Goal: Transaction & Acquisition: Register for event/course

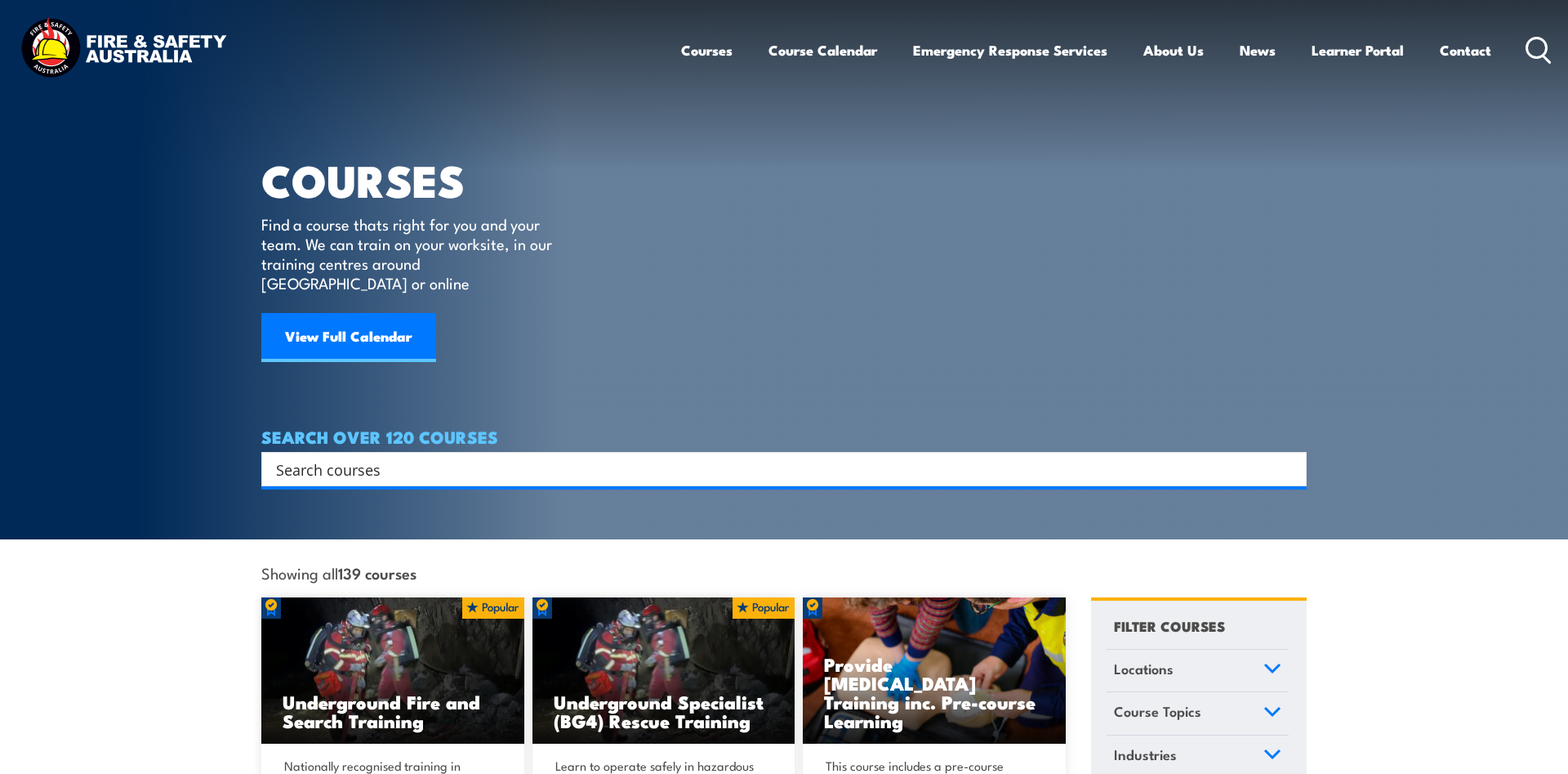
click at [595, 457] on input "Search input" at bounding box center [774, 468] width 995 height 24
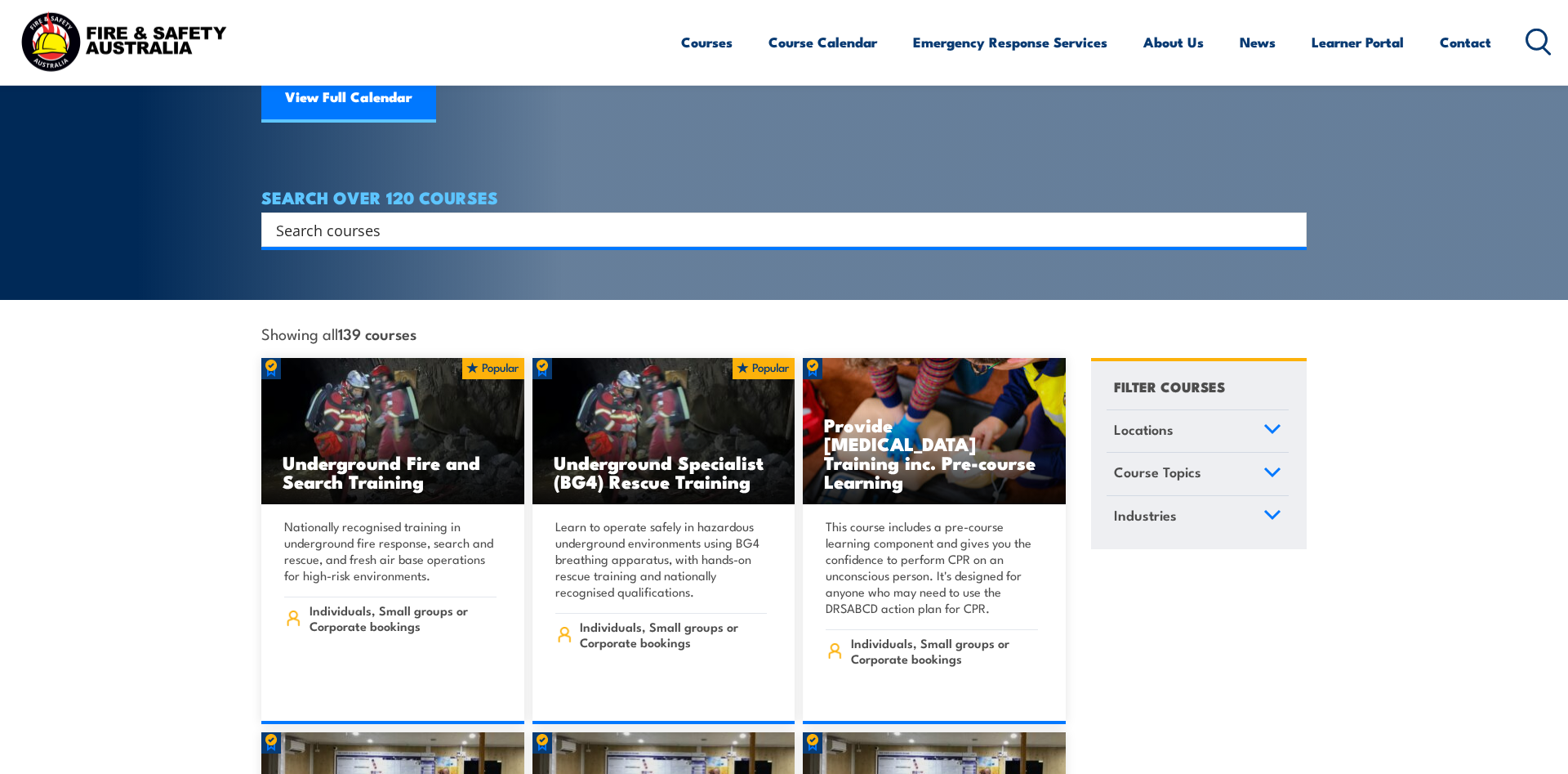
scroll to position [167, 0]
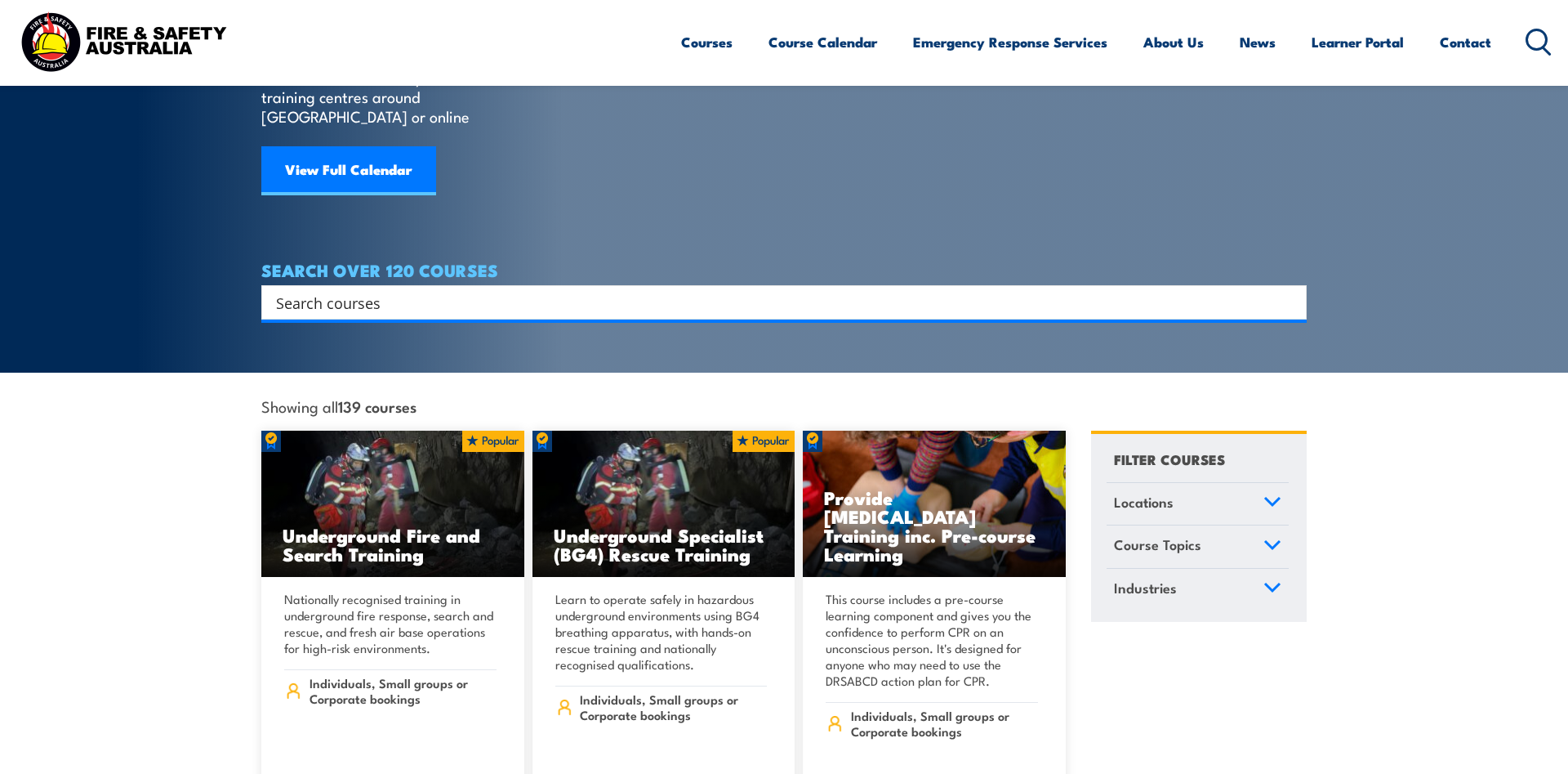
click at [1166, 491] on span "Locations" at bounding box center [1143, 502] width 60 height 22
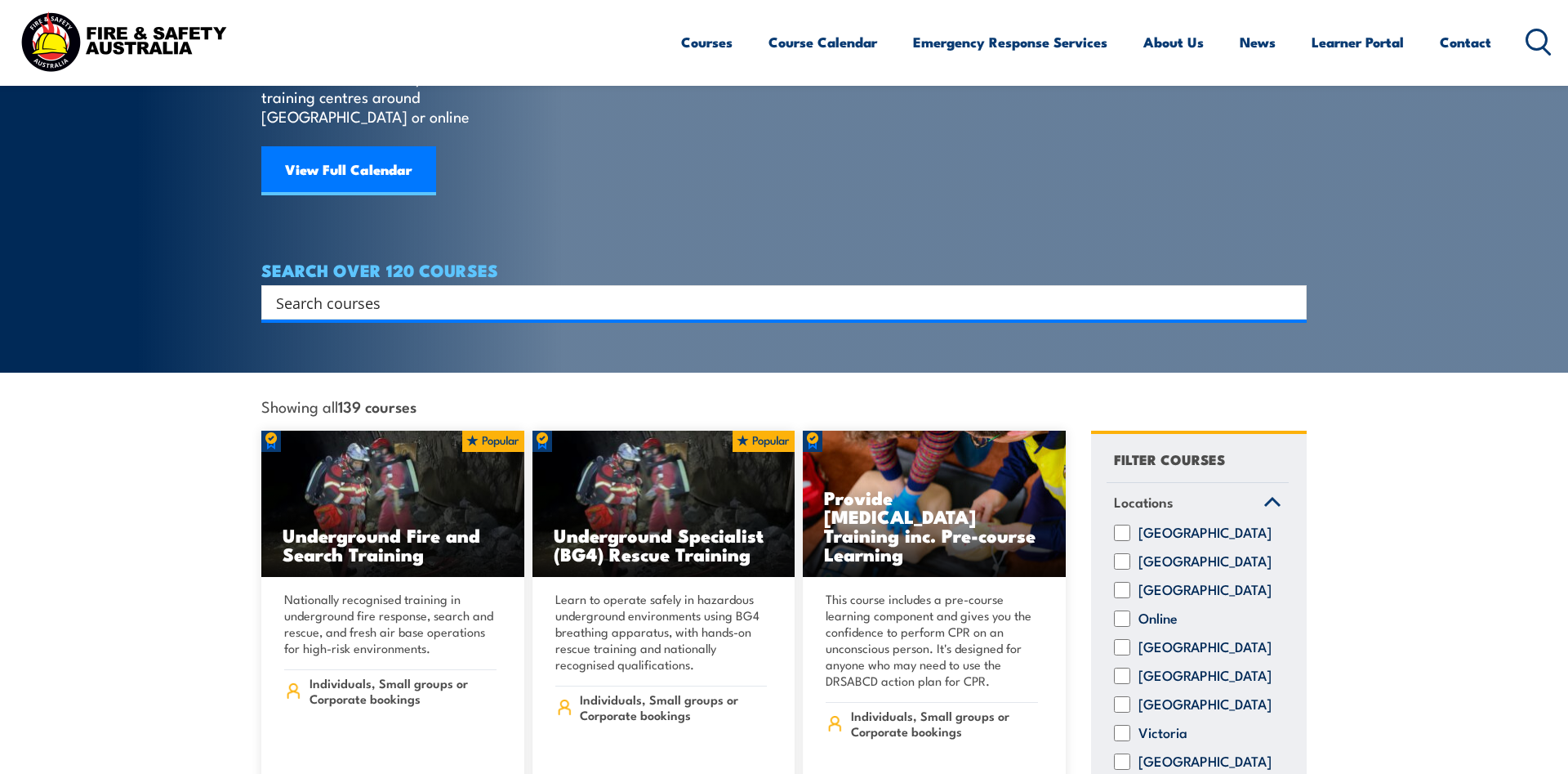
click at [1148, 582] on label "Northern Territory" at bounding box center [1205, 589] width 133 height 16
click at [1130, 582] on input "Northern Territory" at bounding box center [1122, 589] width 16 height 16
checkbox input "true"
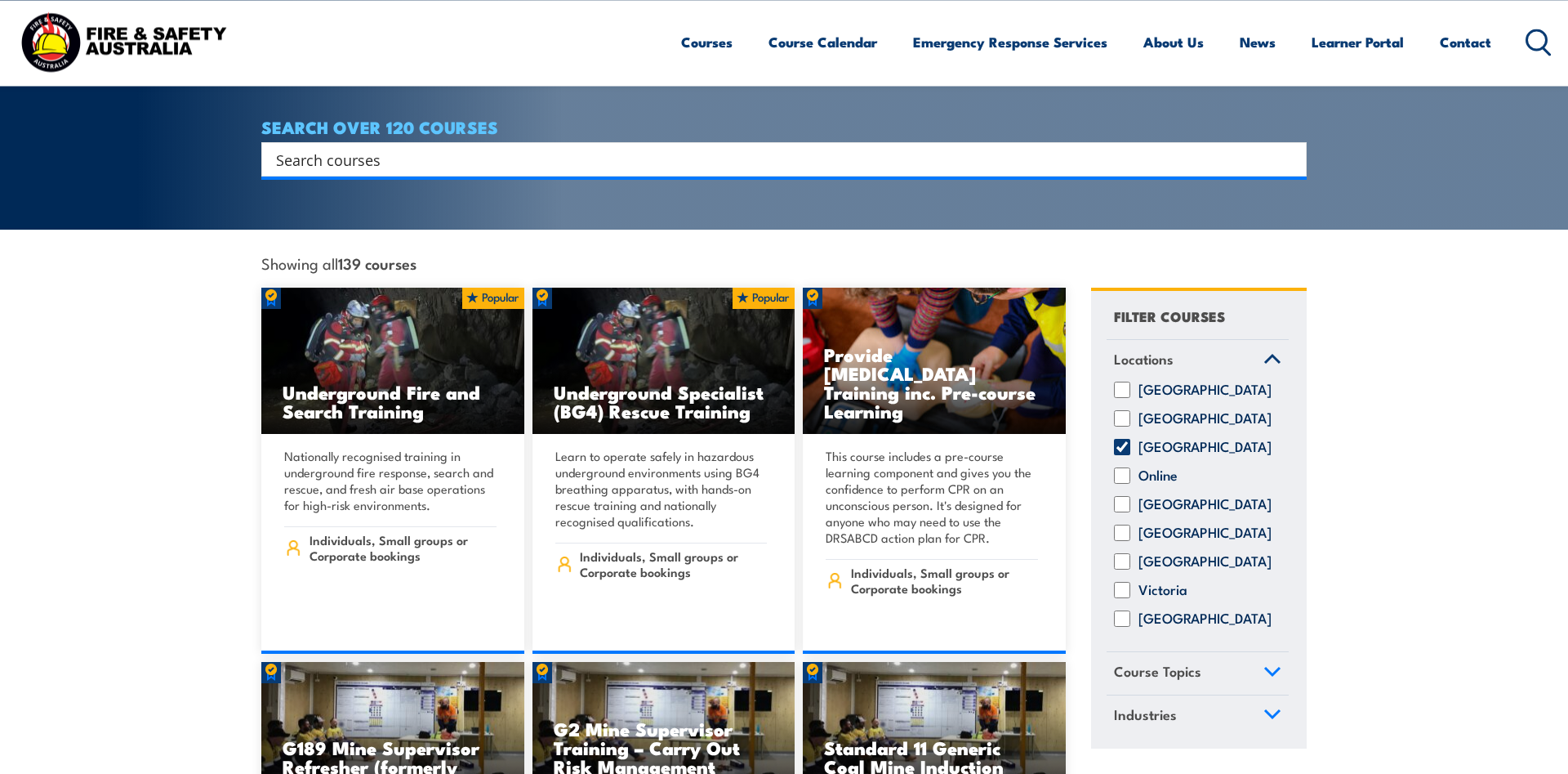
scroll to position [333, 0]
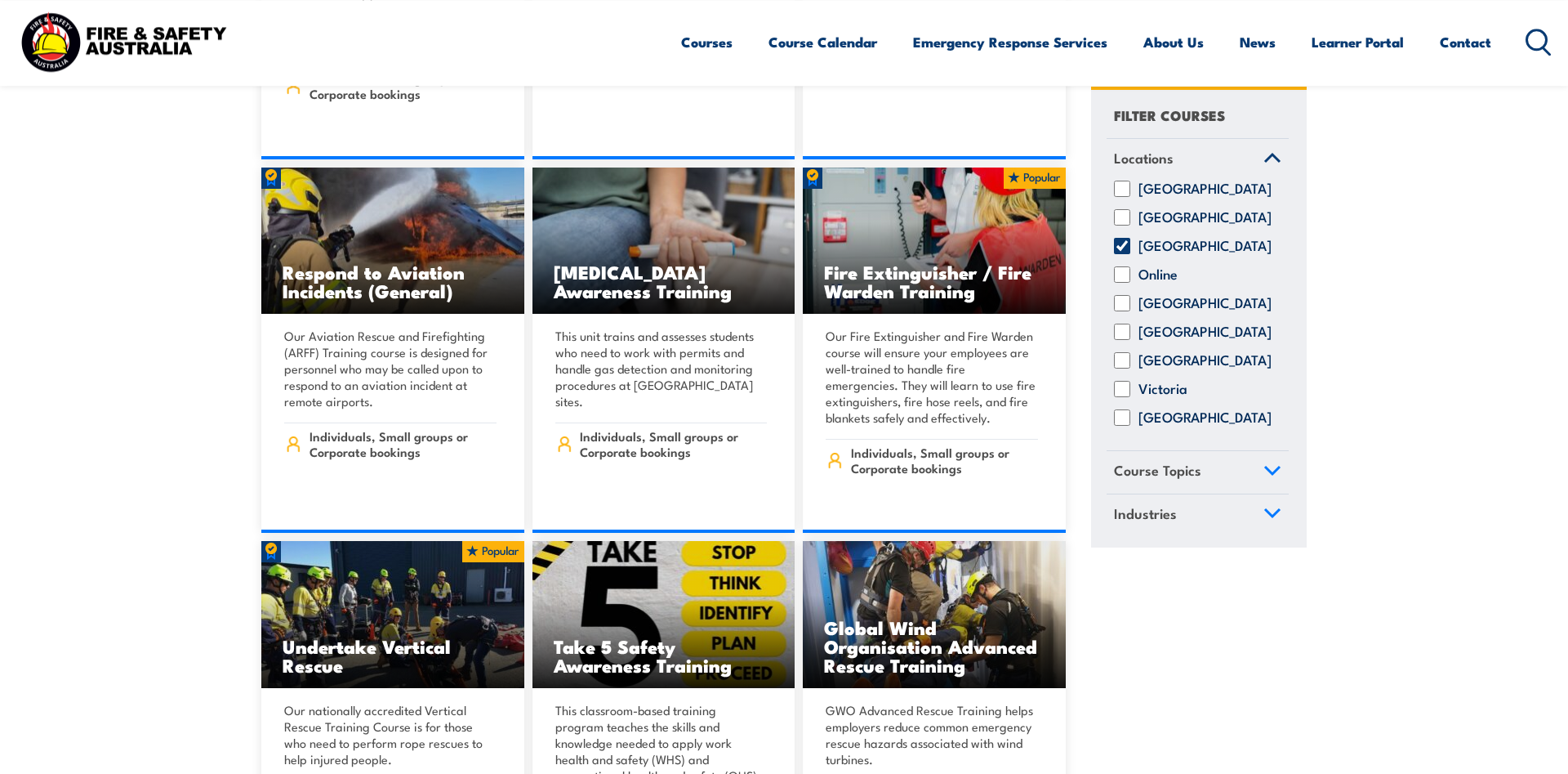
scroll to position [3334, 0]
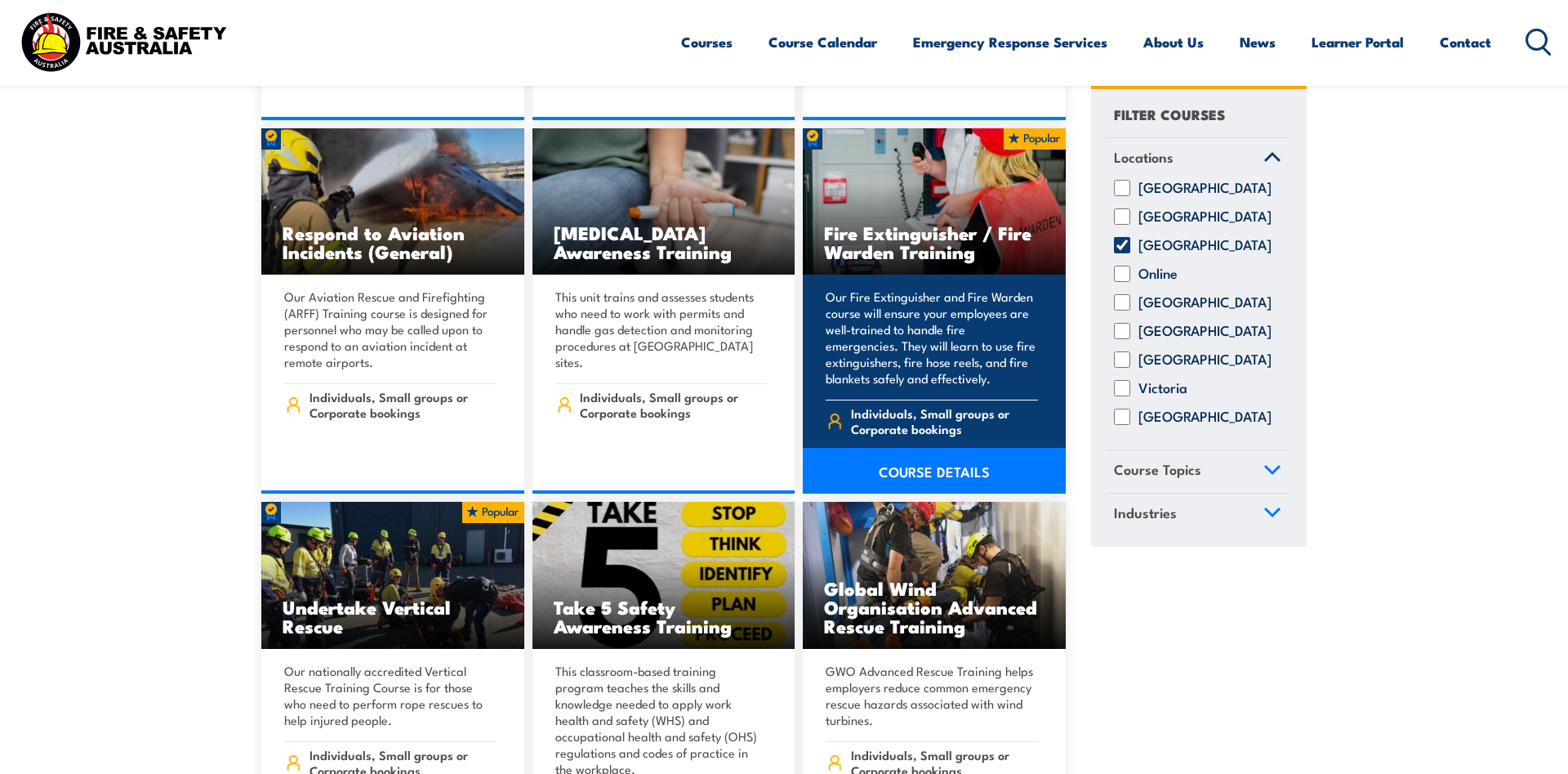
click at [901, 237] on h3 "Fire Extinguisher / Fire Warden Training" at bounding box center [934, 242] width 221 height 38
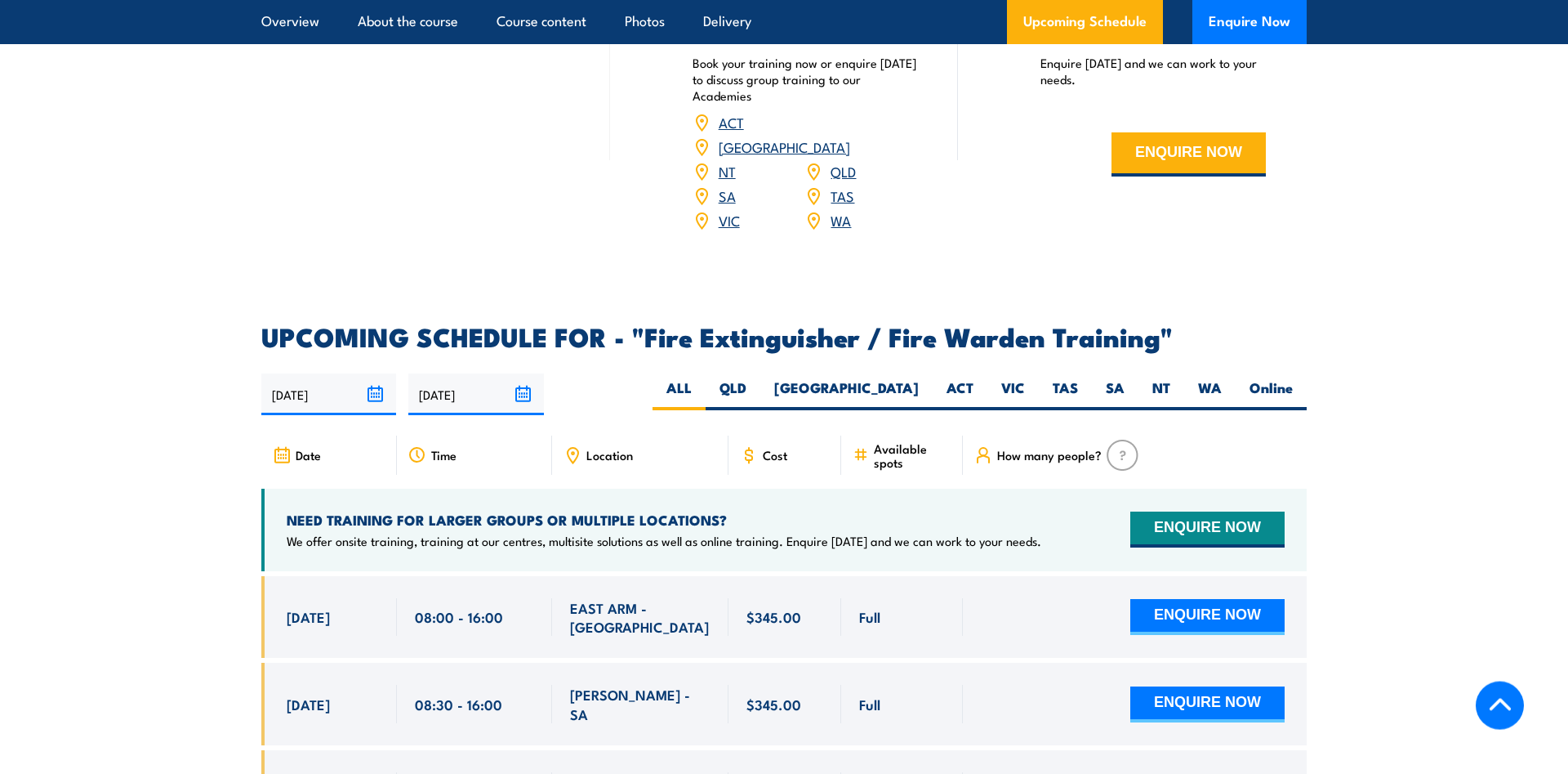
scroll to position [2418, 0]
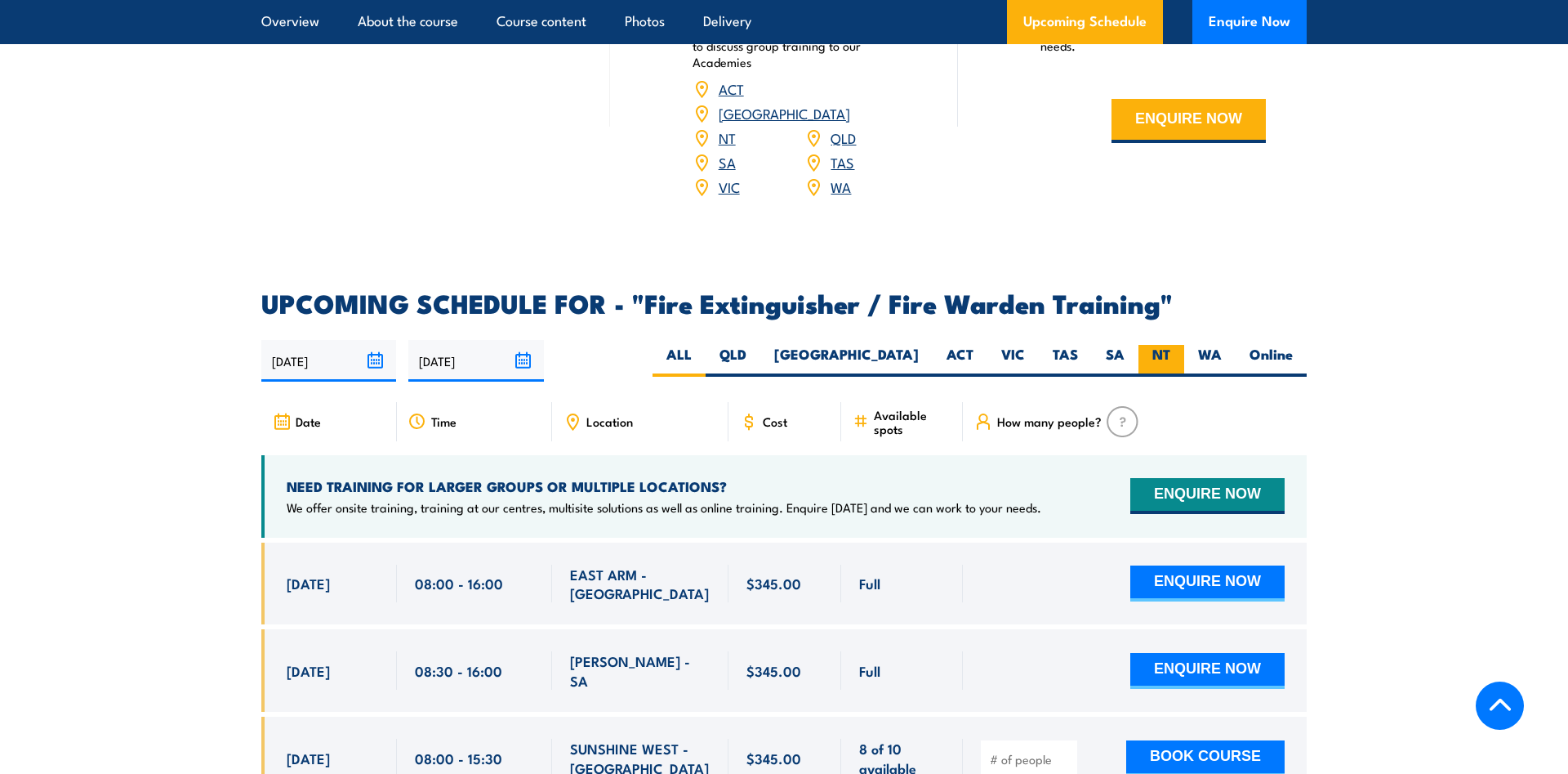
click at [1154, 345] on label "NT" at bounding box center [1161, 361] width 46 height 32
click at [1156, 345] on label "NT" at bounding box center [1161, 361] width 46 height 32
click at [1170, 345] on input "NT" at bounding box center [1175, 350] width 11 height 11
radio input "true"
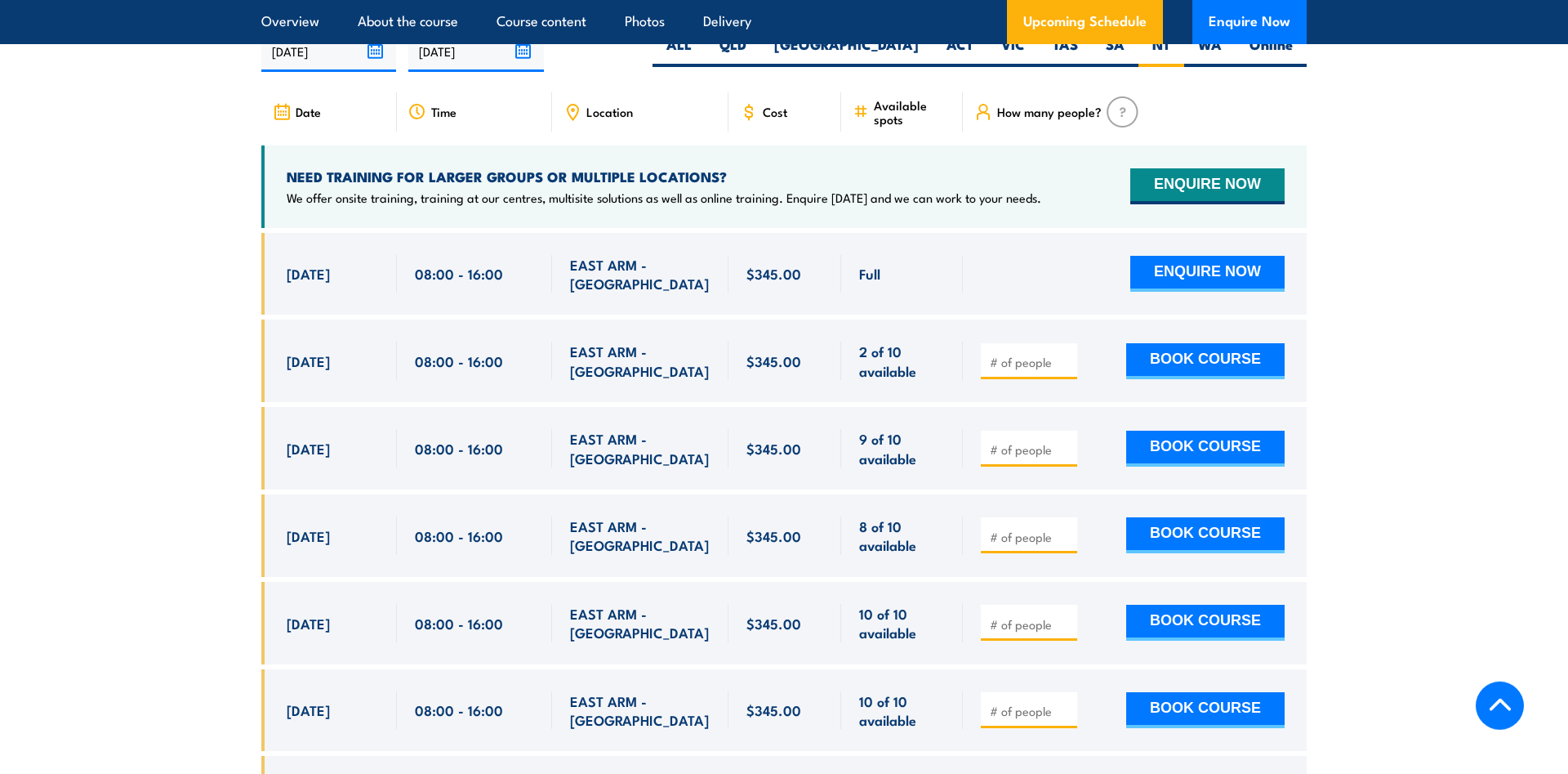
scroll to position [2766, 0]
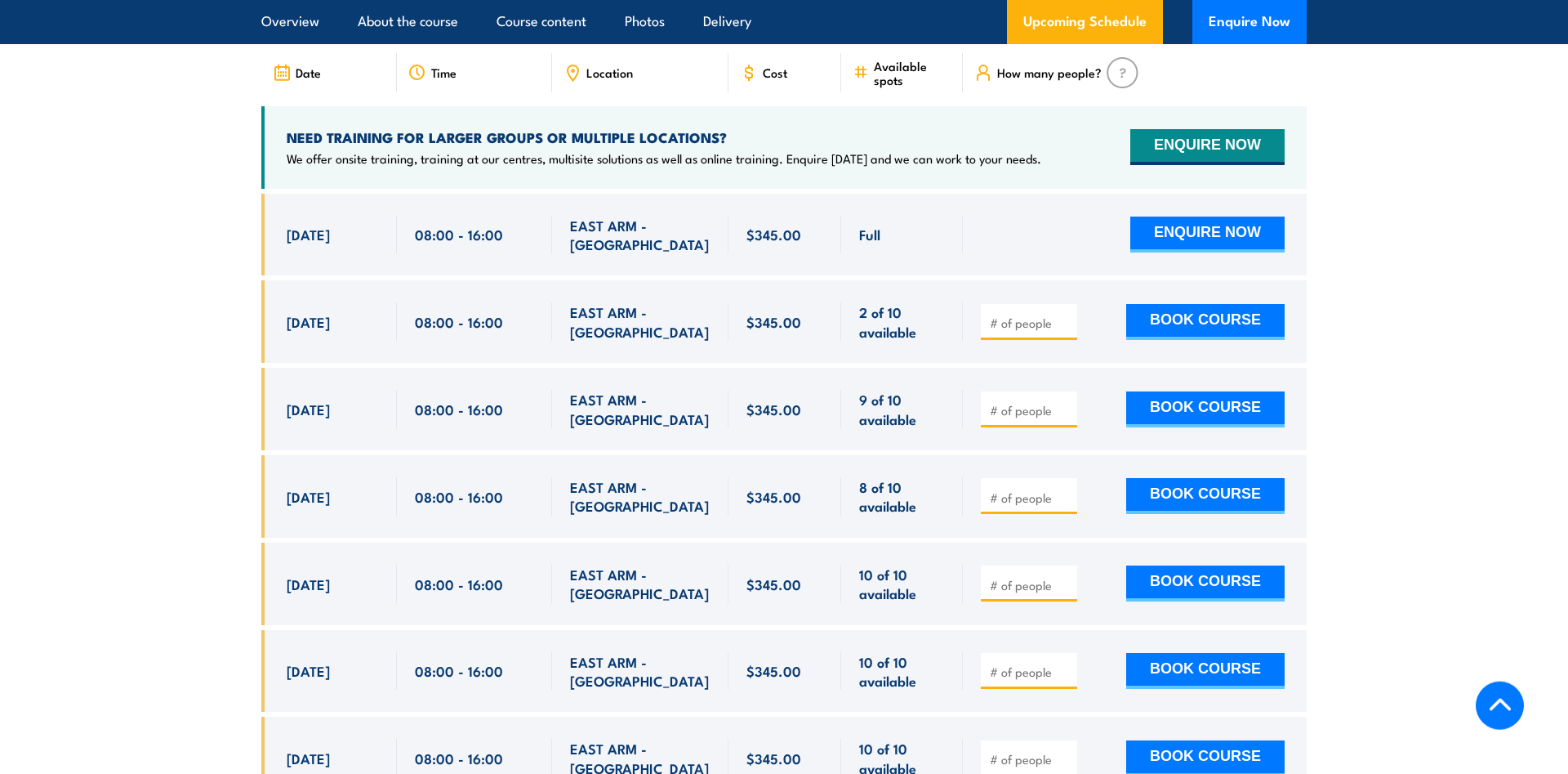
drag, startPoint x: 174, startPoint y: 441, endPoint x: 166, endPoint y: 442, distance: 8.1
click at [170, 441] on section "UPCOMING SCHEDULE FOR - "Fire Extinguisher / Fire Warden Training" 19/08/2025 1…" at bounding box center [784, 383] width 1568 height 882
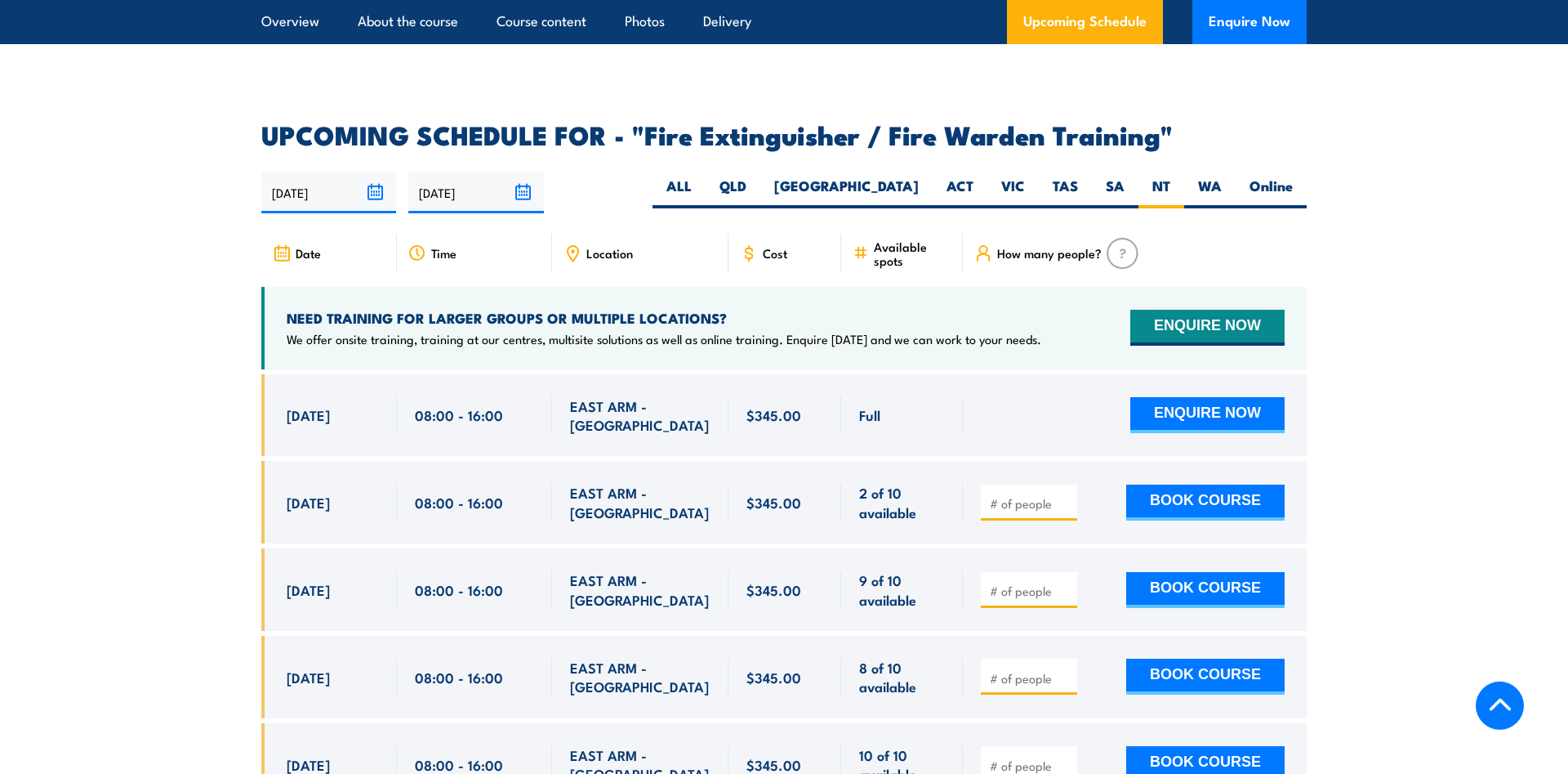
scroll to position [2433, 0]
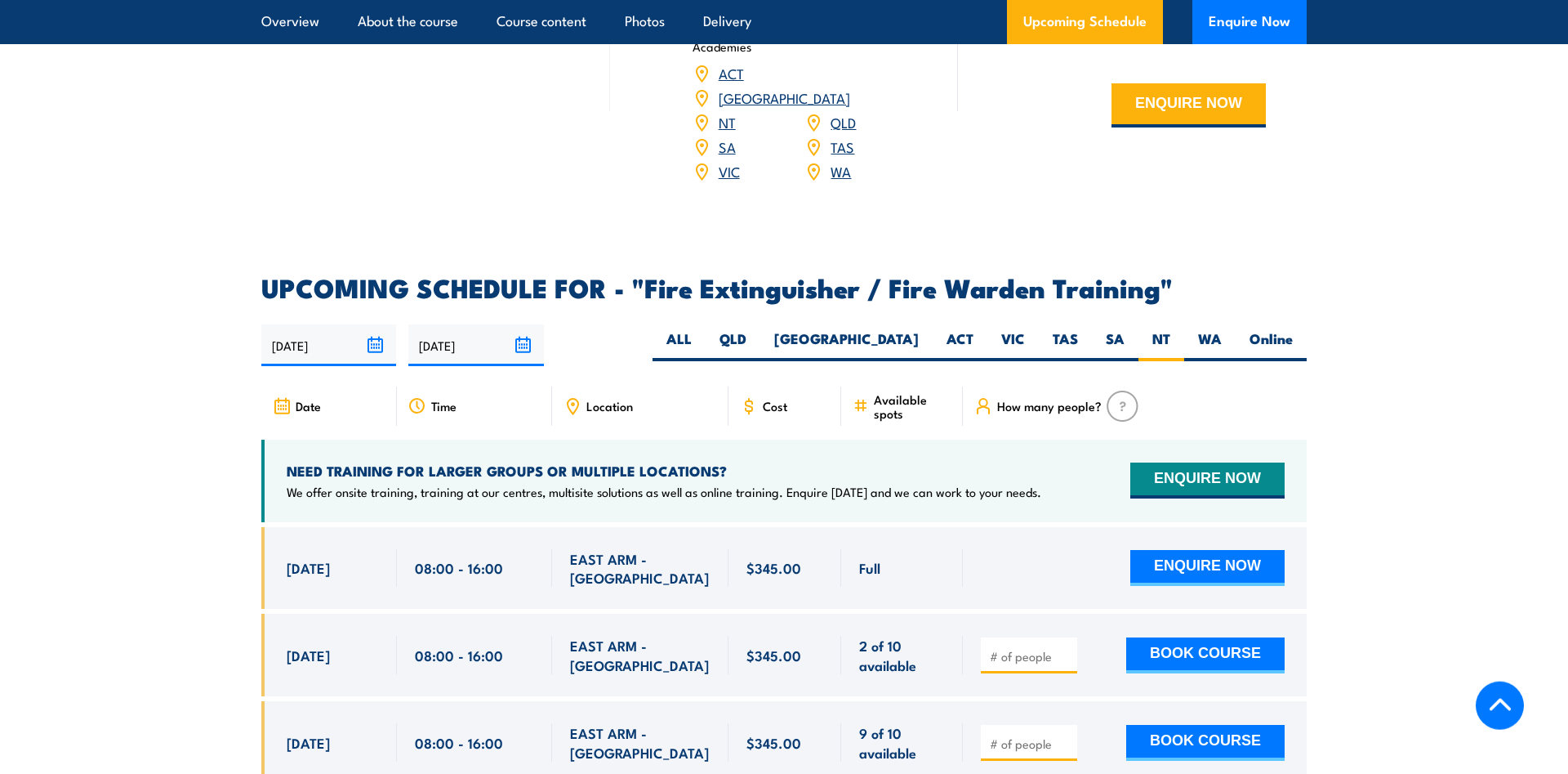
click at [681, 486] on div "NEED TRAINING FOR LARGER GROUPS OR MULTIPLE LOCATIONS? We offer onsite training…" at bounding box center [784, 481] width 1045 height 82
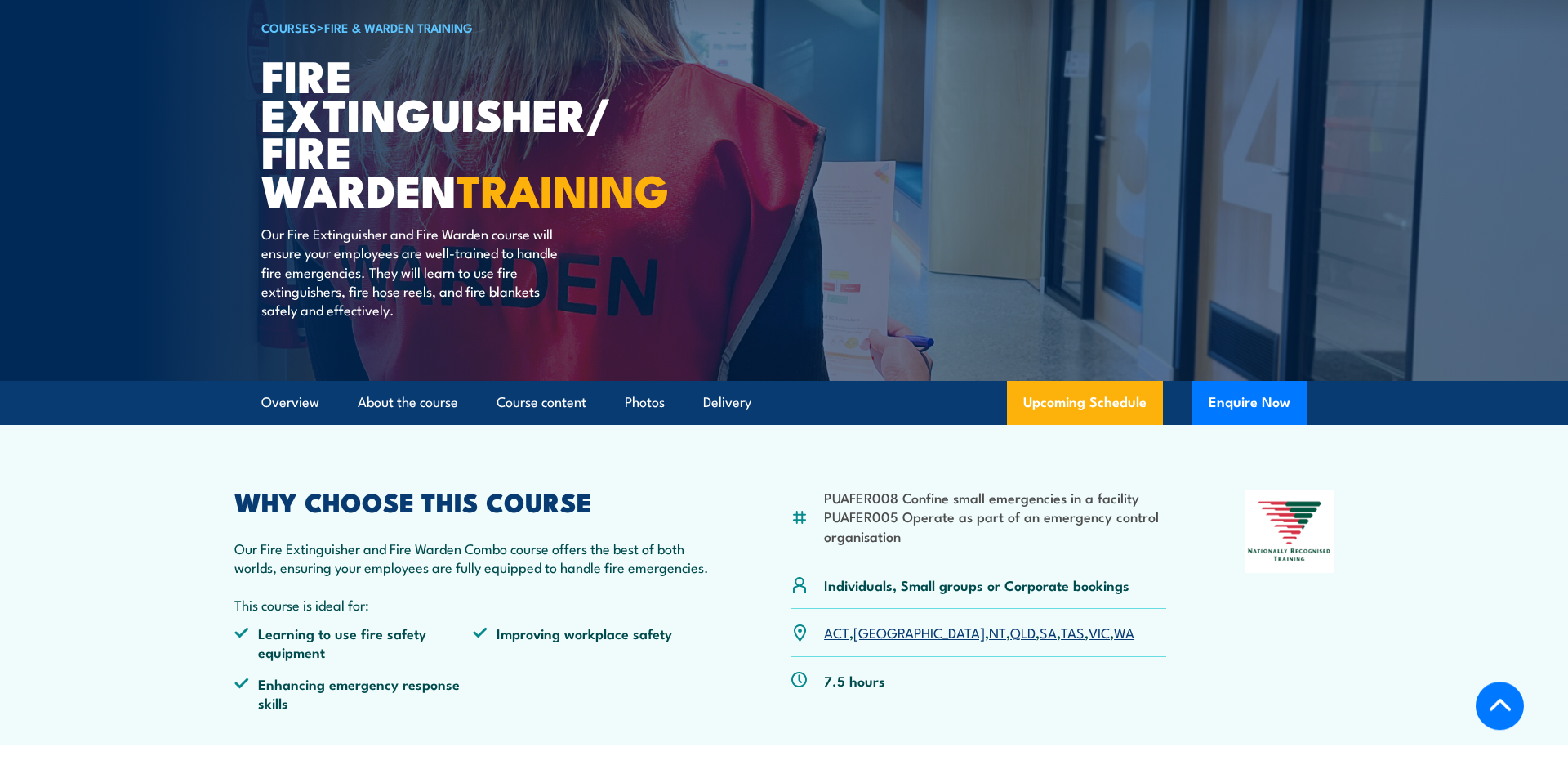
scroll to position [333, 0]
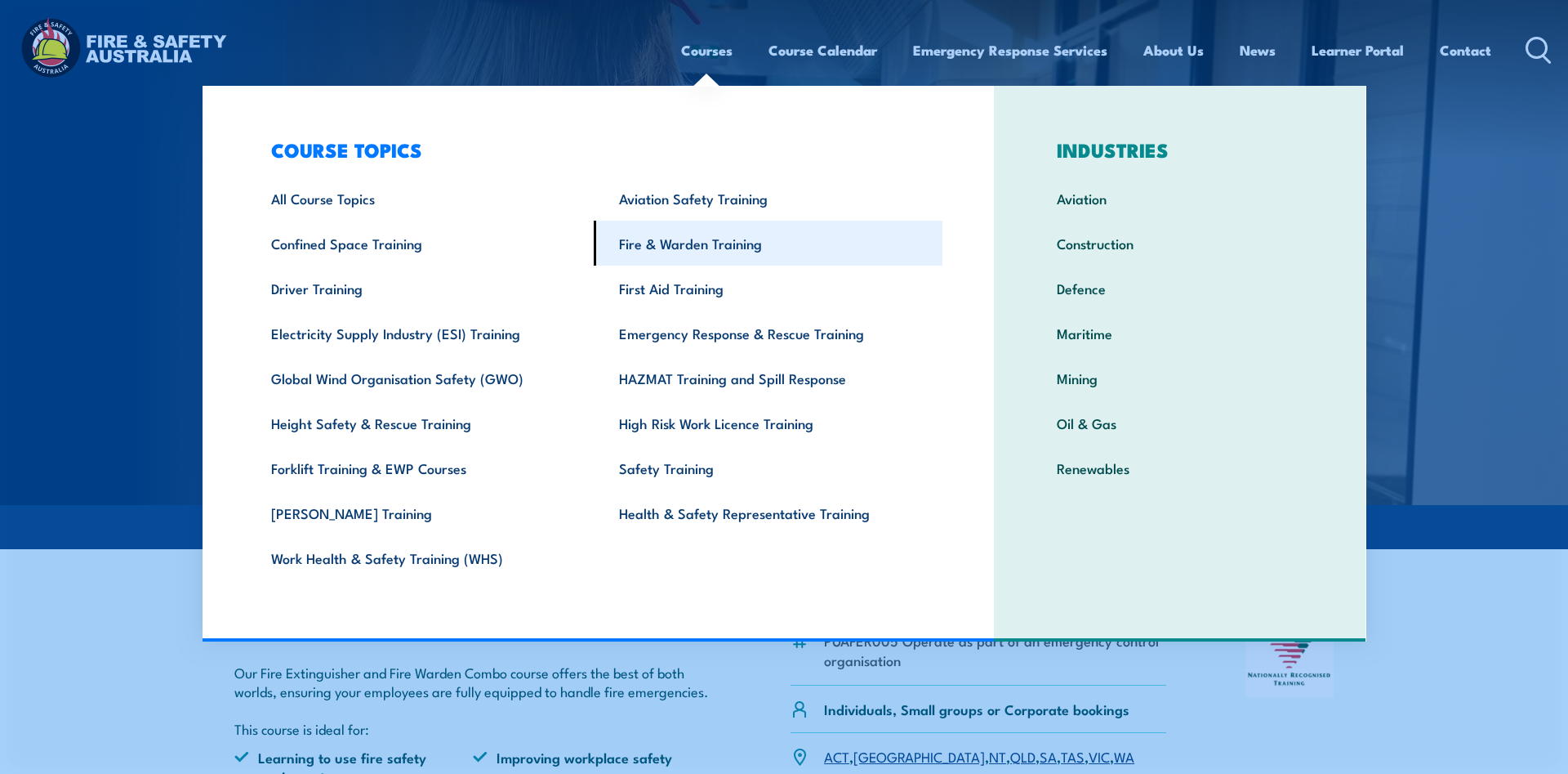
click at [659, 244] on link "Fire & Warden Training" at bounding box center [768, 243] width 349 height 45
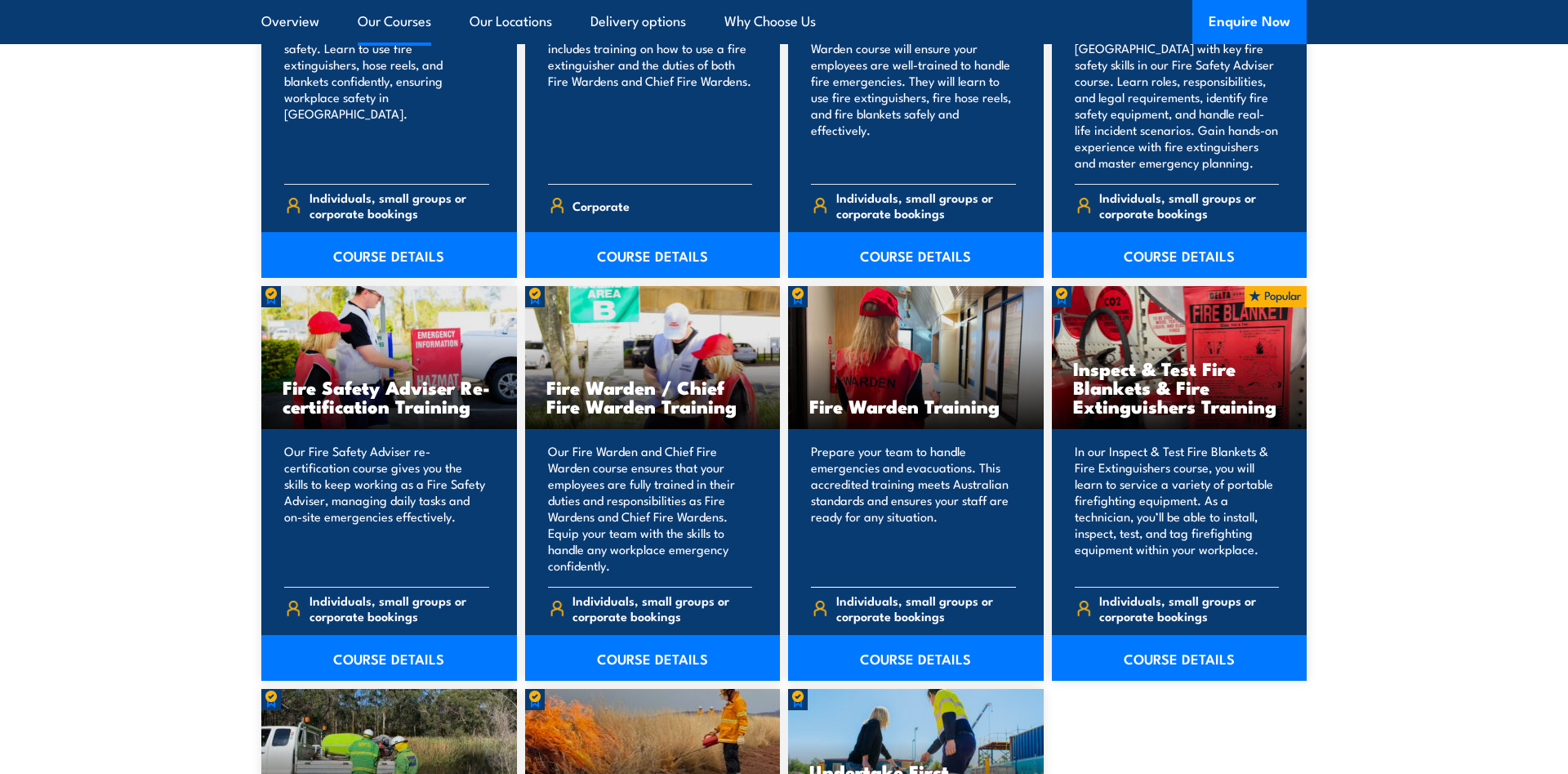
scroll to position [2000, 0]
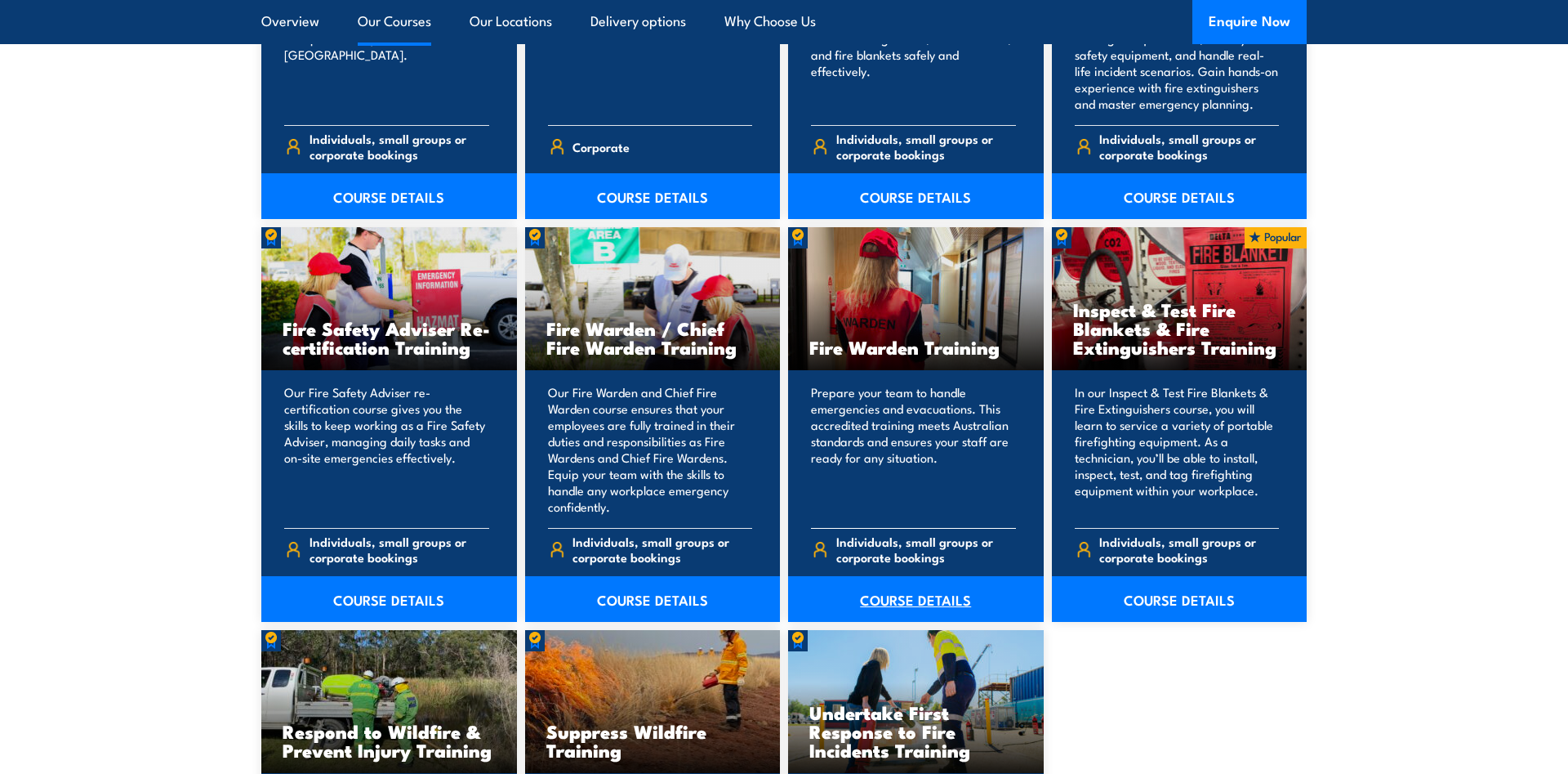
click at [924, 591] on link "COURSE DETAILS" at bounding box center [915, 599] width 256 height 46
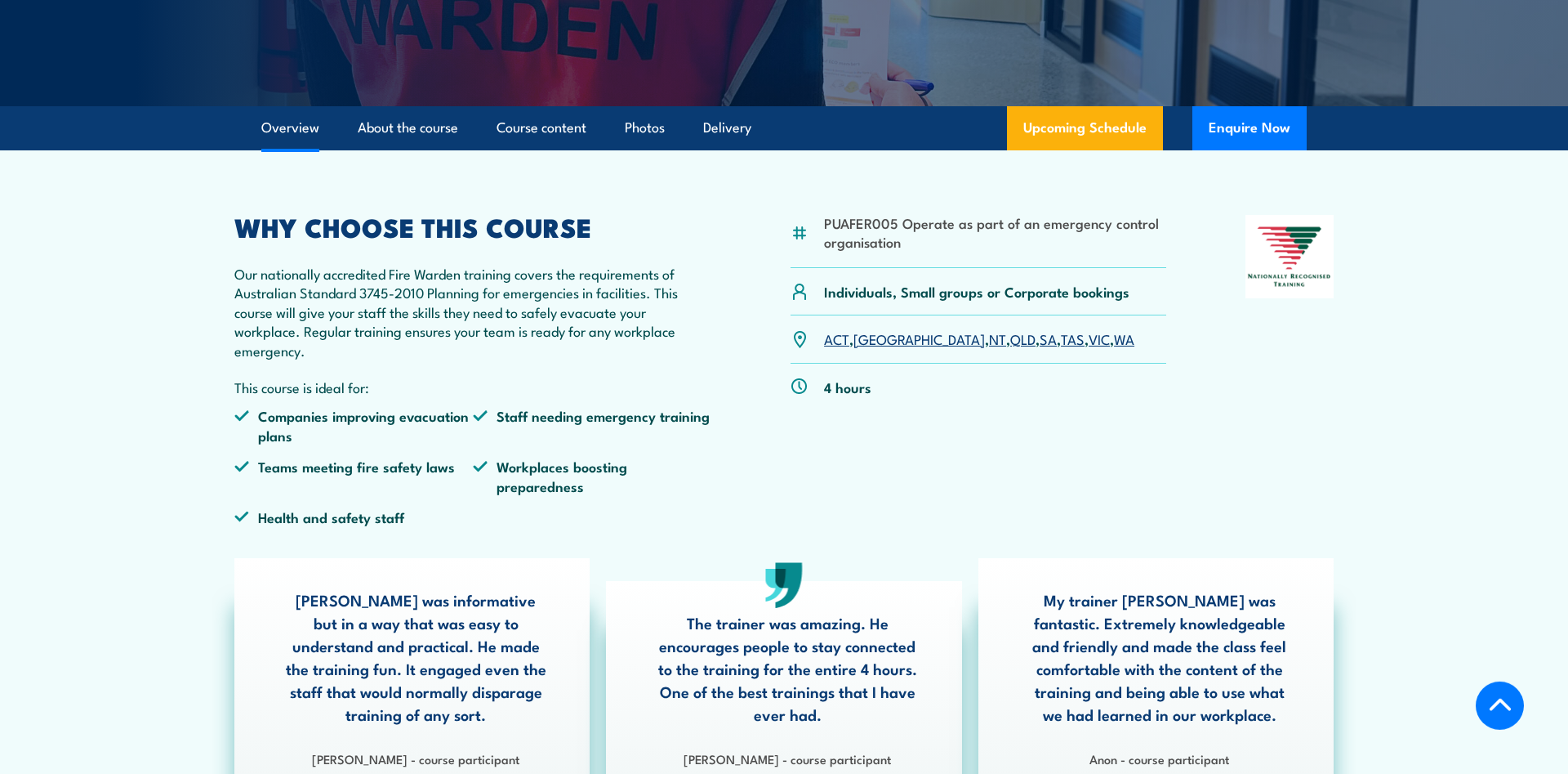
scroll to position [167, 0]
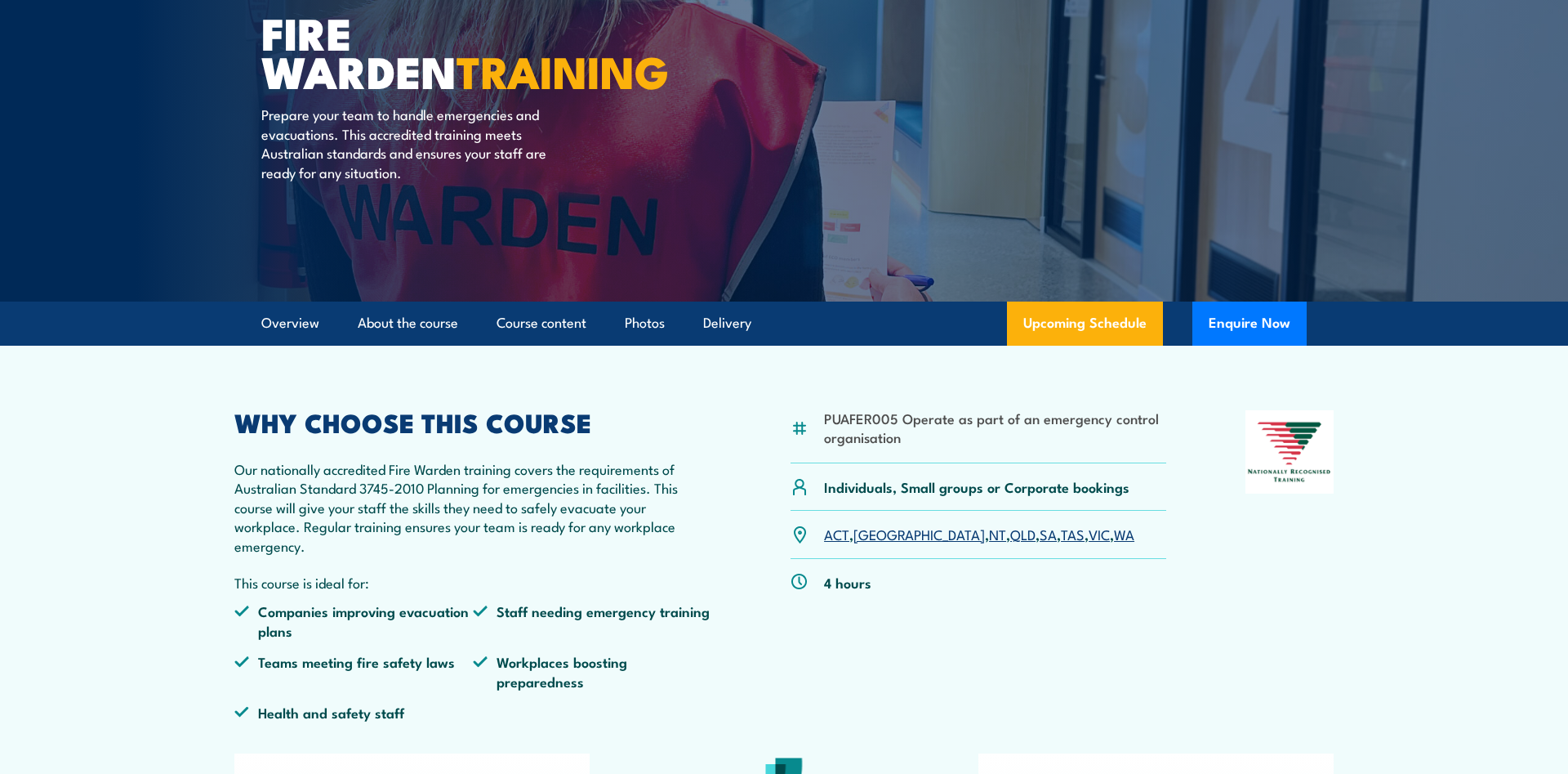
click at [989, 534] on link "NT" at bounding box center [998, 533] width 17 height 19
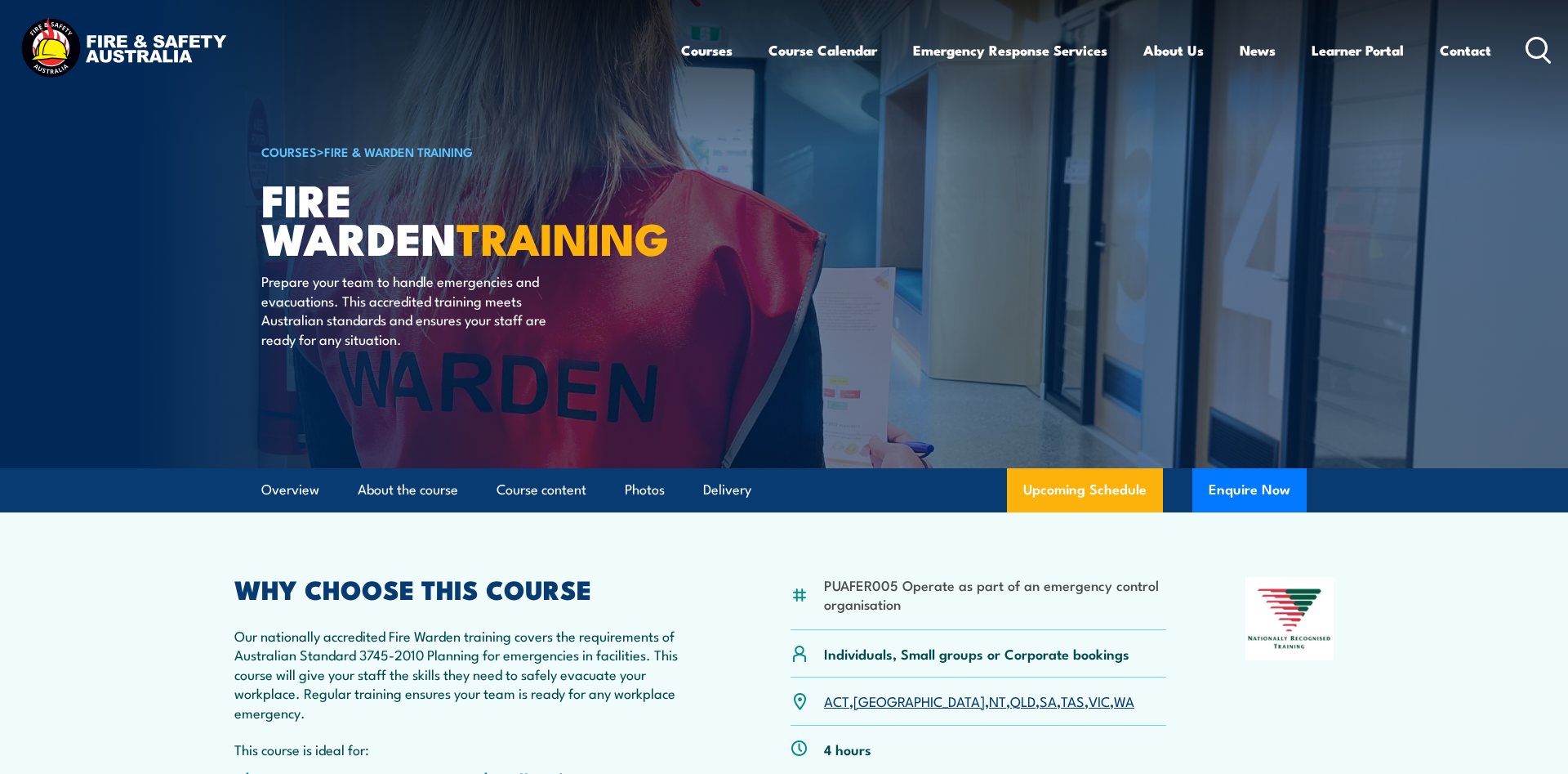
scroll to position [3039, 0]
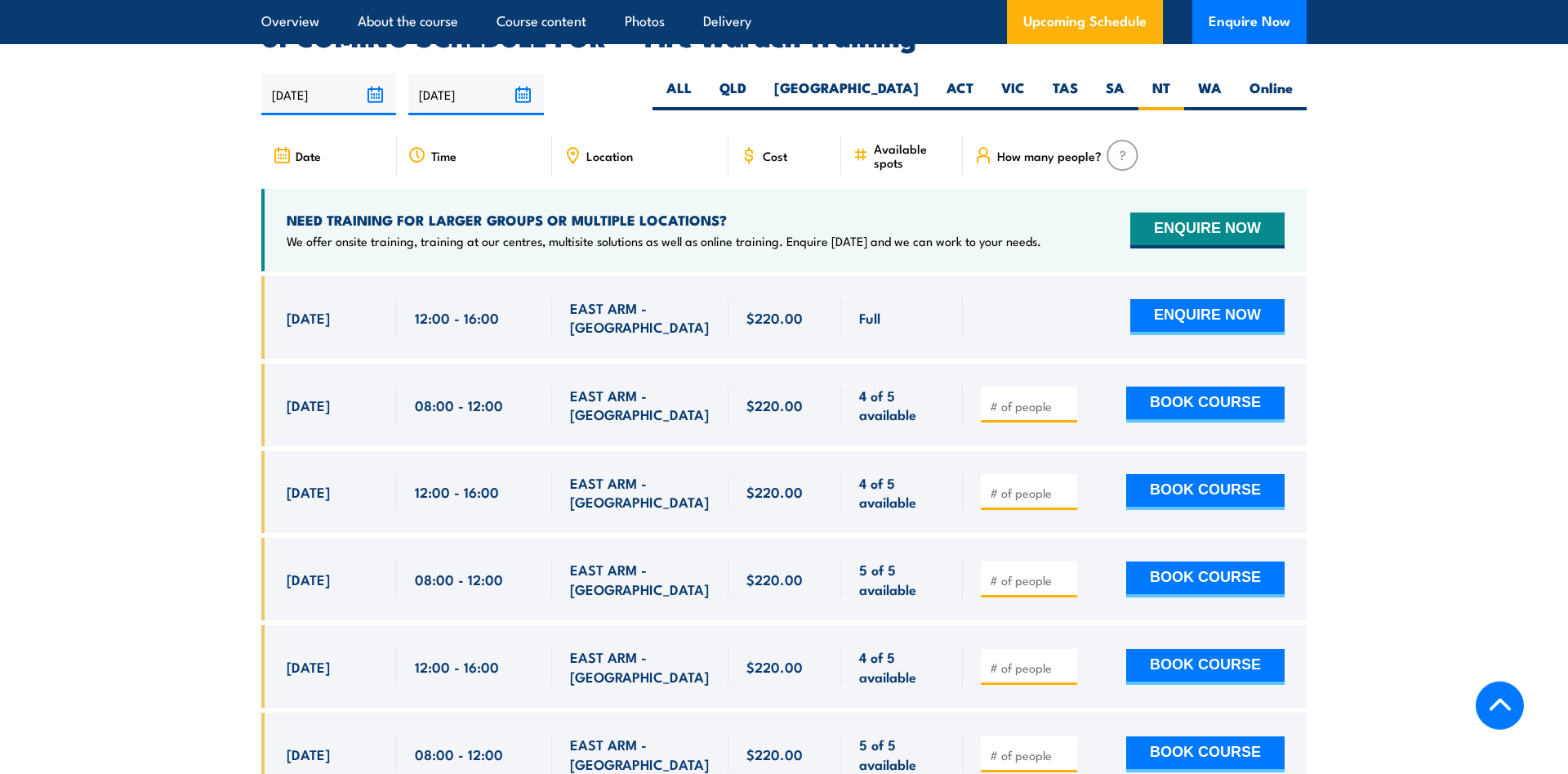
click at [197, 505] on section "UPCOMING SCHEDULE FOR - "Fire Warden Training" [DATE] [DATE]" at bounding box center [784, 596] width 1568 height 1144
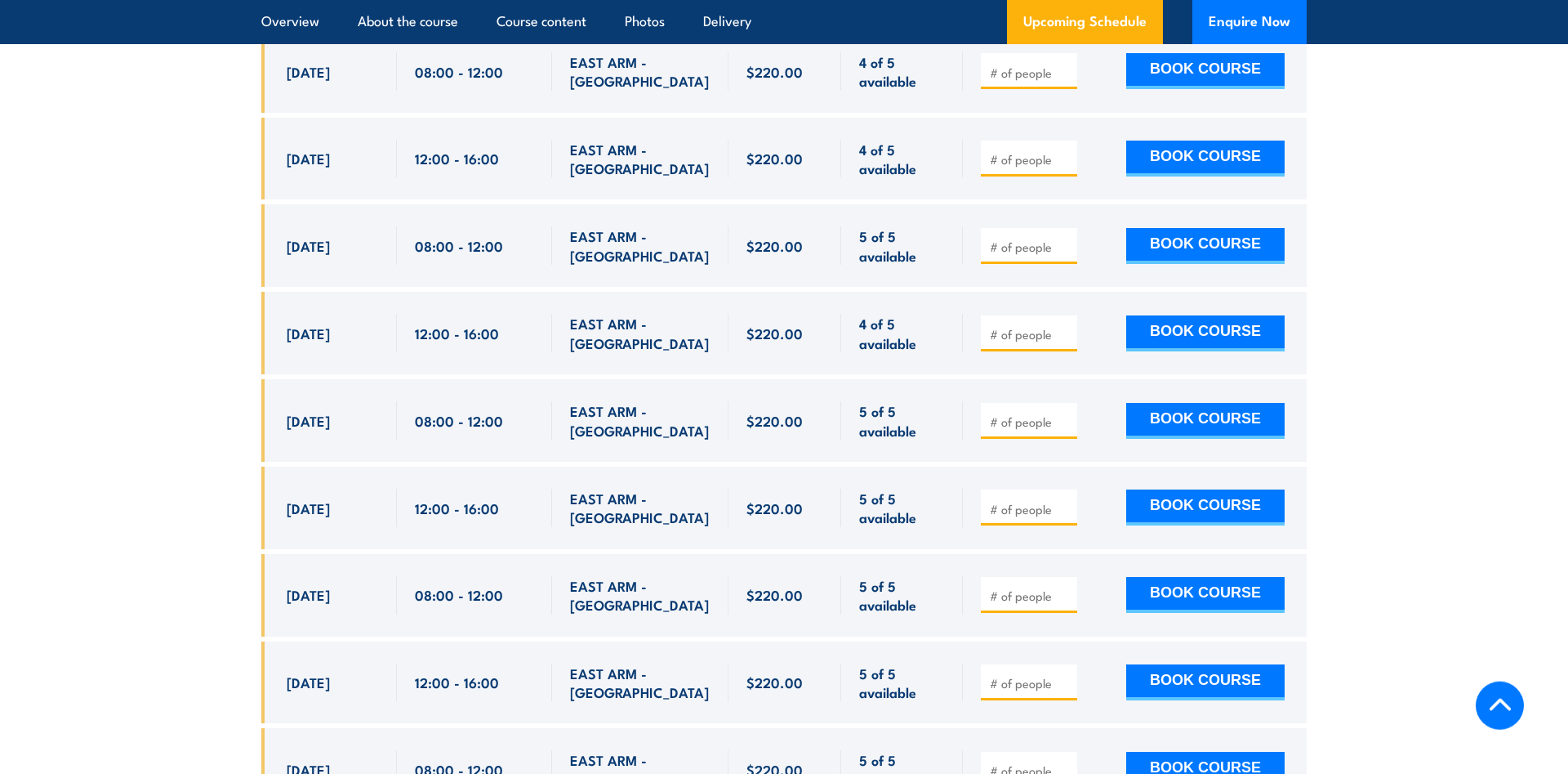
scroll to position [2956, 0]
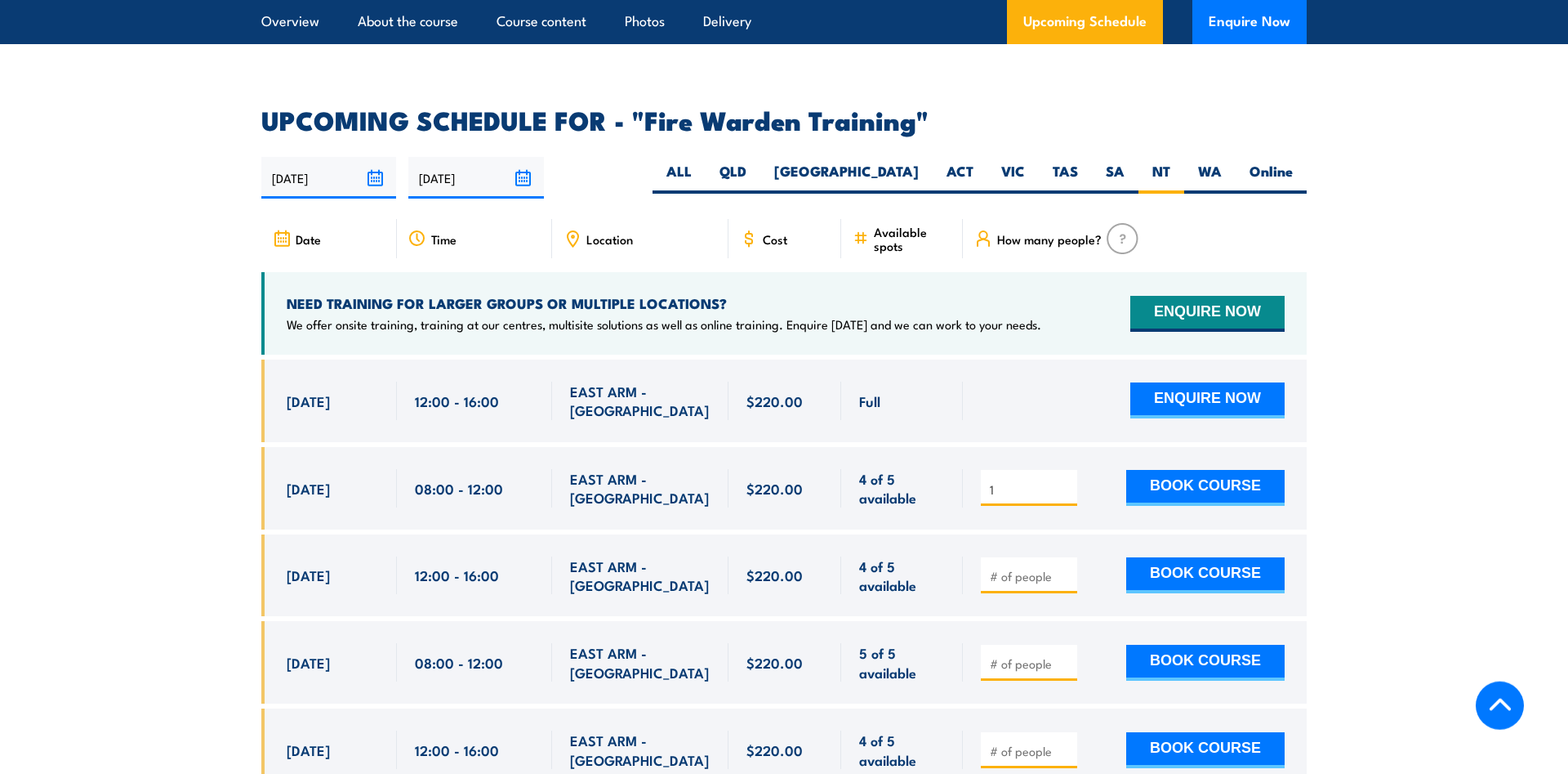
click at [1065, 481] on input "1" at bounding box center [1030, 489] width 81 height 16
type input "2"
click at [1064, 481] on input "2" at bounding box center [1030, 489] width 81 height 16
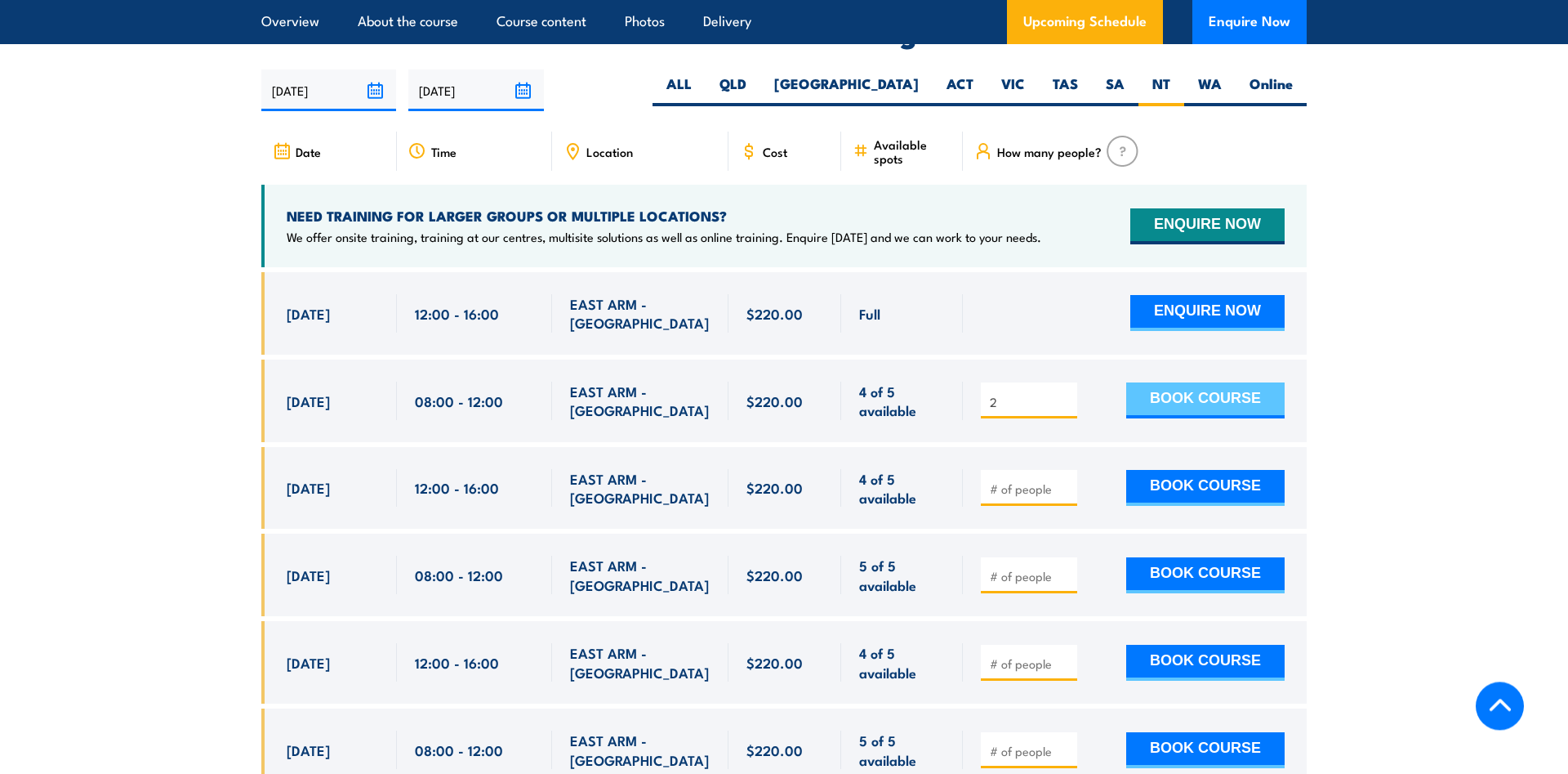
scroll to position [3039, 0]
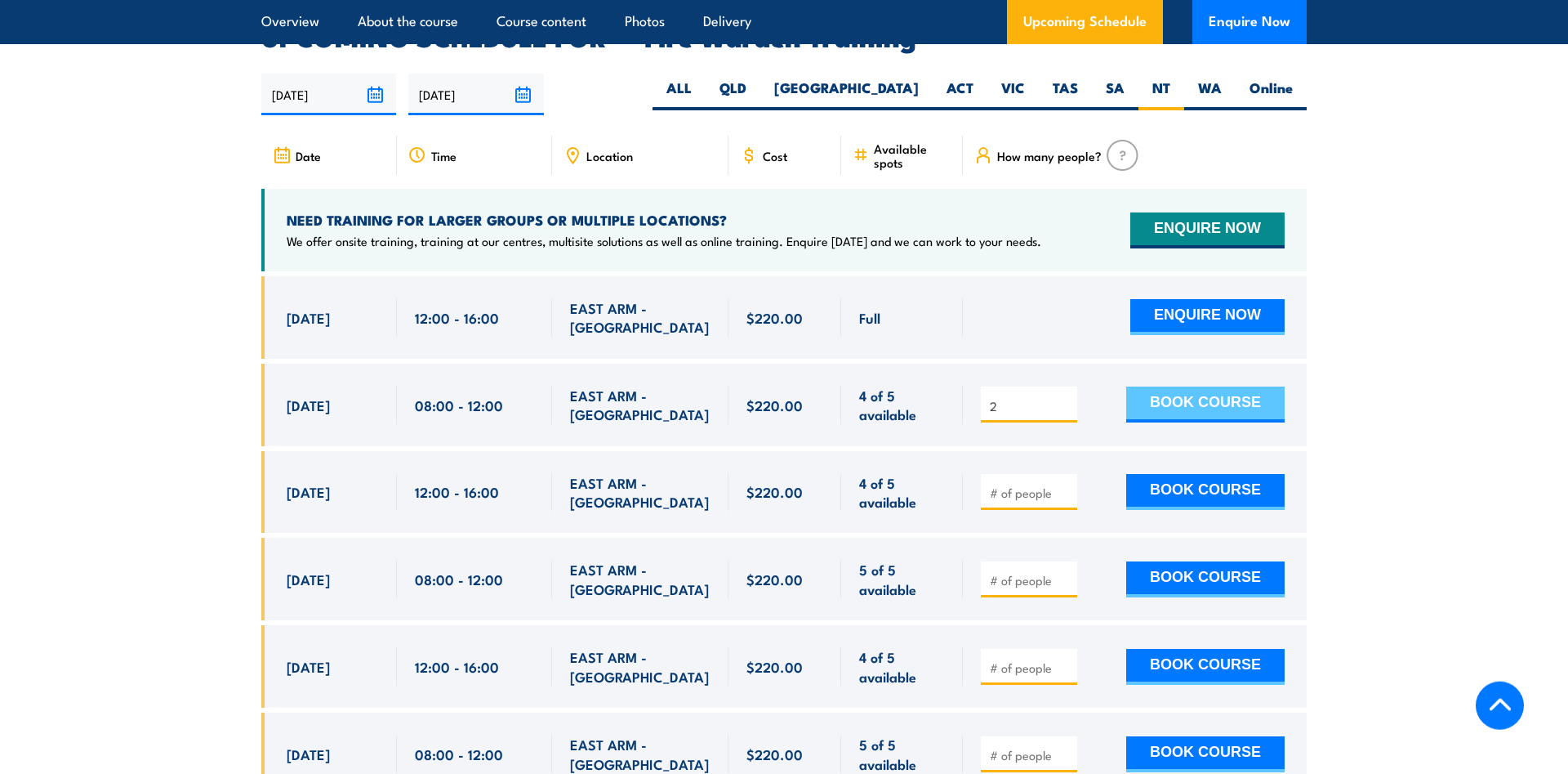
click at [1262, 390] on button "BOOK COURSE" at bounding box center [1205, 404] width 159 height 36
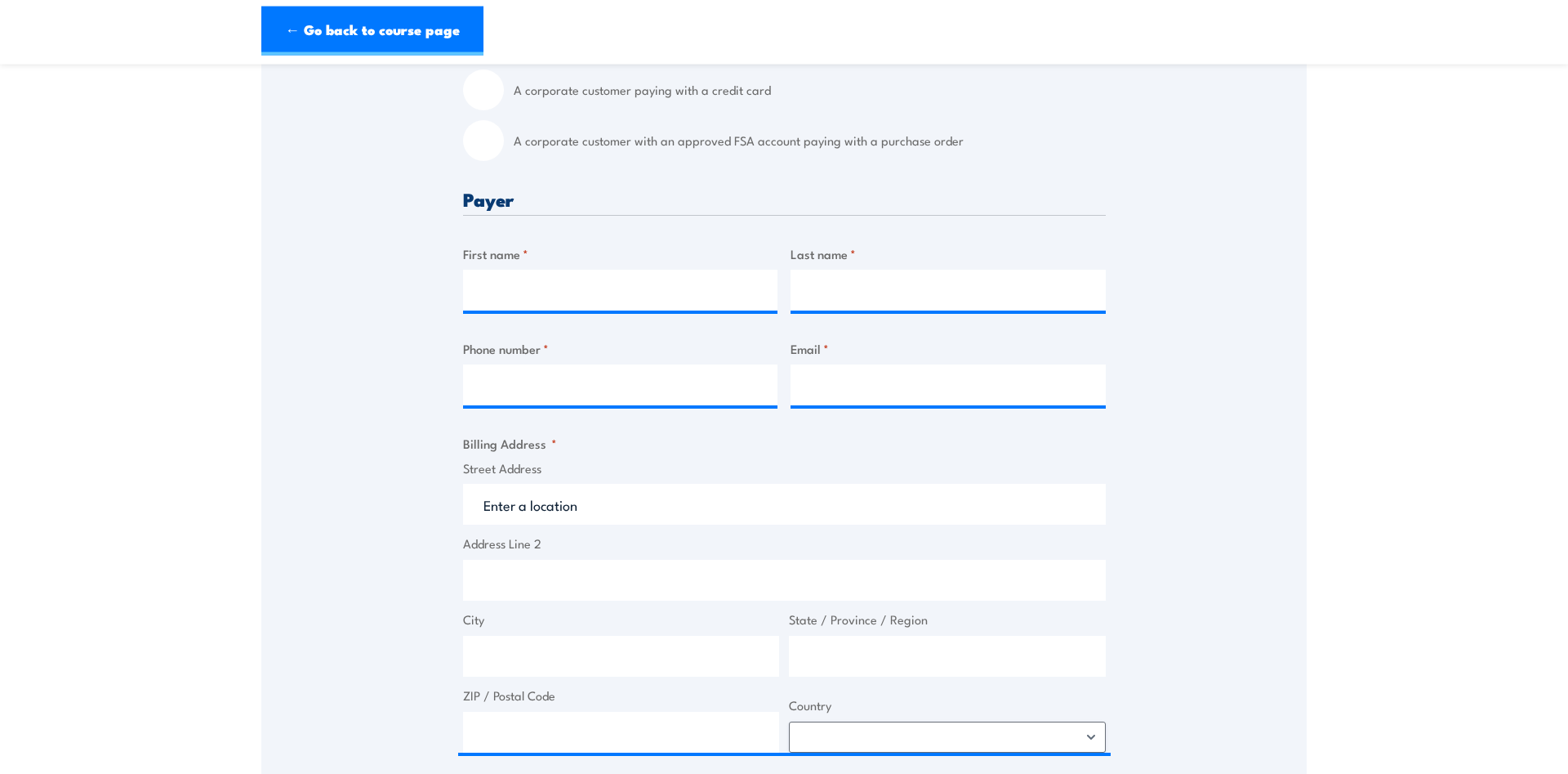
scroll to position [250, 0]
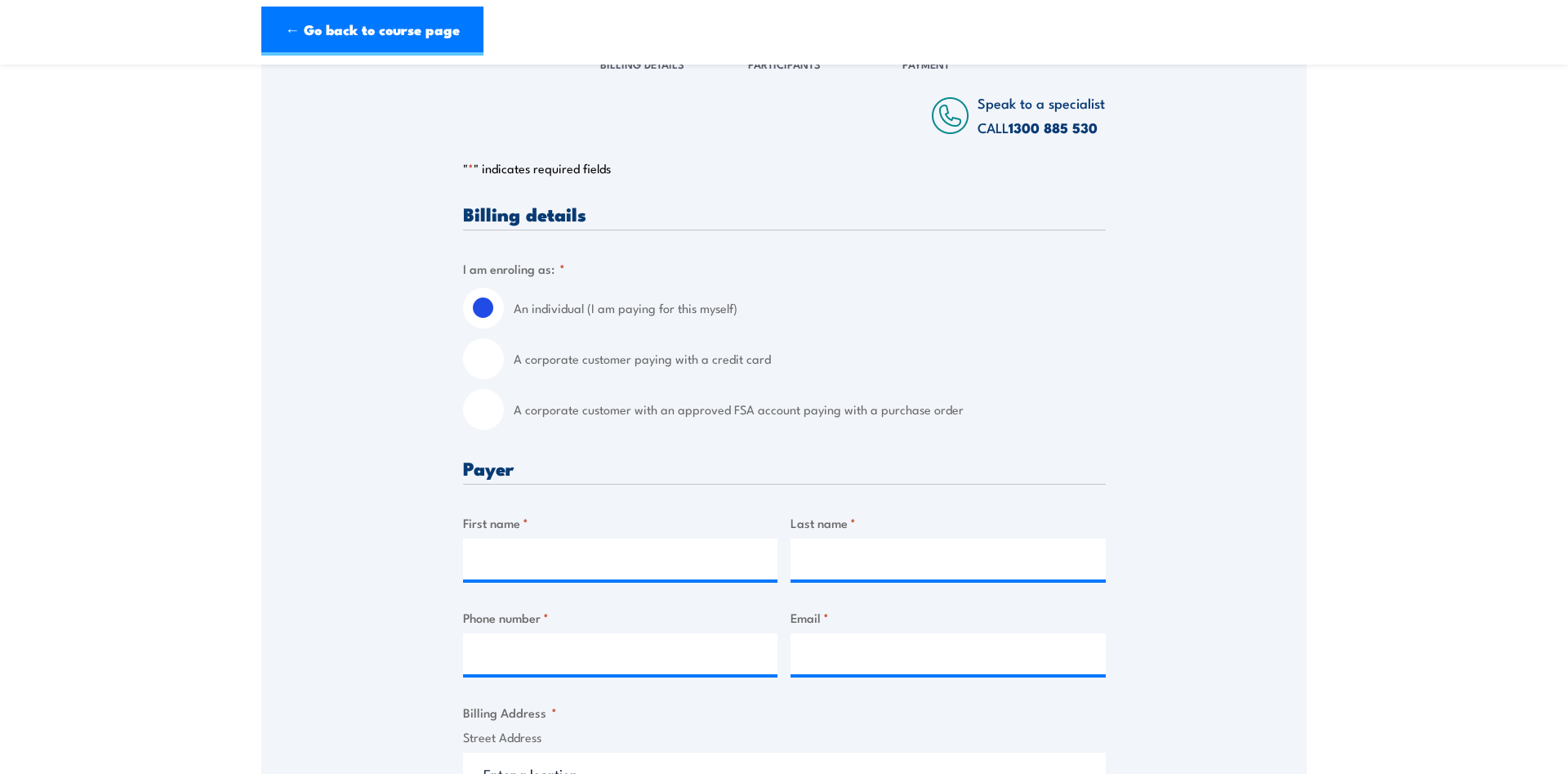
click at [491, 373] on input "A corporate customer paying with a credit card" at bounding box center [483, 358] width 41 height 41
radio input "true"
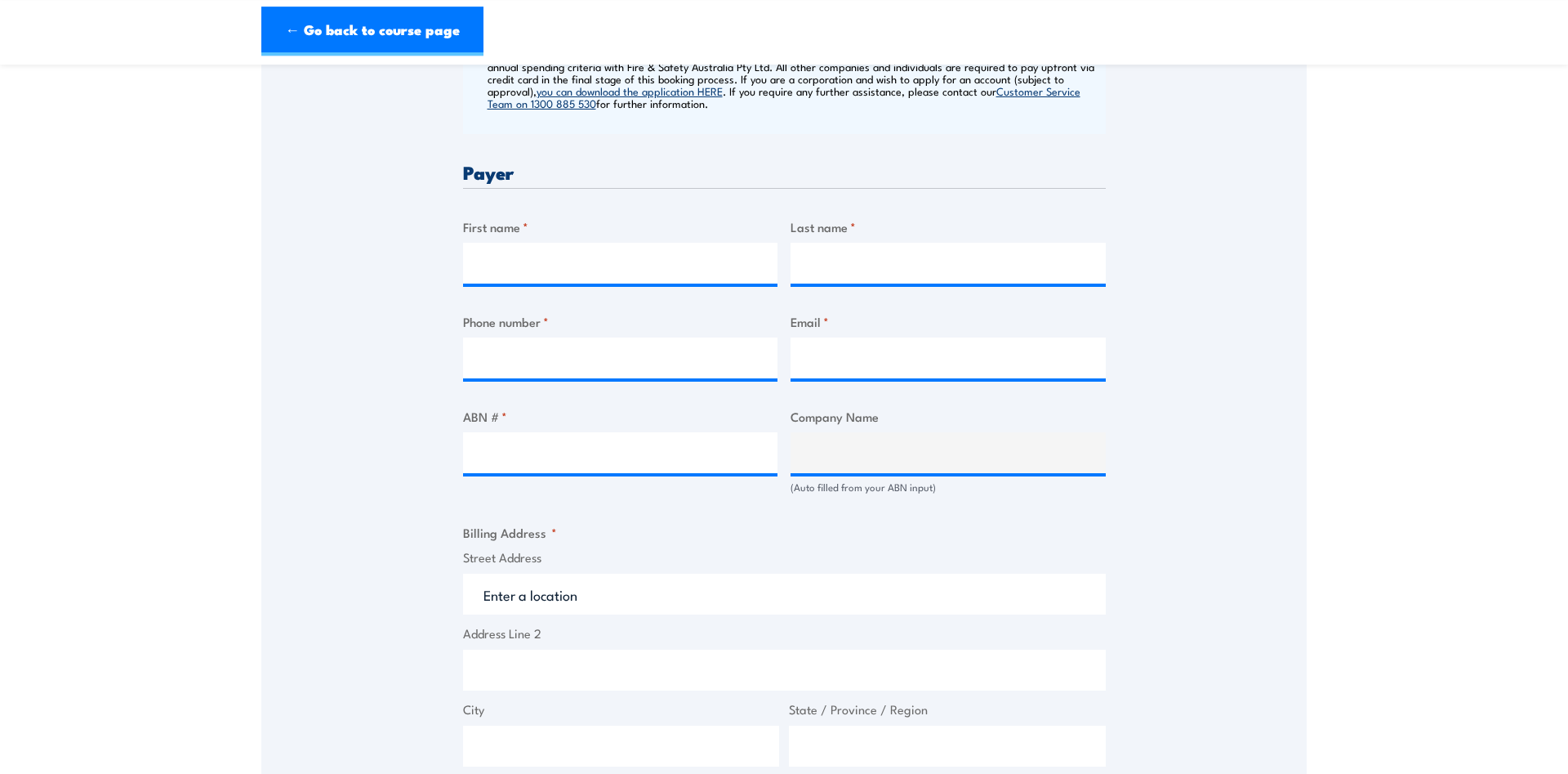
scroll to position [667, 0]
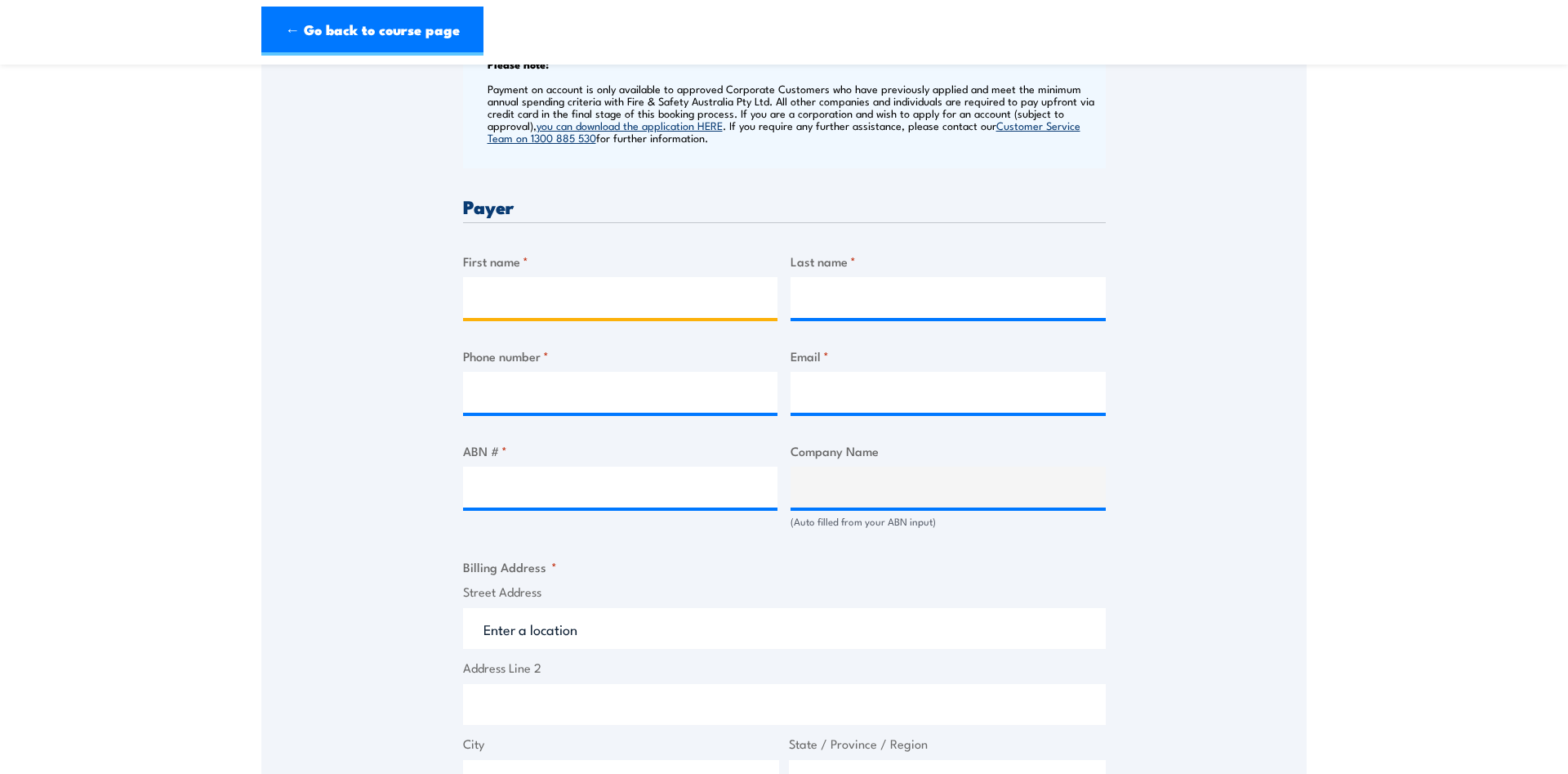
click at [550, 299] on input "First name *" at bounding box center [621, 297] width 315 height 41
type input "[PERSON_NAME]"
click at [835, 293] on input "Last name *" at bounding box center [948, 297] width 315 height 41
type input "Gray"
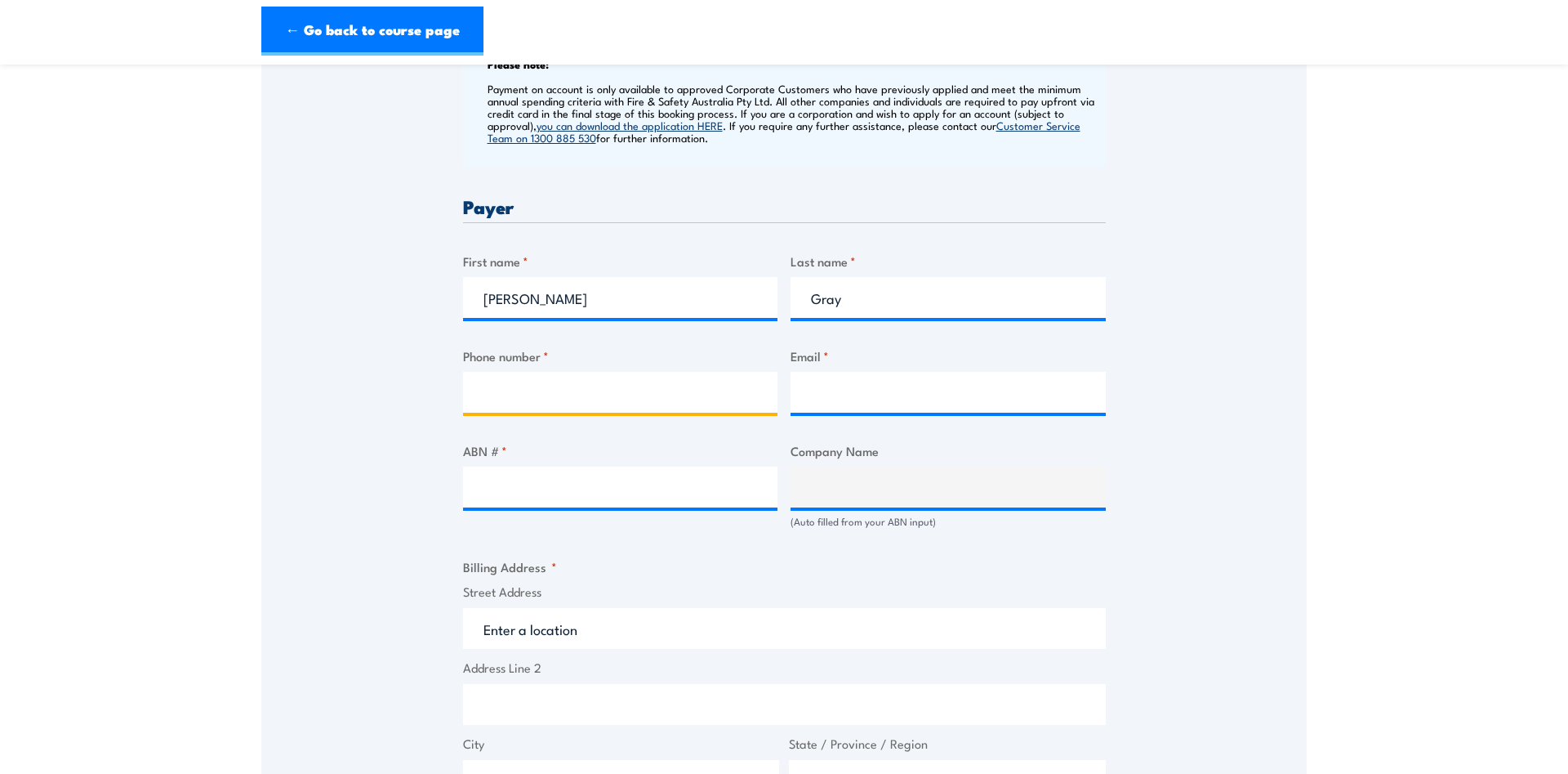
click at [581, 400] on input "Phone number *" at bounding box center [621, 392] width 315 height 41
type input "0447658436"
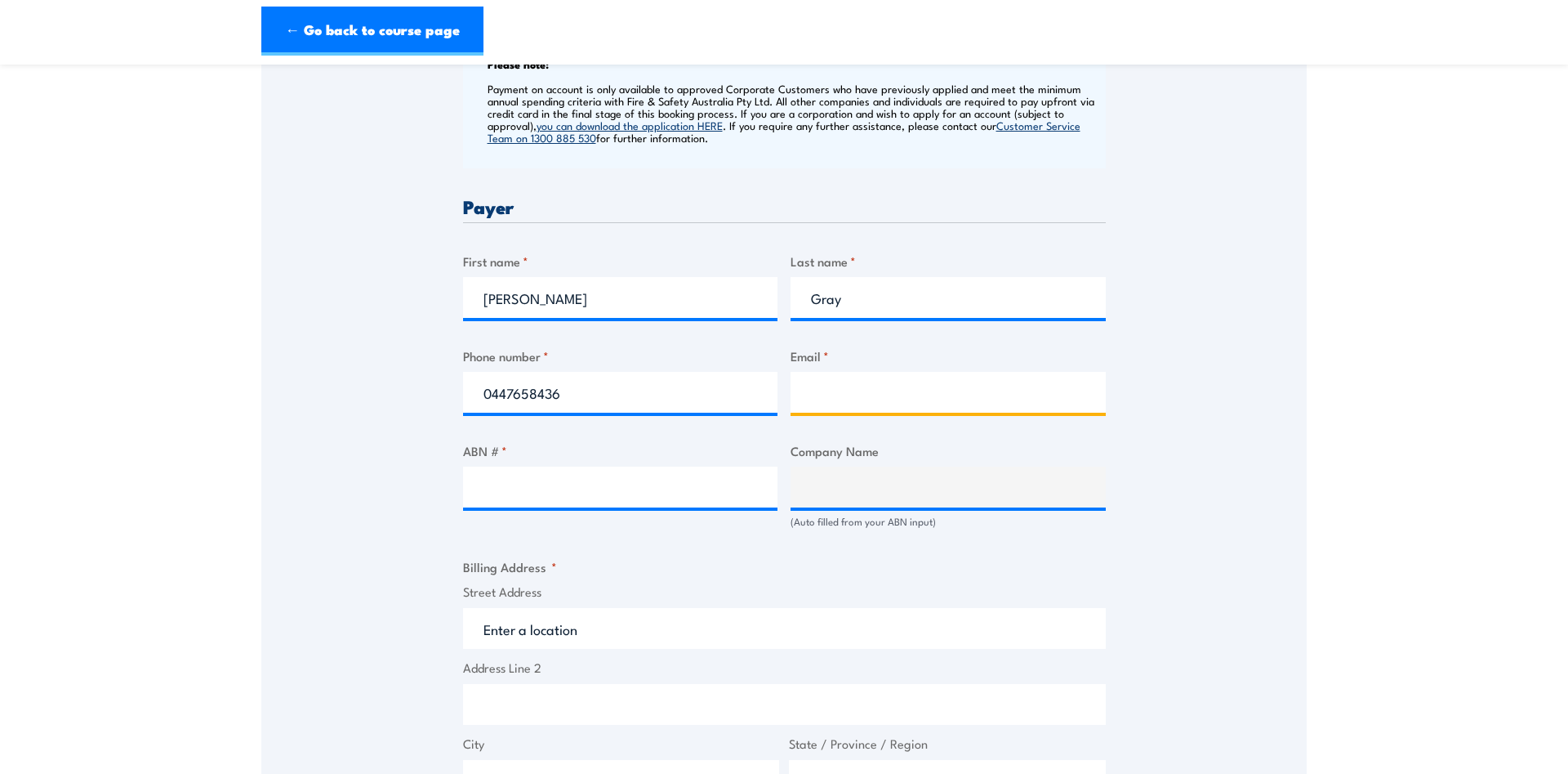
click at [847, 379] on input "Email *" at bounding box center [948, 392] width 315 height 41
type input "agray@simongeorge.com.au"
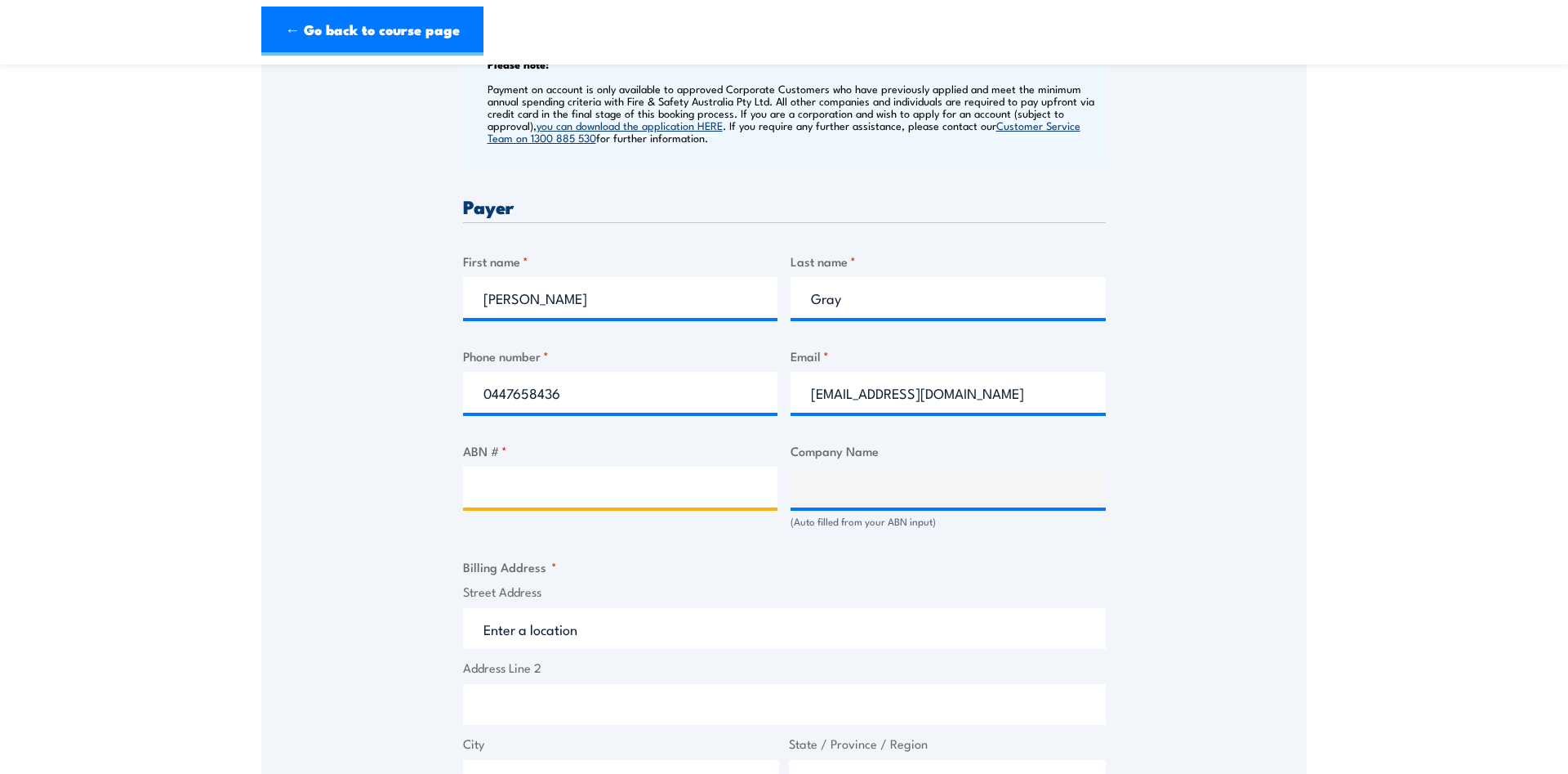
click at [690, 504] on input "ABN # *" at bounding box center [621, 487] width 315 height 41
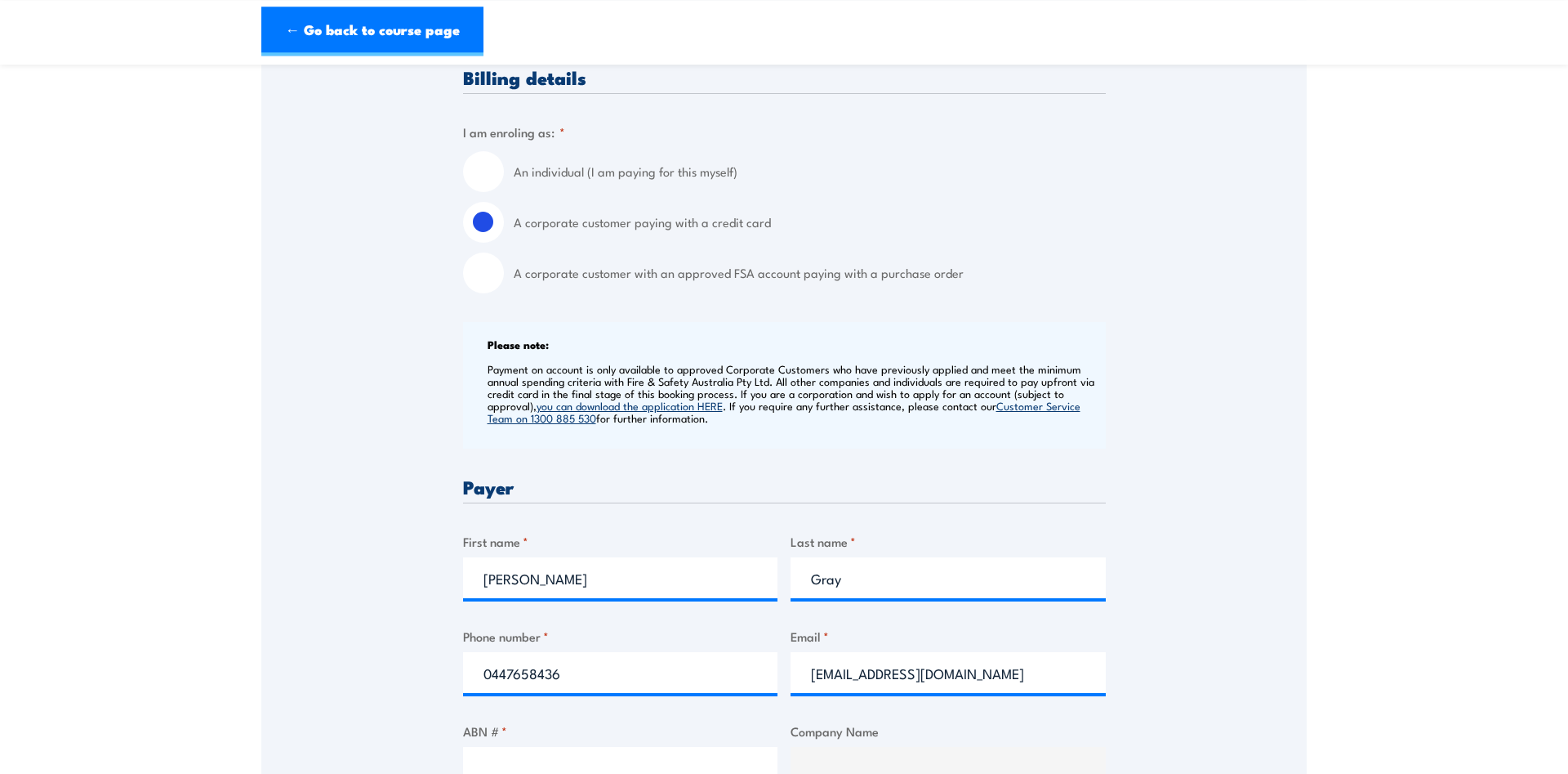
scroll to position [333, 0]
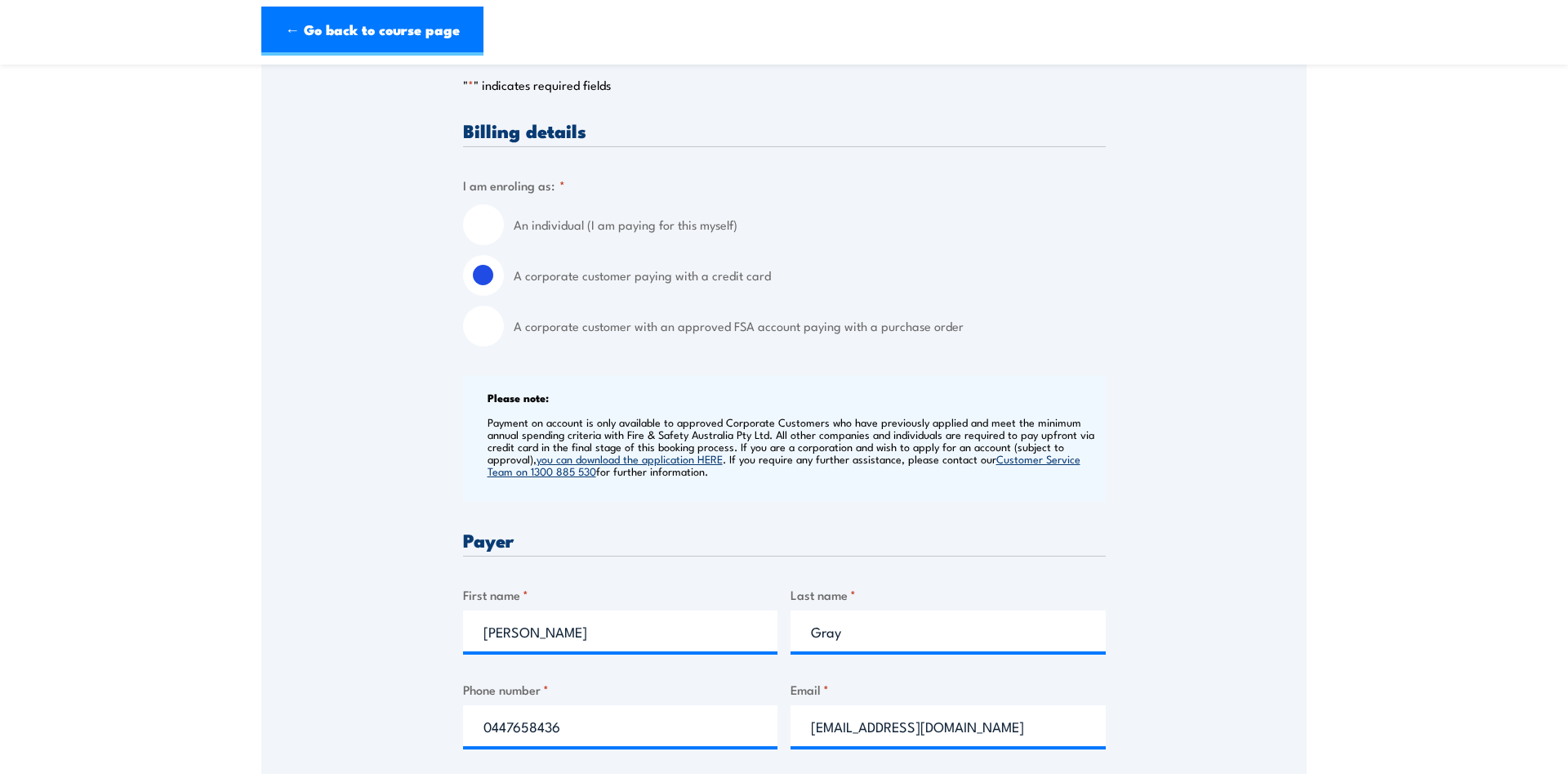
click at [495, 213] on input "An individual (I am paying for this myself)" at bounding box center [483, 224] width 41 height 41
radio input "true"
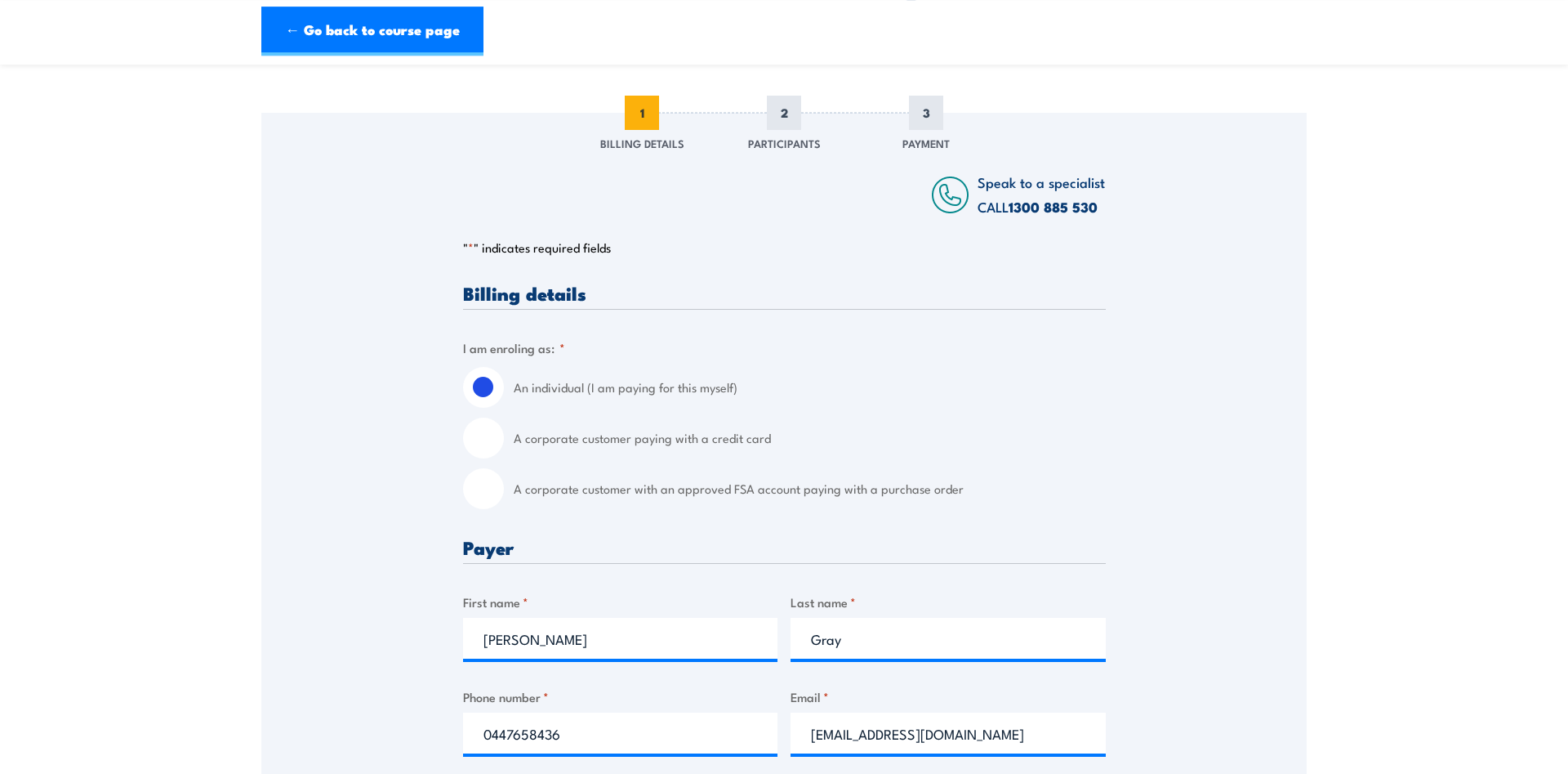
scroll to position [167, 0]
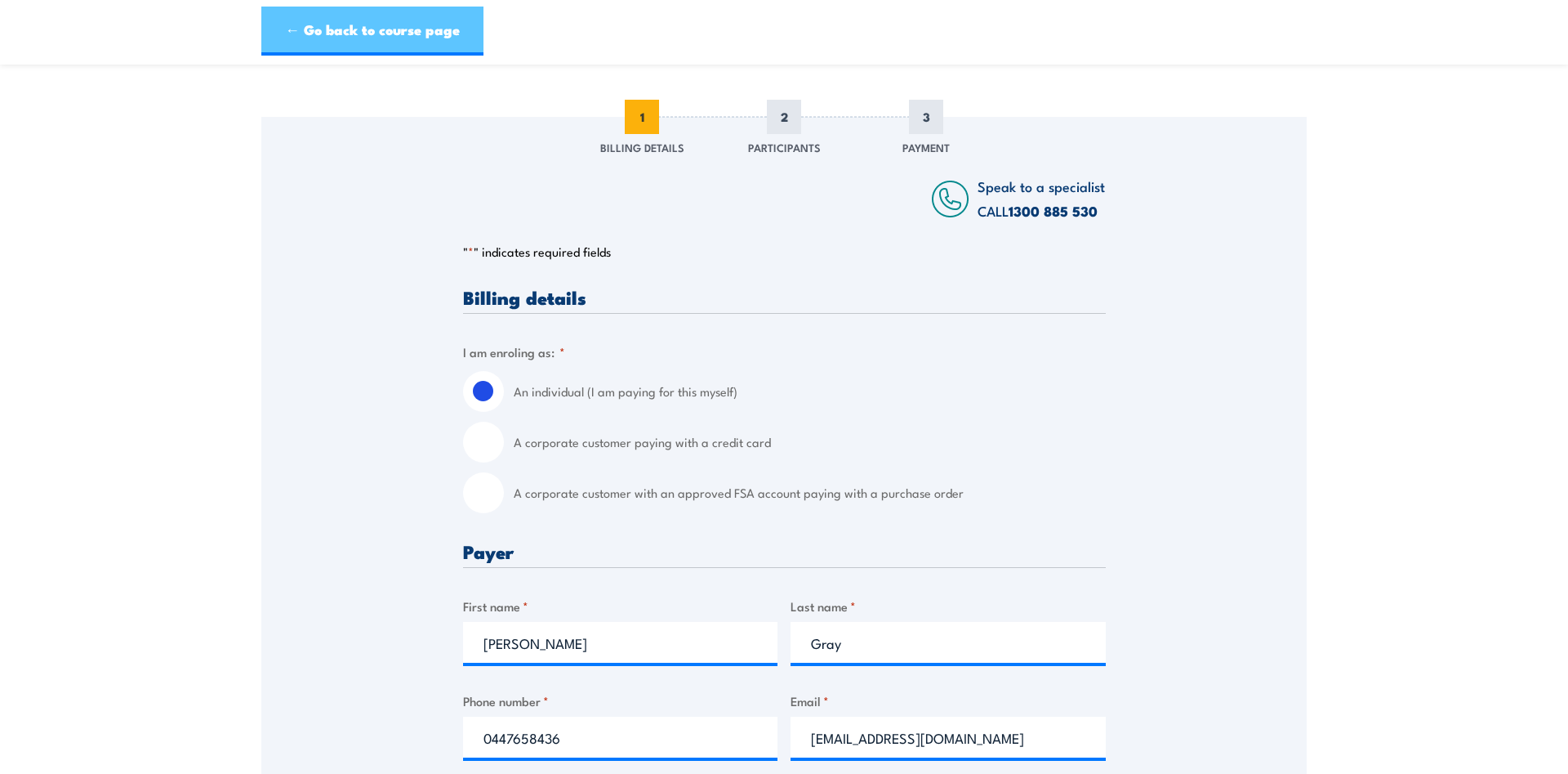
click at [404, 40] on link "← Go back to course page" at bounding box center [372, 31] width 222 height 49
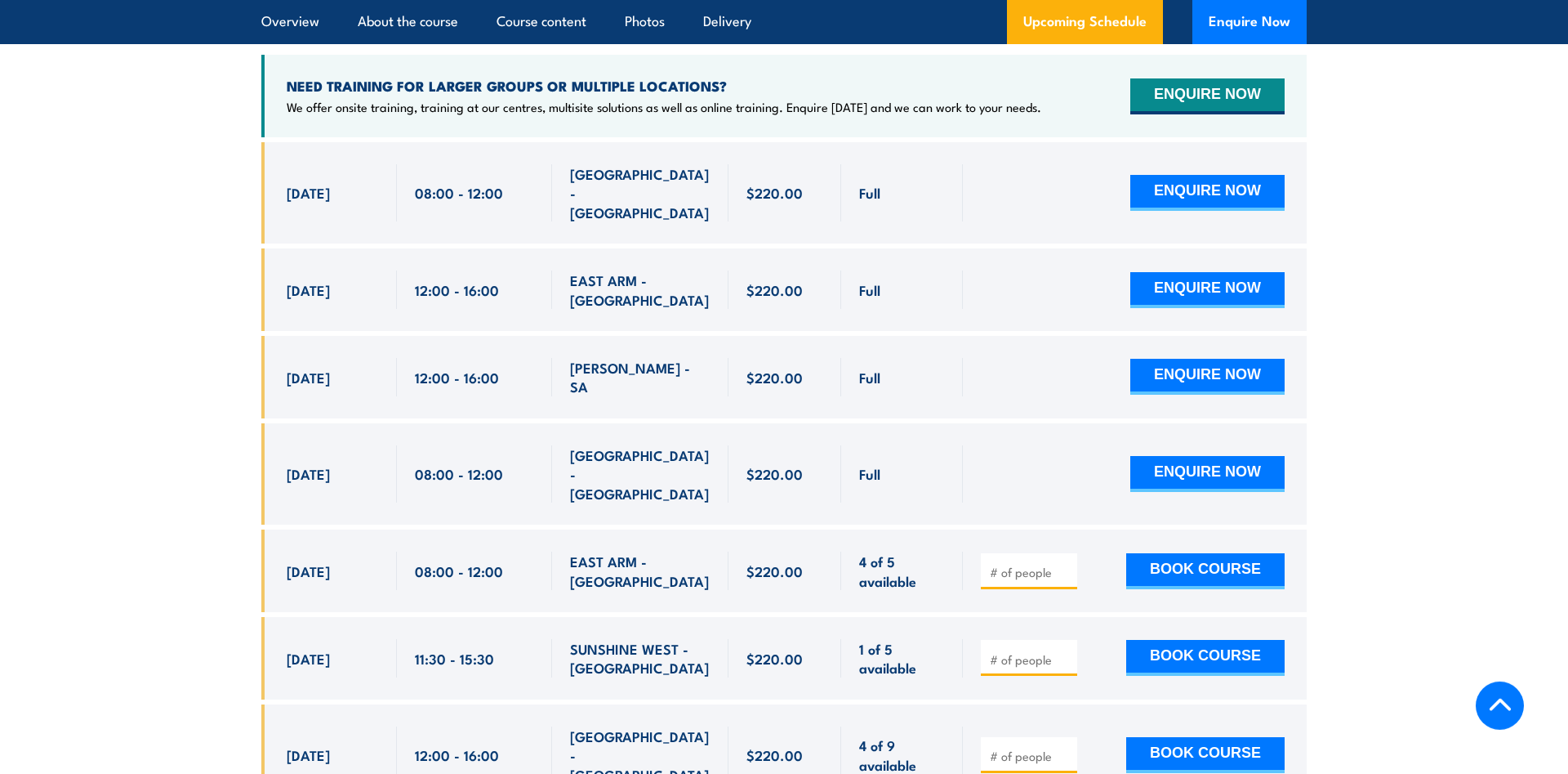
scroll to position [3206, 0]
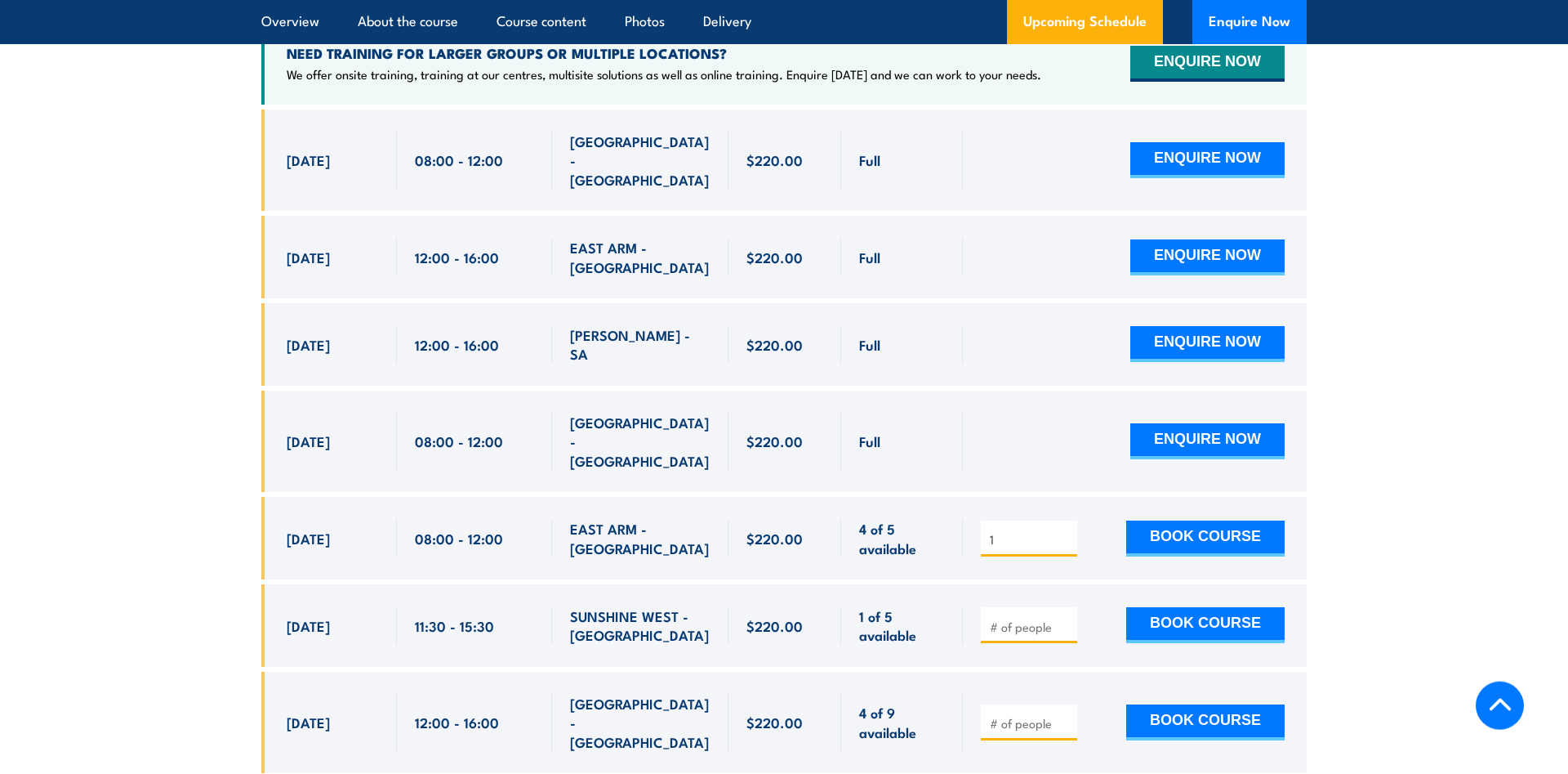
click at [1066, 531] on input "1" at bounding box center [1030, 539] width 81 height 16
type input "2"
click at [1061, 531] on input "2" at bounding box center [1030, 539] width 81 height 16
click at [1182, 520] on button "BOOK COURSE" at bounding box center [1205, 538] width 159 height 36
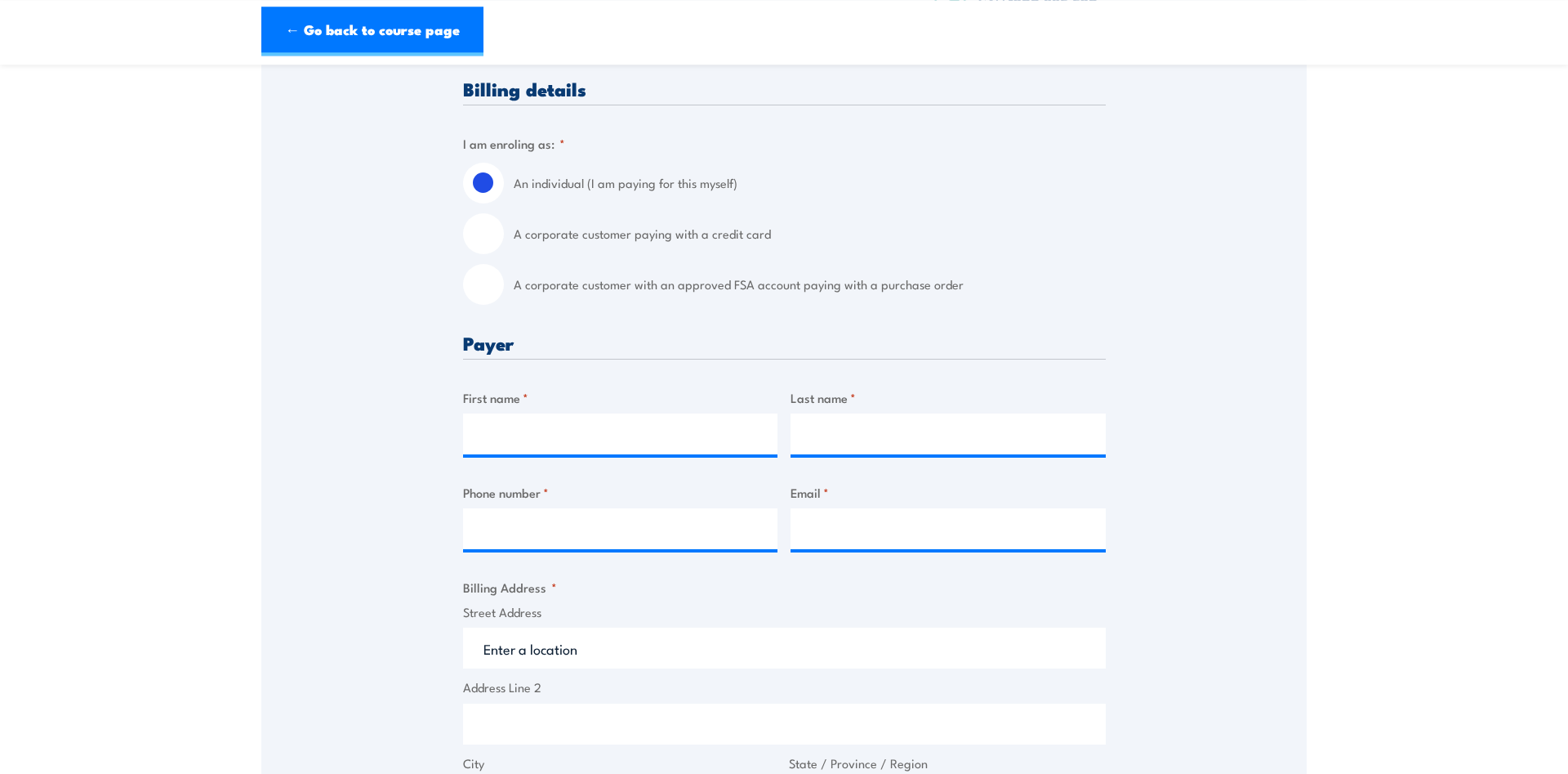
scroll to position [500, 0]
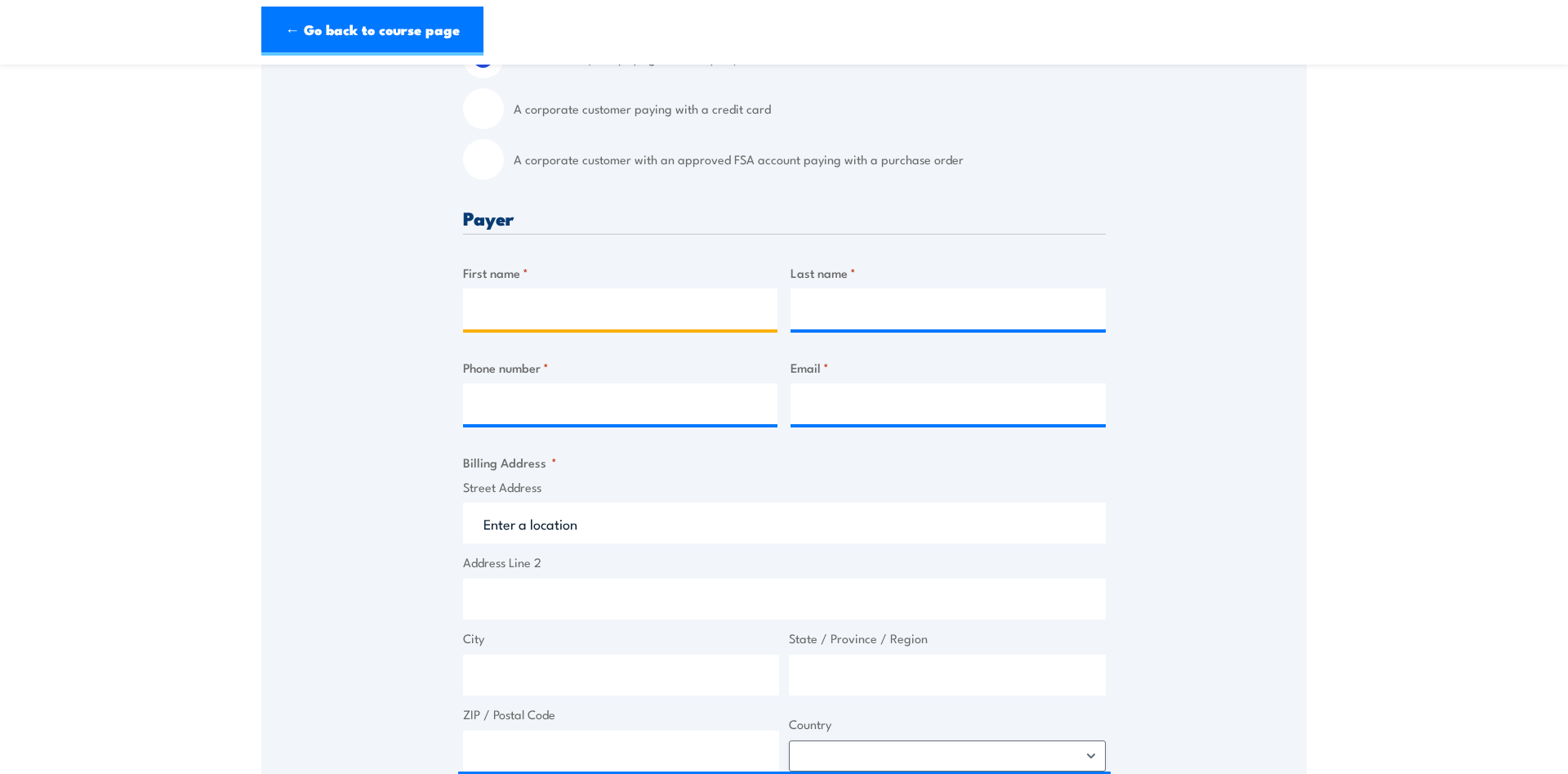
click at [640, 311] on input "First name *" at bounding box center [621, 309] width 315 height 41
type input "[PERSON_NAME]"
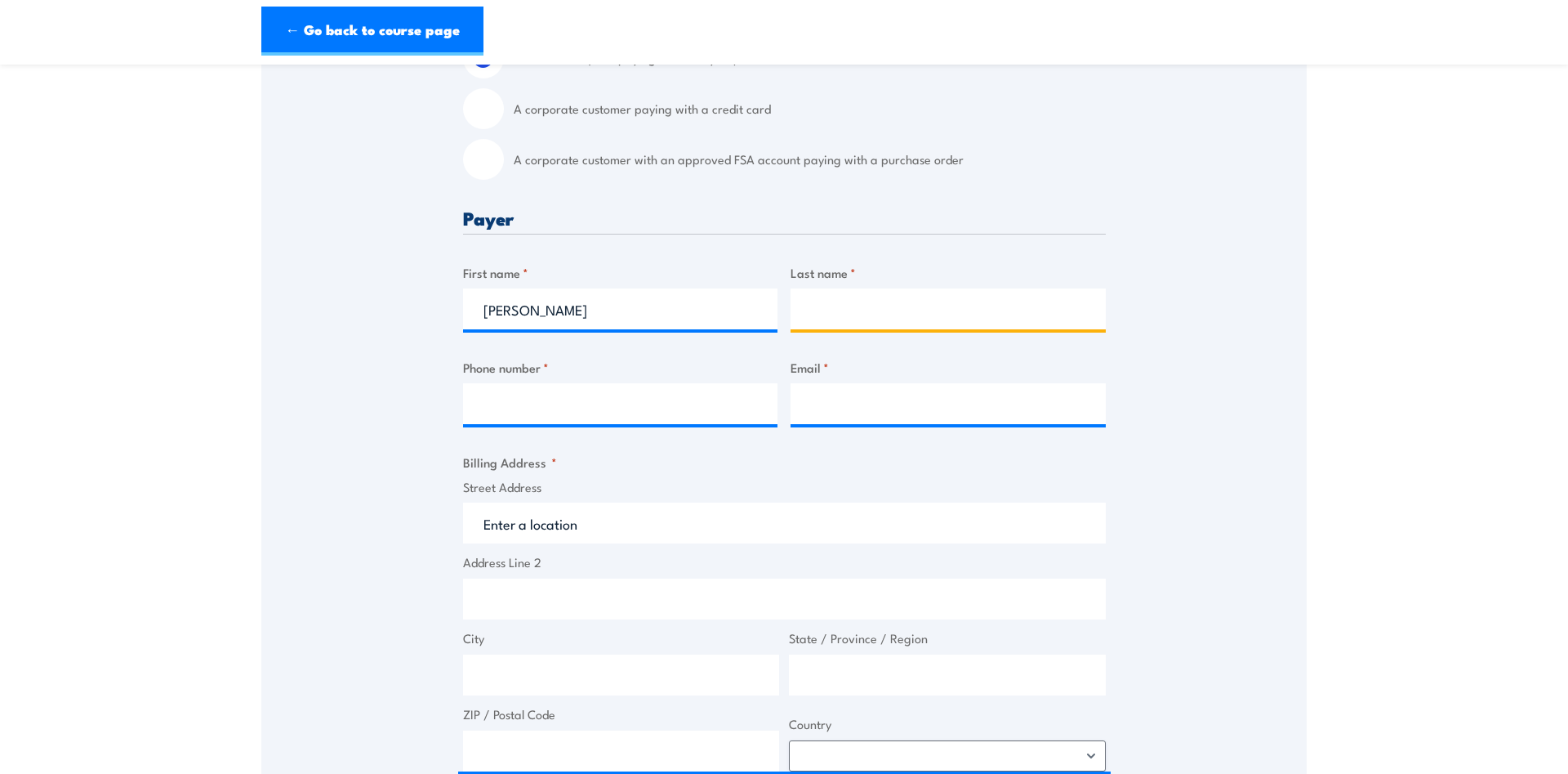
click at [898, 311] on input "Last name *" at bounding box center [948, 309] width 315 height 41
type input "Gray"
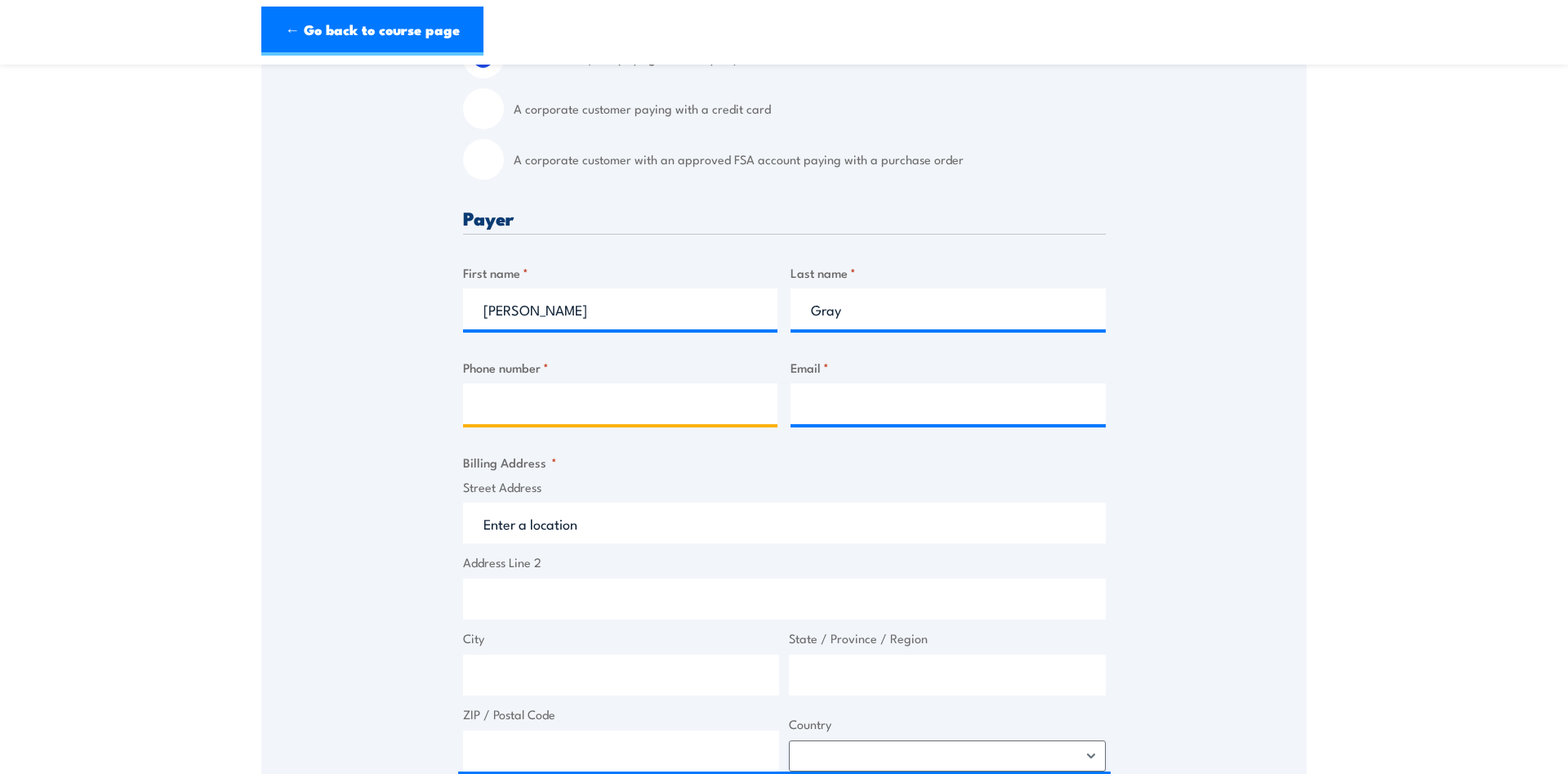
click at [651, 405] on input "Phone number *" at bounding box center [621, 404] width 315 height 41
type input "0447658436"
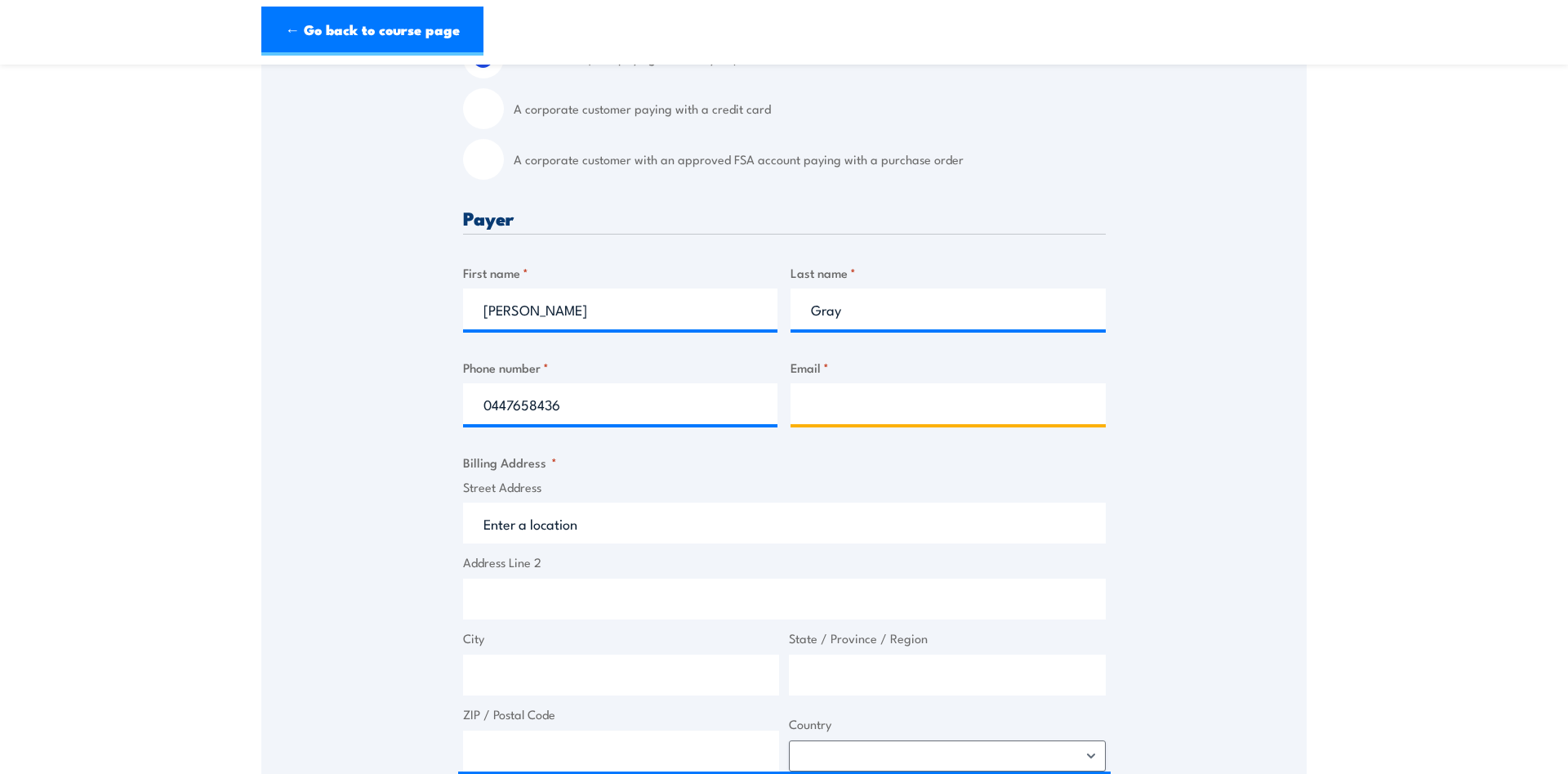
drag, startPoint x: 848, startPoint y: 398, endPoint x: 857, endPoint y: 400, distance: 9.2
click at [853, 398] on input "Email *" at bounding box center [948, 404] width 315 height 41
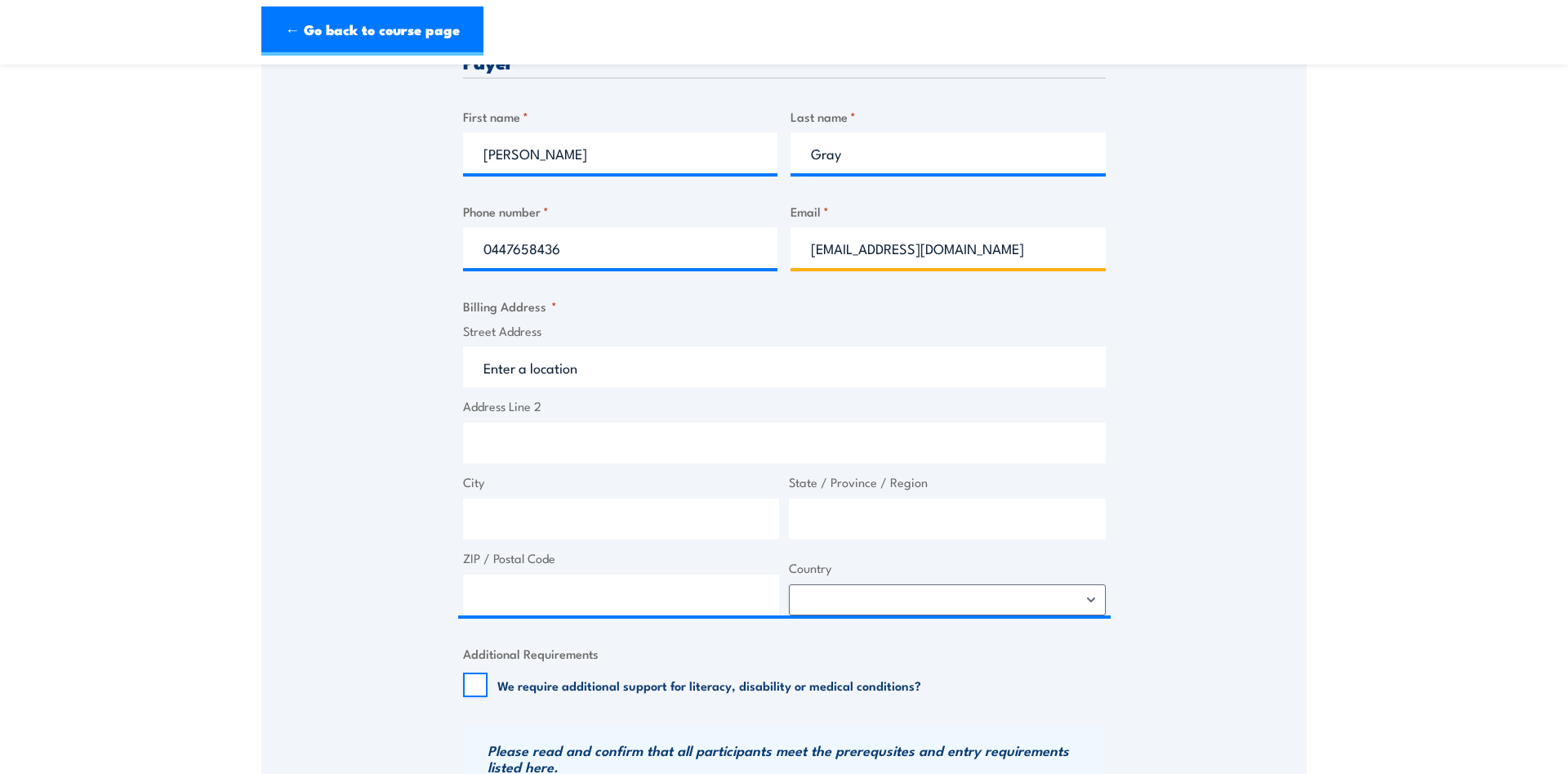
scroll to position [667, 0]
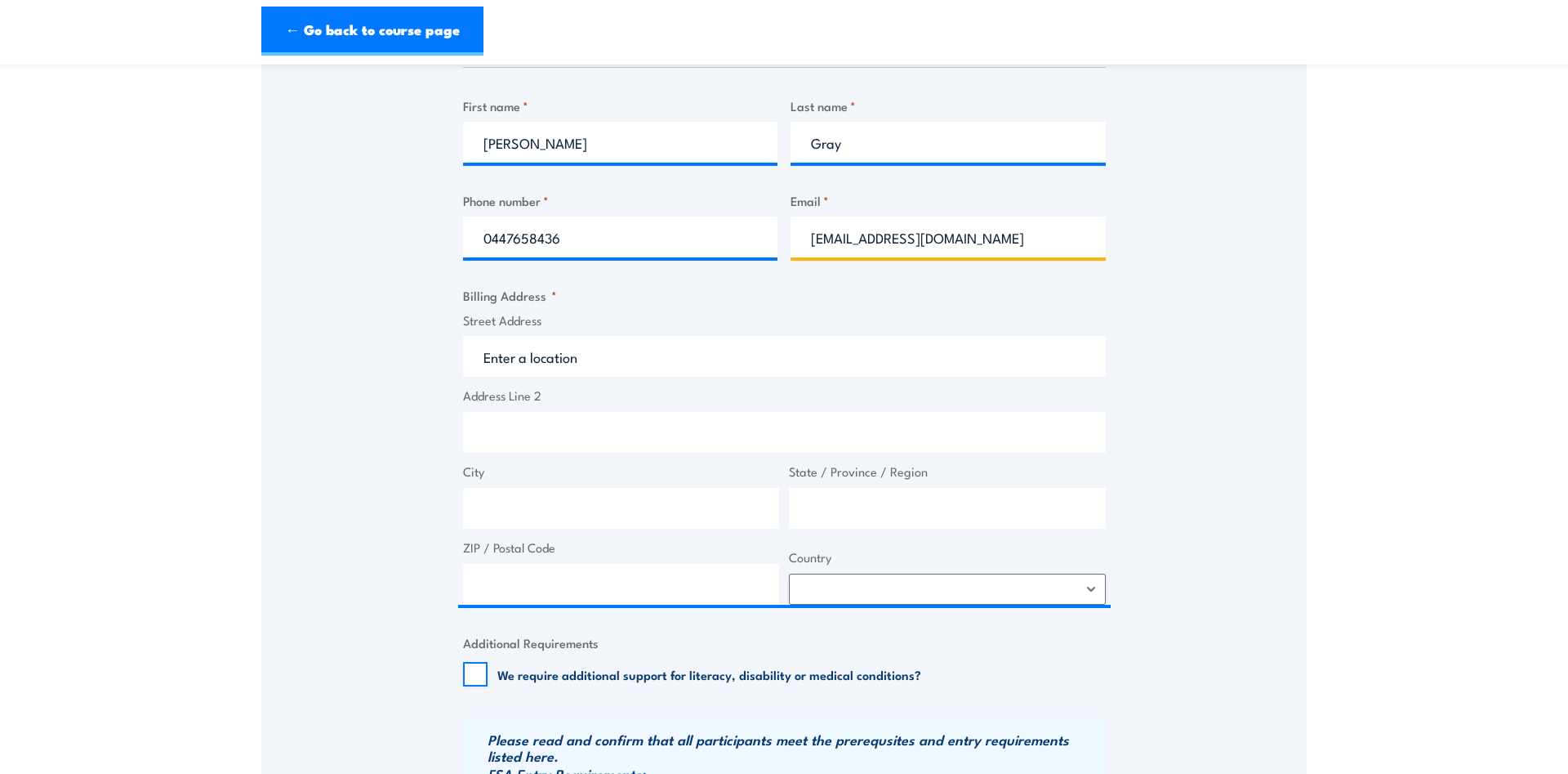
type input "agray@simongeorge.com.au"
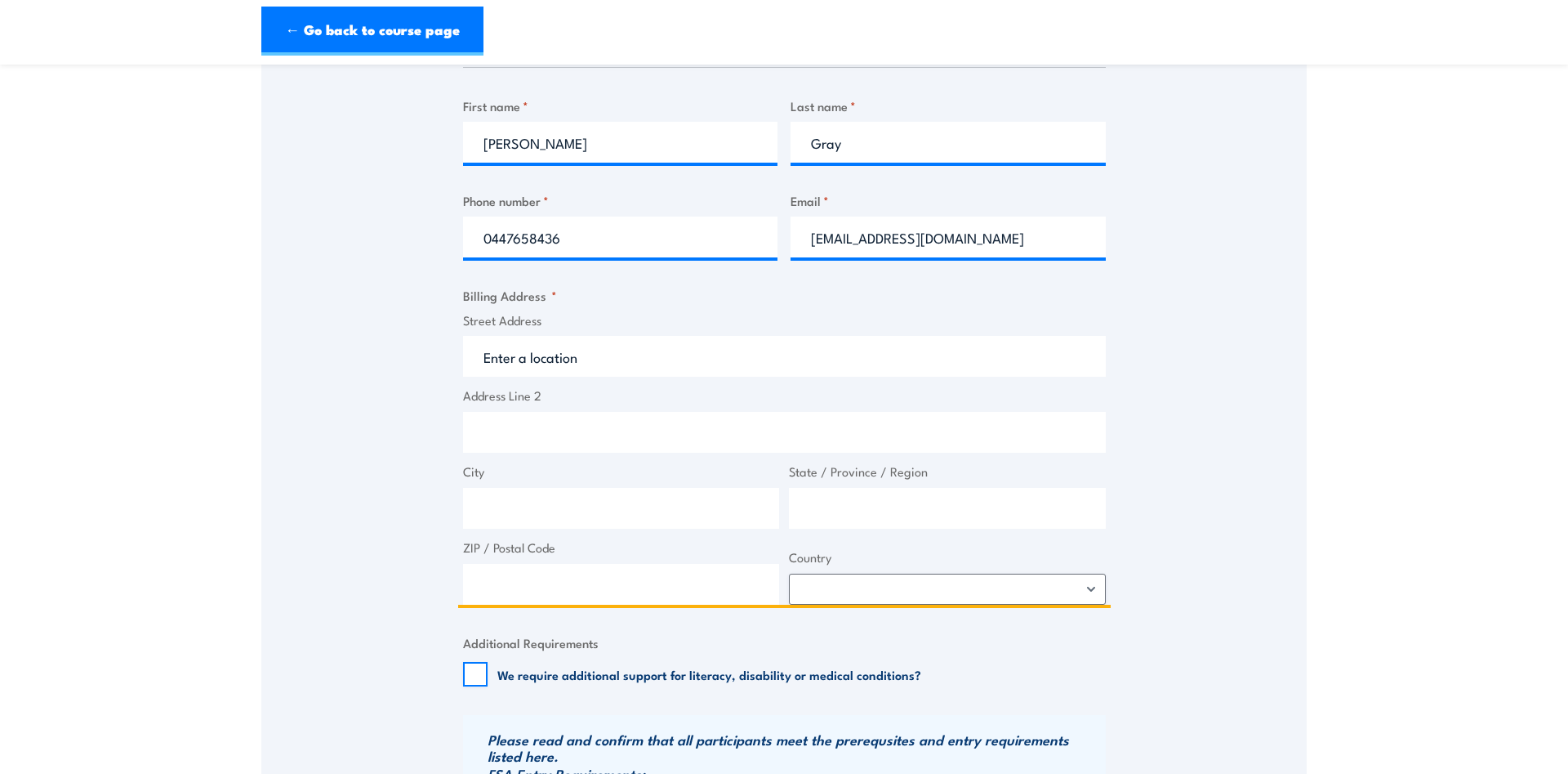
click at [625, 340] on input "Street Address" at bounding box center [784, 356] width 643 height 41
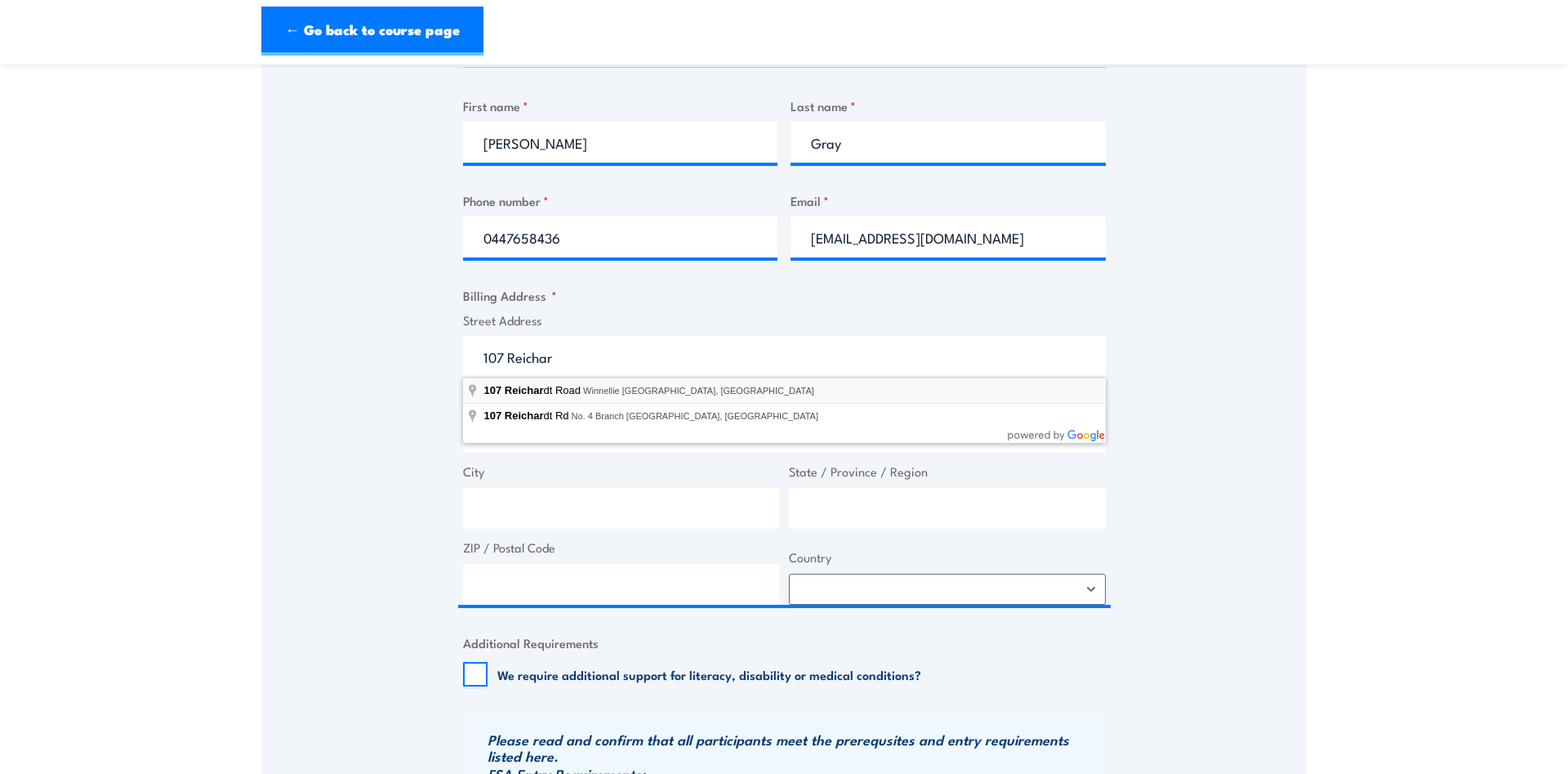
type input "107 Reichardt Road, Winnellie NT, Australia"
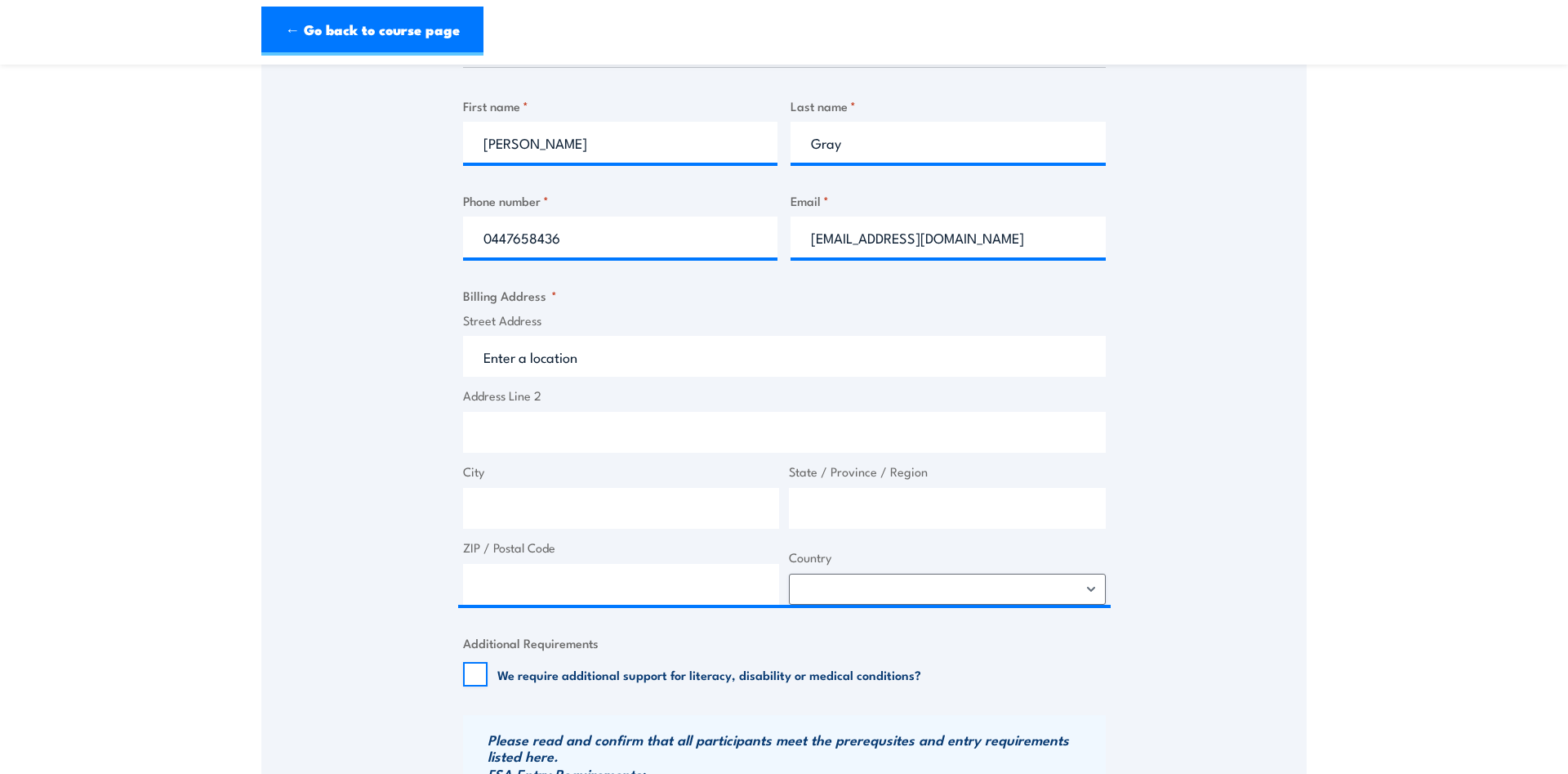
type input "107 Reichardt Rd"
type input "Winnellie"
type input "Northern Territory"
type input "0820"
select select "Australia"
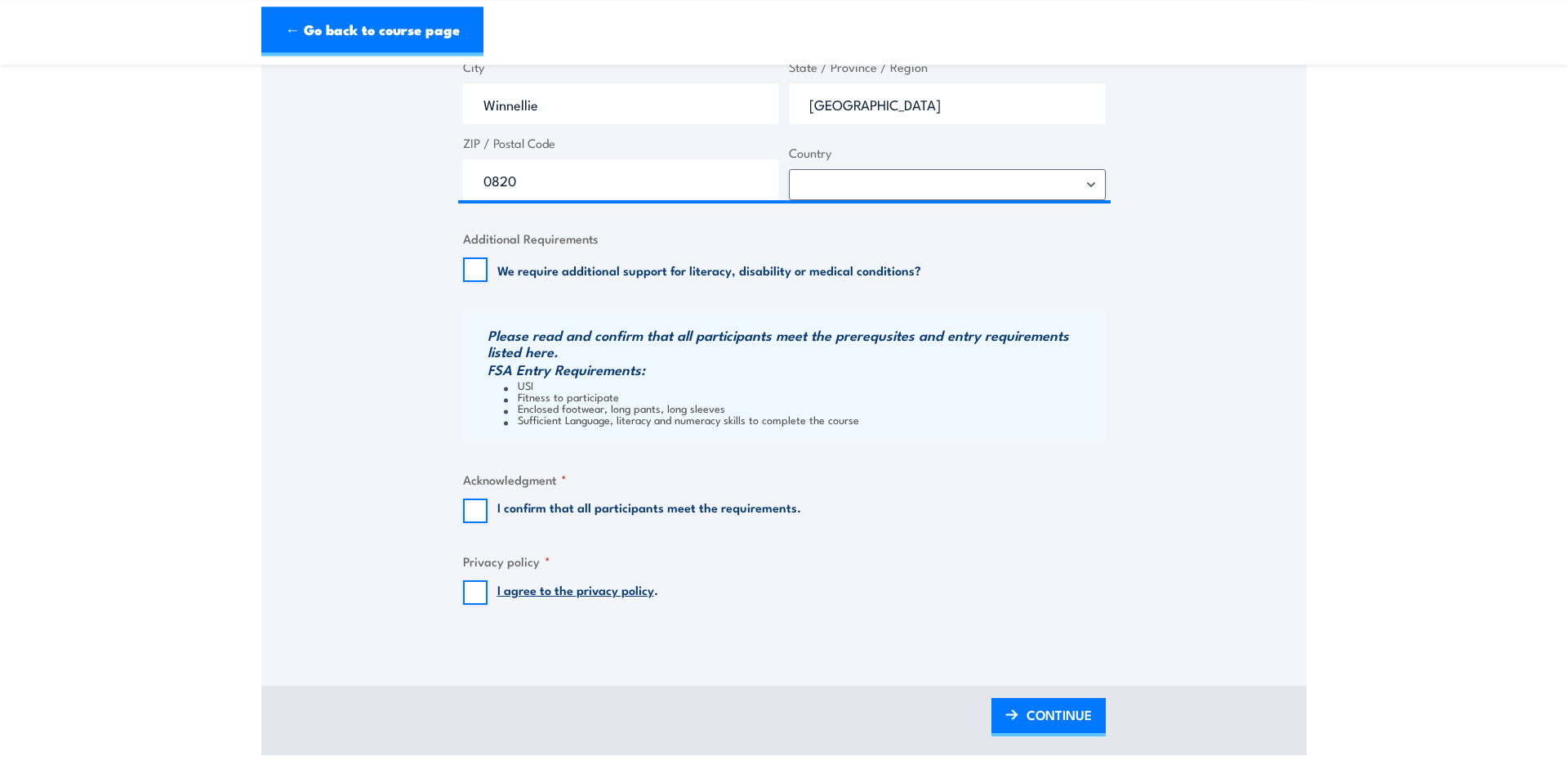
scroll to position [1084, 0]
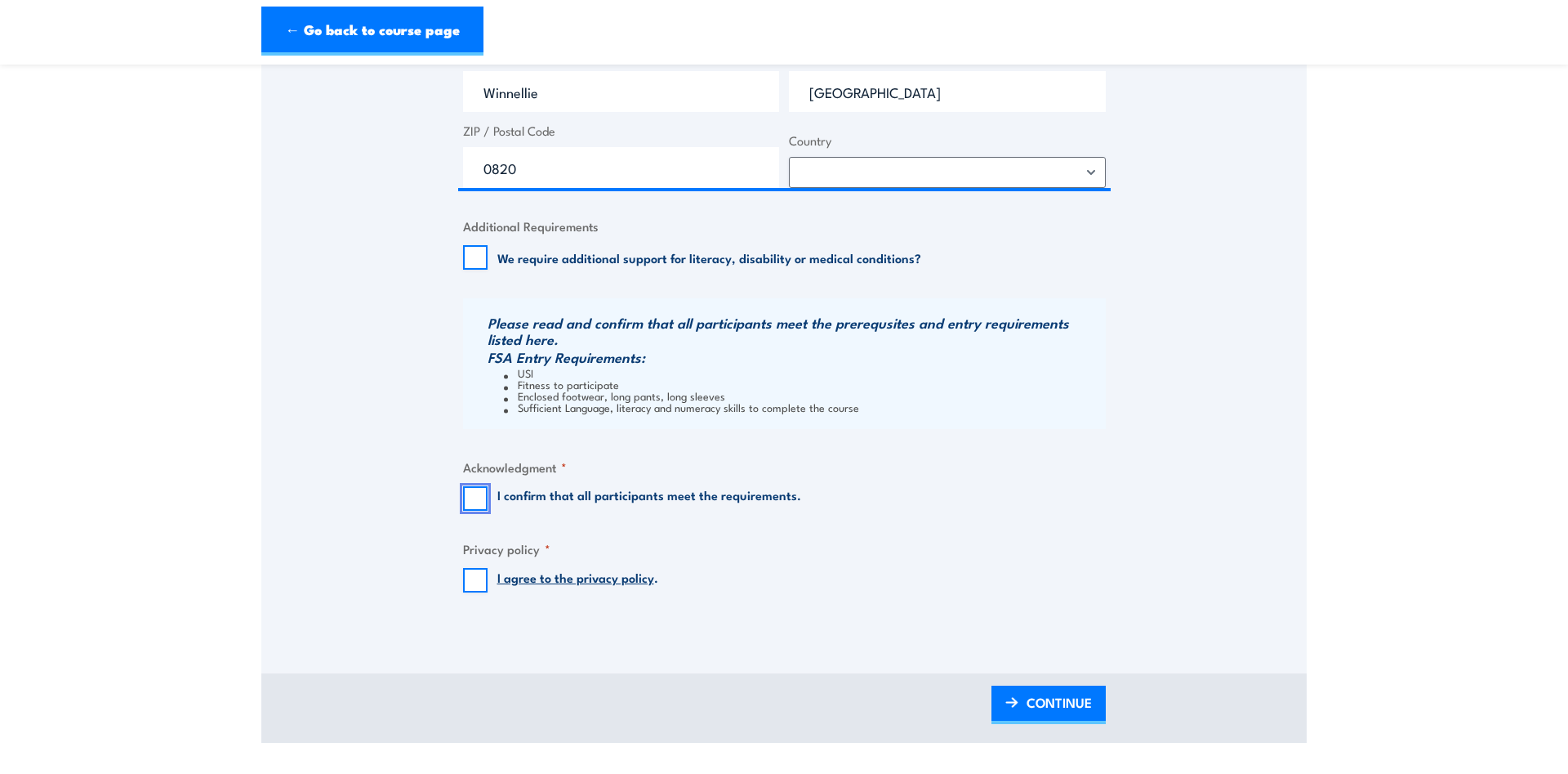
click at [480, 509] on input "I confirm that all participants meet the requirements." at bounding box center [475, 498] width 24 height 24
checkbox input "true"
click at [483, 587] on input "I agree to the privacy policy ." at bounding box center [475, 580] width 24 height 24
checkbox input "true"
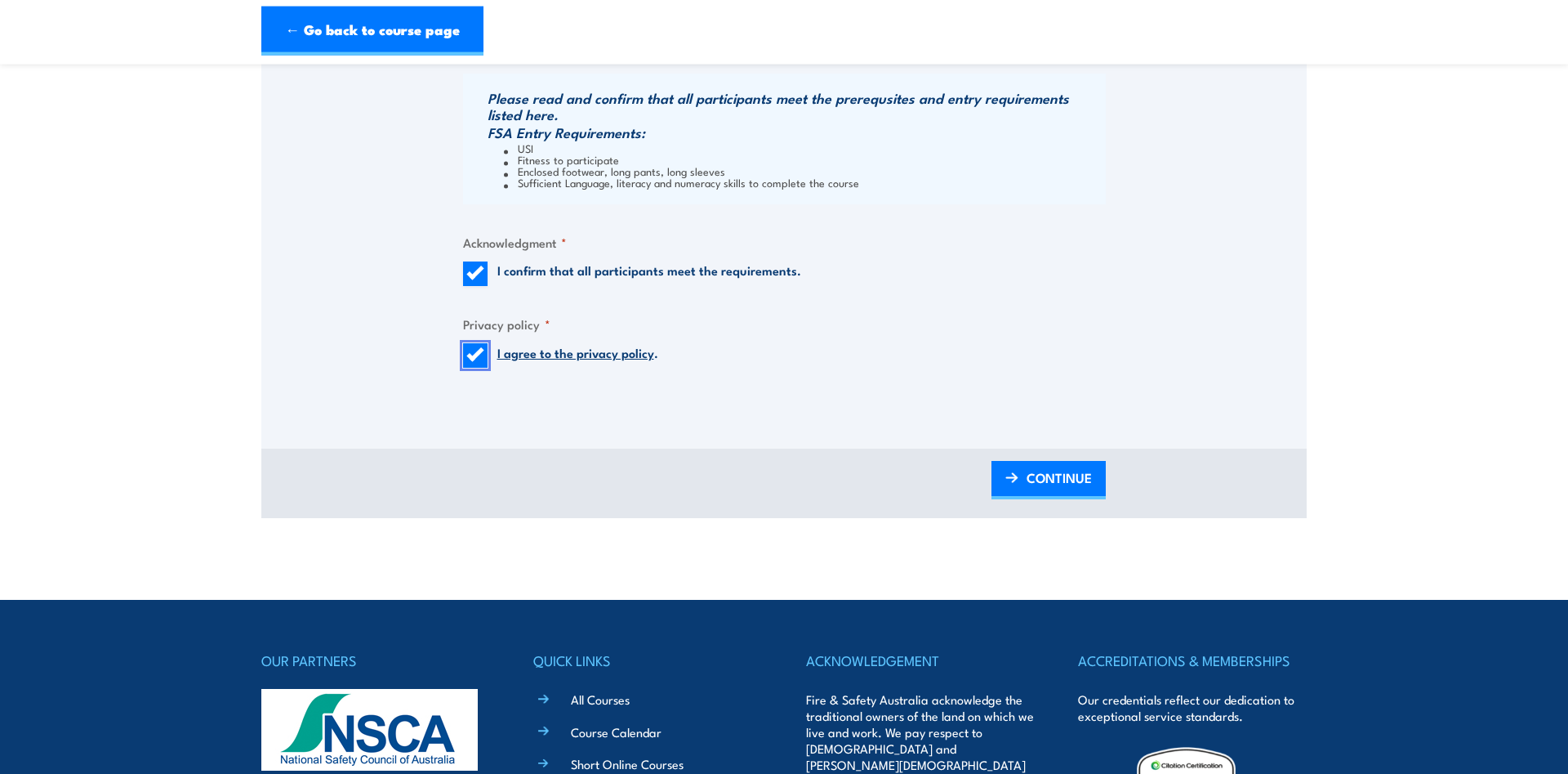
scroll to position [1334, 0]
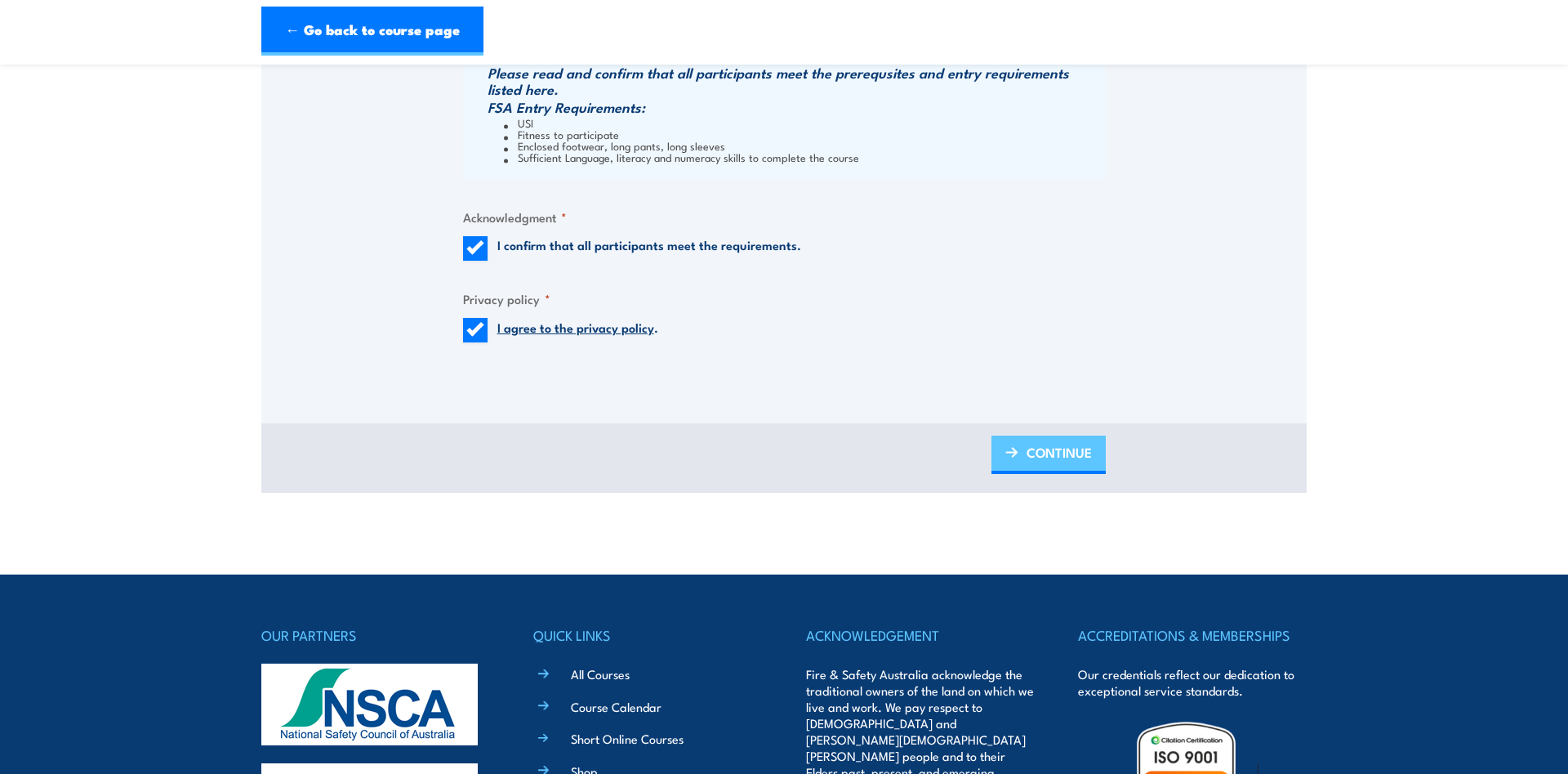
click at [1008, 459] on link "CONTINUE" at bounding box center [1049, 455] width 114 height 39
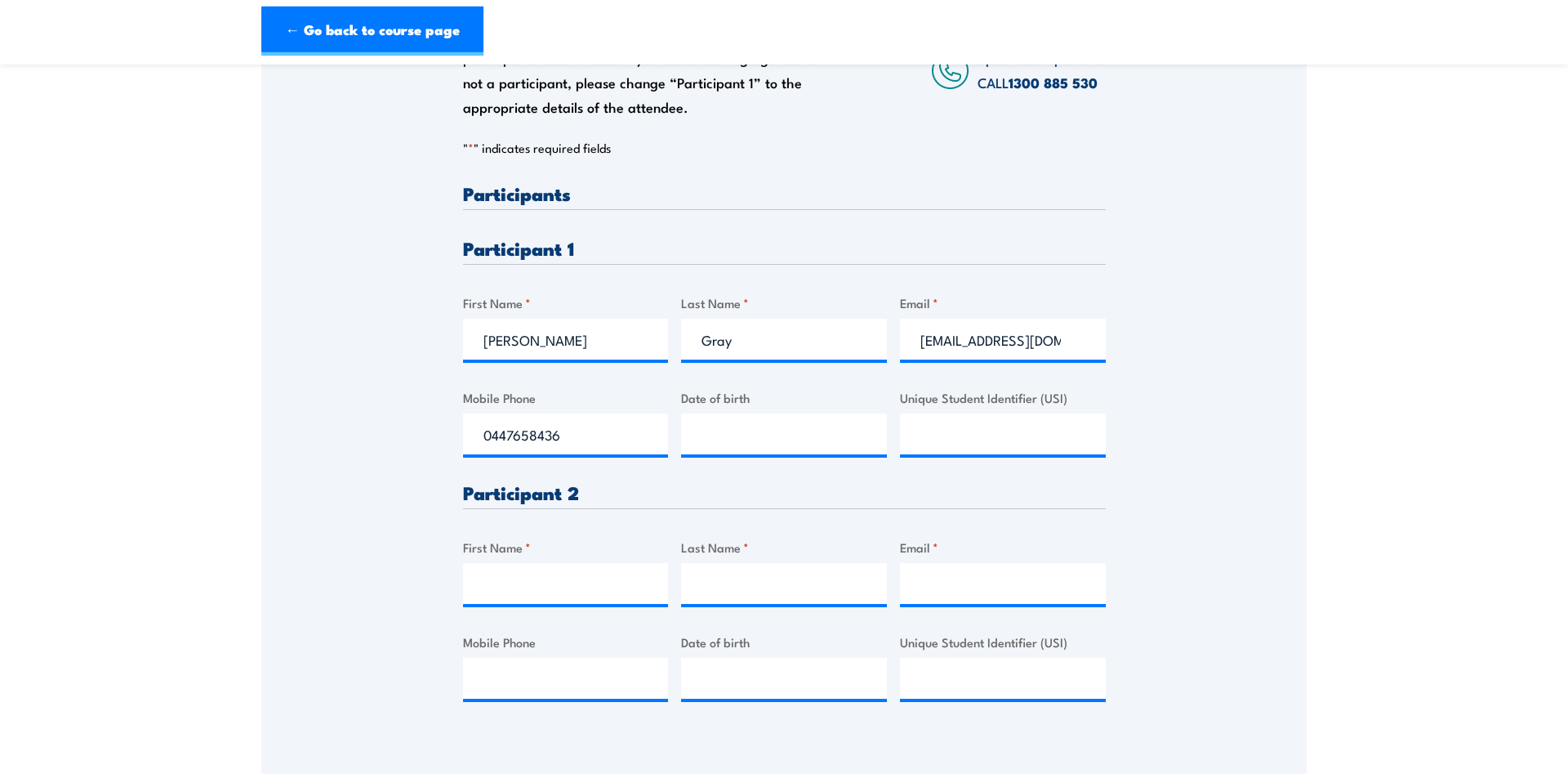
scroll to position [330, 0]
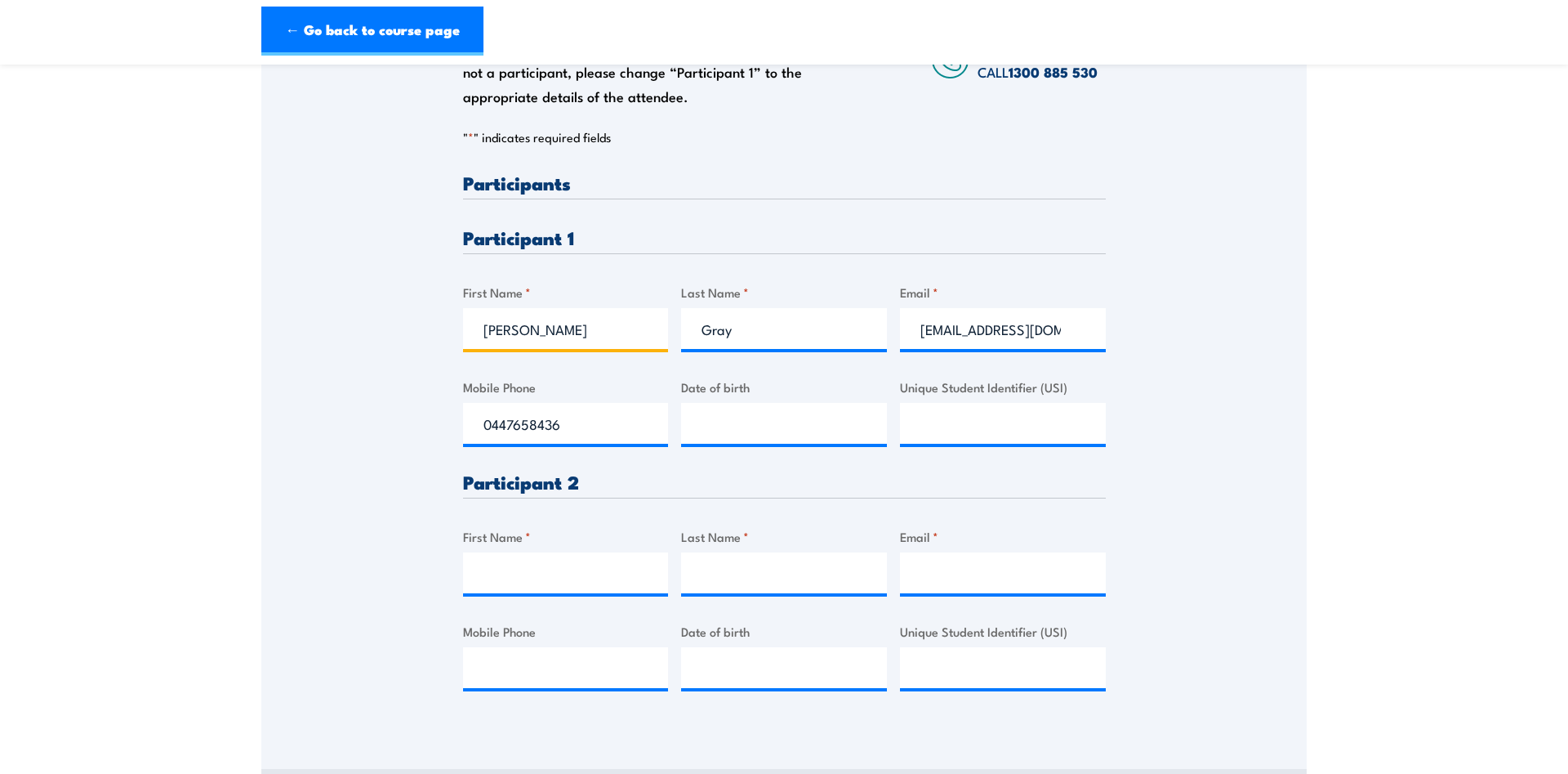
drag, startPoint x: 544, startPoint y: 330, endPoint x: 421, endPoint y: 334, distance: 123.1
click at [421, 334] on div "Please provide names and contact details for each of the participants below. No…" at bounding box center [784, 338] width 1045 height 770
drag, startPoint x: 544, startPoint y: 328, endPoint x: 385, endPoint y: 334, distance: 159.1
click at [463, 334] on input "Alistair" at bounding box center [565, 328] width 206 height 41
type input "Michael"
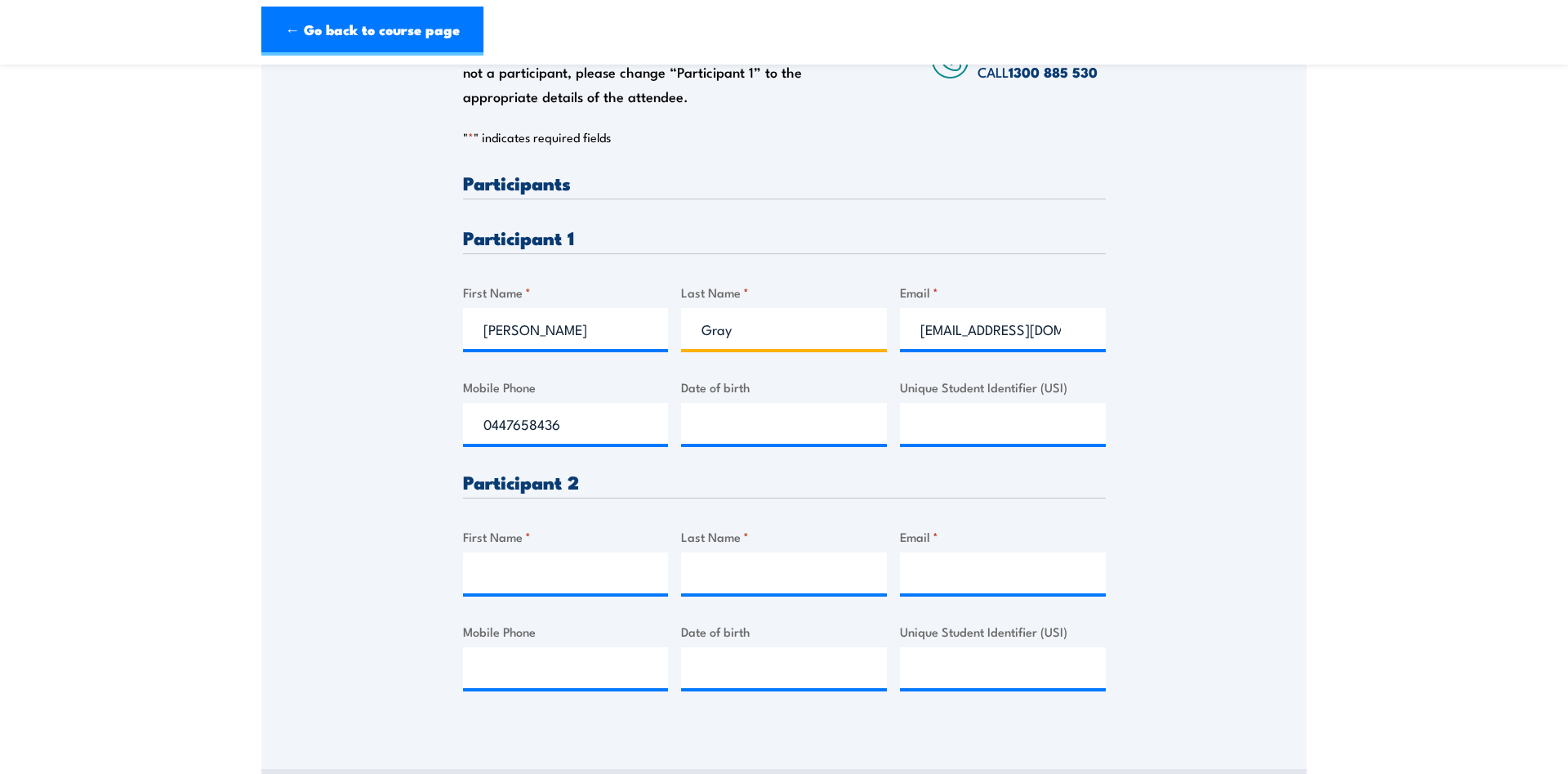
drag, startPoint x: 736, startPoint y: 334, endPoint x: 642, endPoint y: 337, distance: 94.0
click at [681, 333] on input "Gray" at bounding box center [784, 328] width 206 height 41
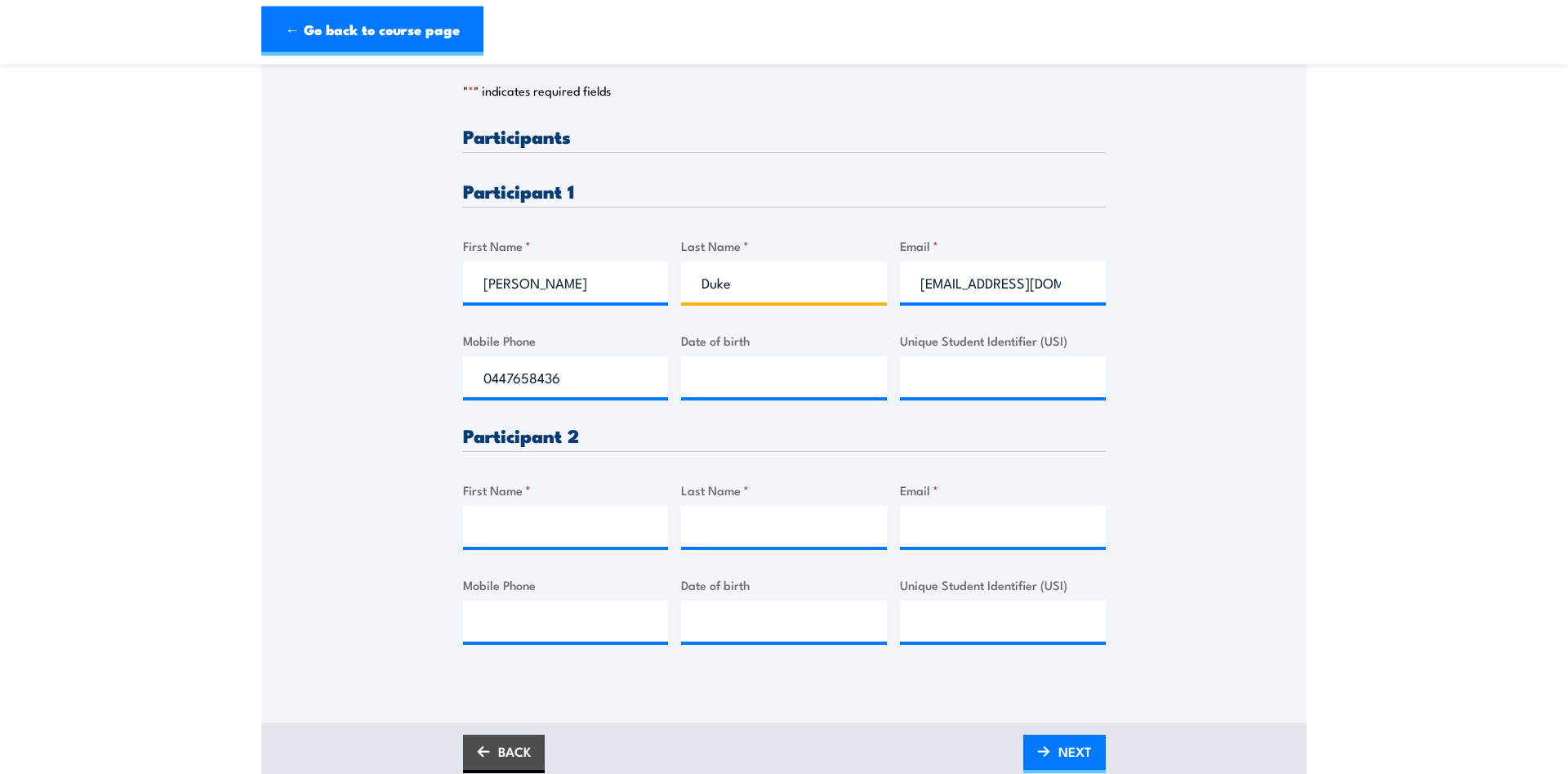
scroll to position [414, 0]
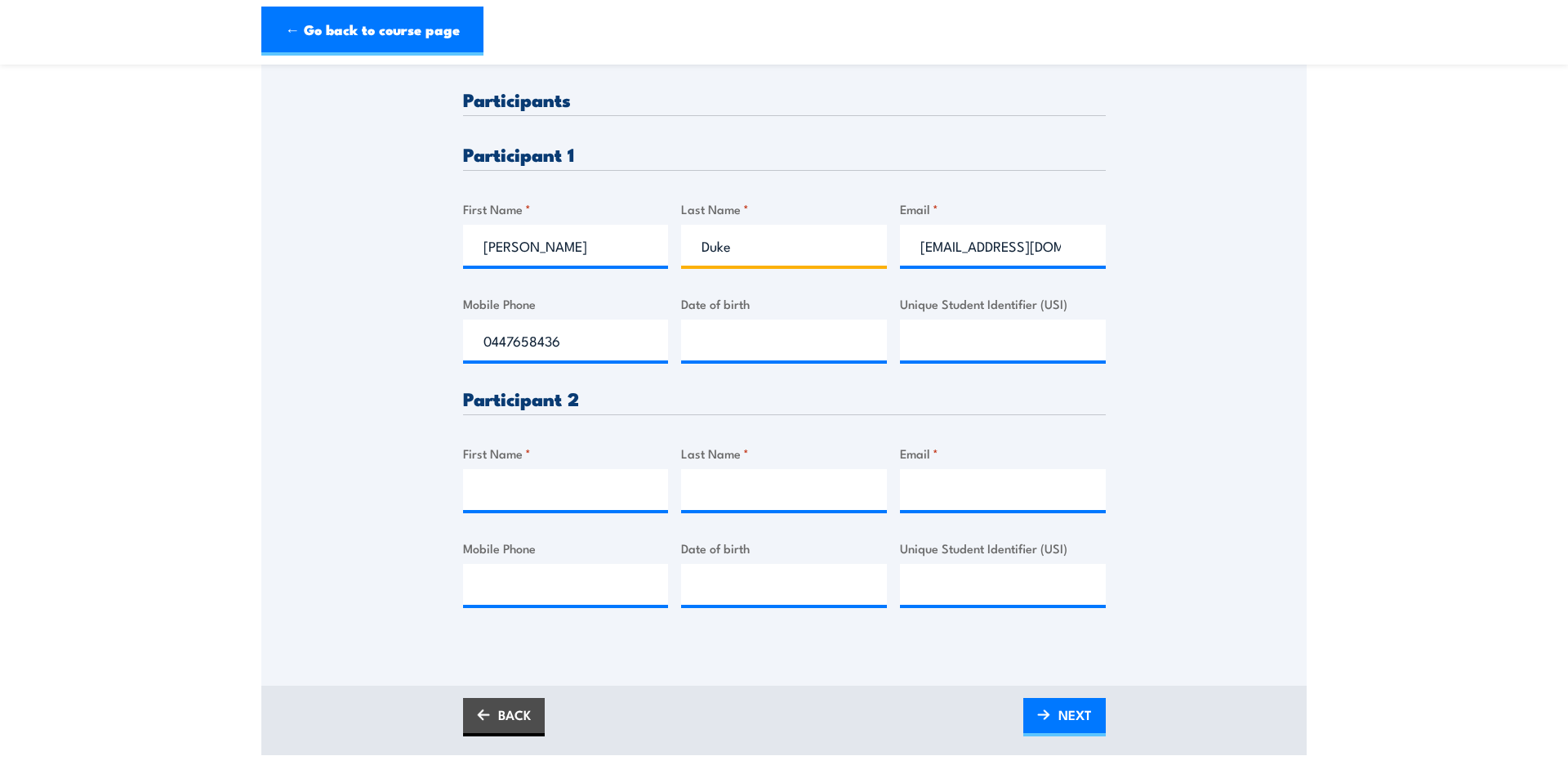
type input "Duke"
click at [478, 473] on input "First Name *" at bounding box center [565, 489] width 206 height 41
type input "Shane"
click at [855, 494] on input "Last Name *" at bounding box center [784, 489] width 206 height 41
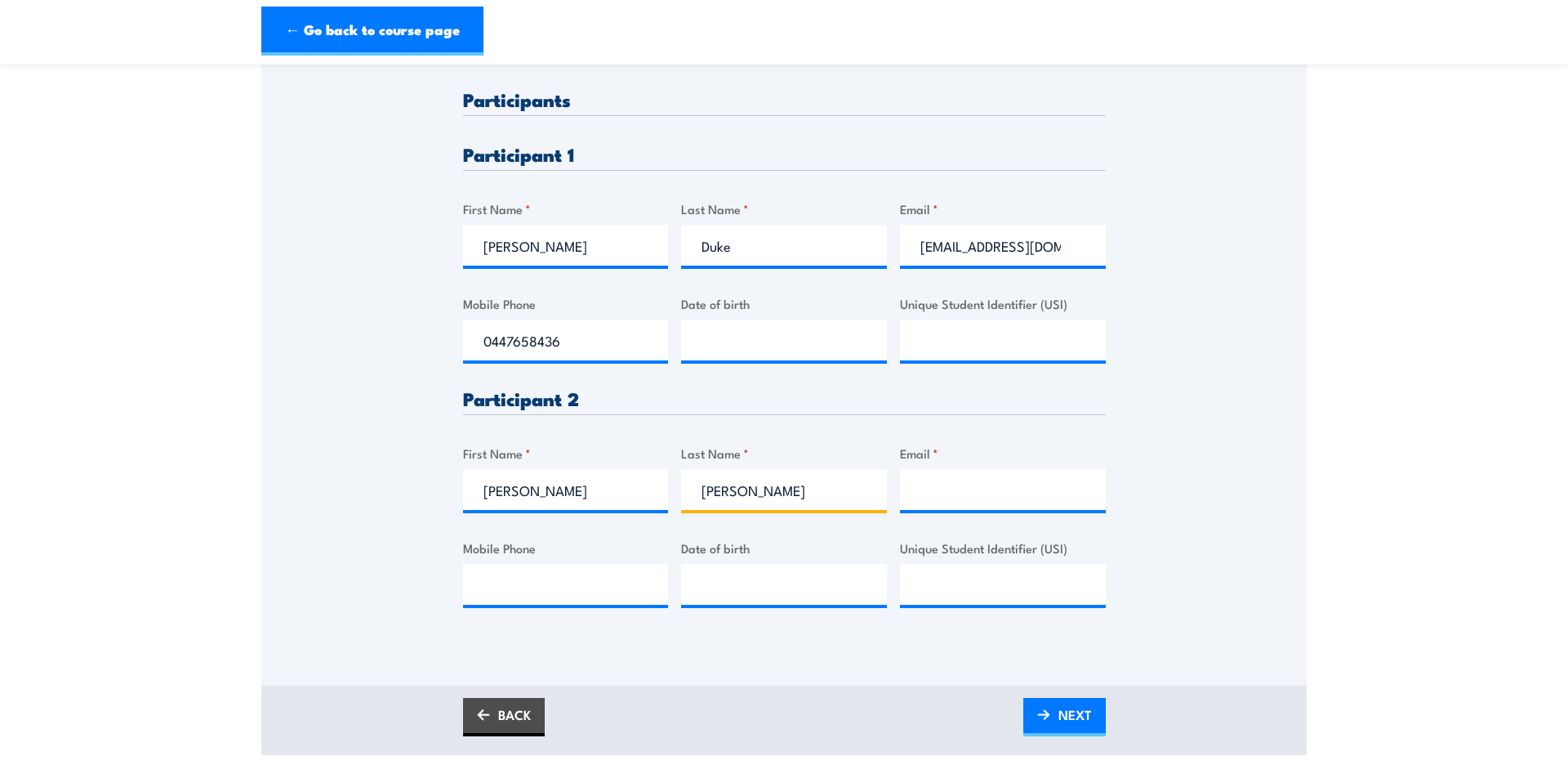
type input "Allan"
drag, startPoint x: 918, startPoint y: 247, endPoint x: 1268, endPoint y: 243, distance: 350.0
click at [1268, 243] on div "Please provide names and contact details for each of the participants below. No…" at bounding box center [784, 254] width 1045 height 770
click at [939, 481] on input "Email *" at bounding box center [1003, 489] width 206 height 41
paste input "agray@simongeorge.com.au"
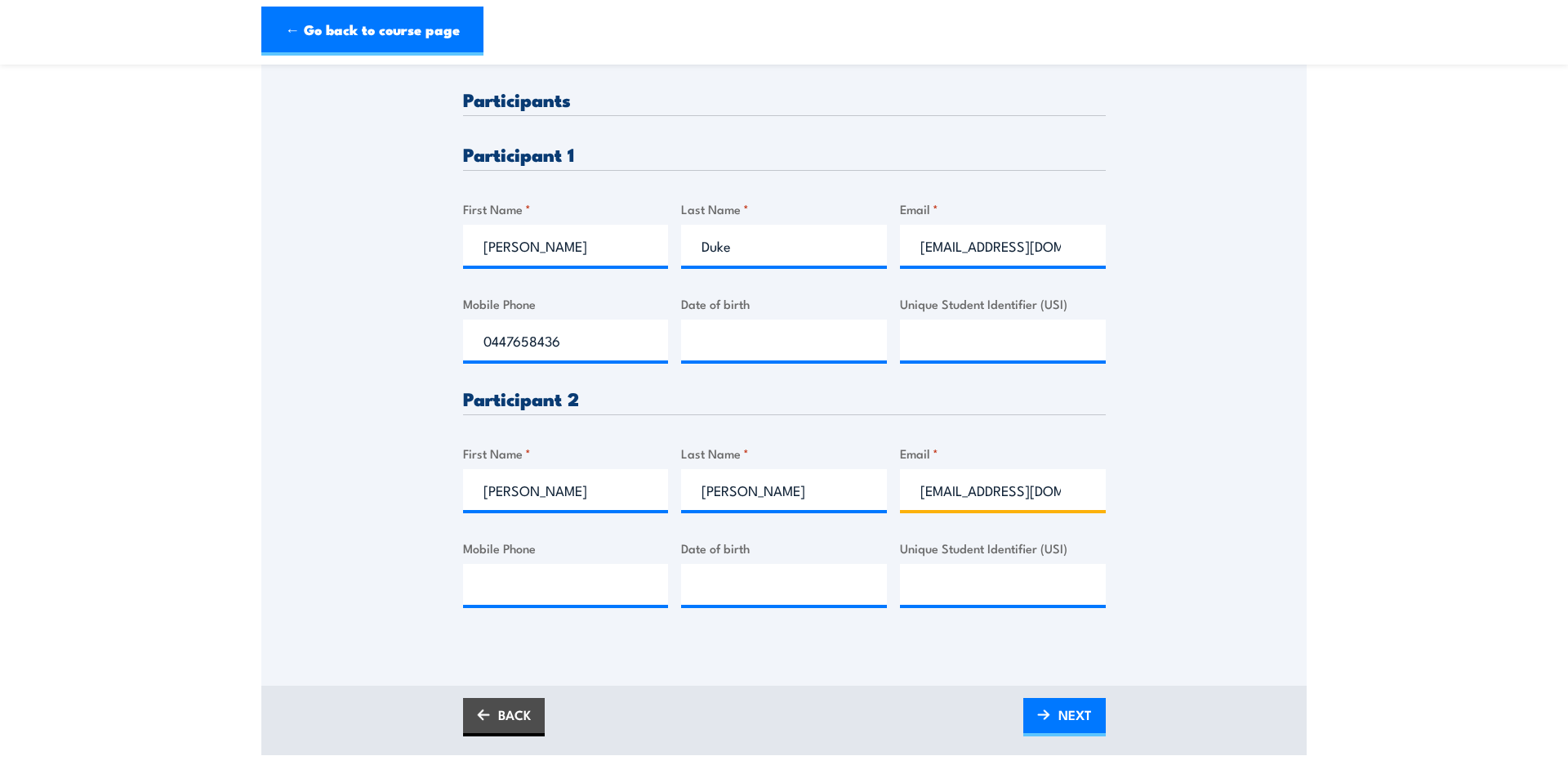
scroll to position [0, 33]
type input "agray@simongeorge.com.au"
click at [1055, 244] on input "agray@simongeorge.com.au" at bounding box center [1003, 245] width 206 height 41
click at [607, 586] on input "Mobile Phone" at bounding box center [565, 584] width 206 height 41
drag, startPoint x: 565, startPoint y: 342, endPoint x: 432, endPoint y: 345, distance: 133.0
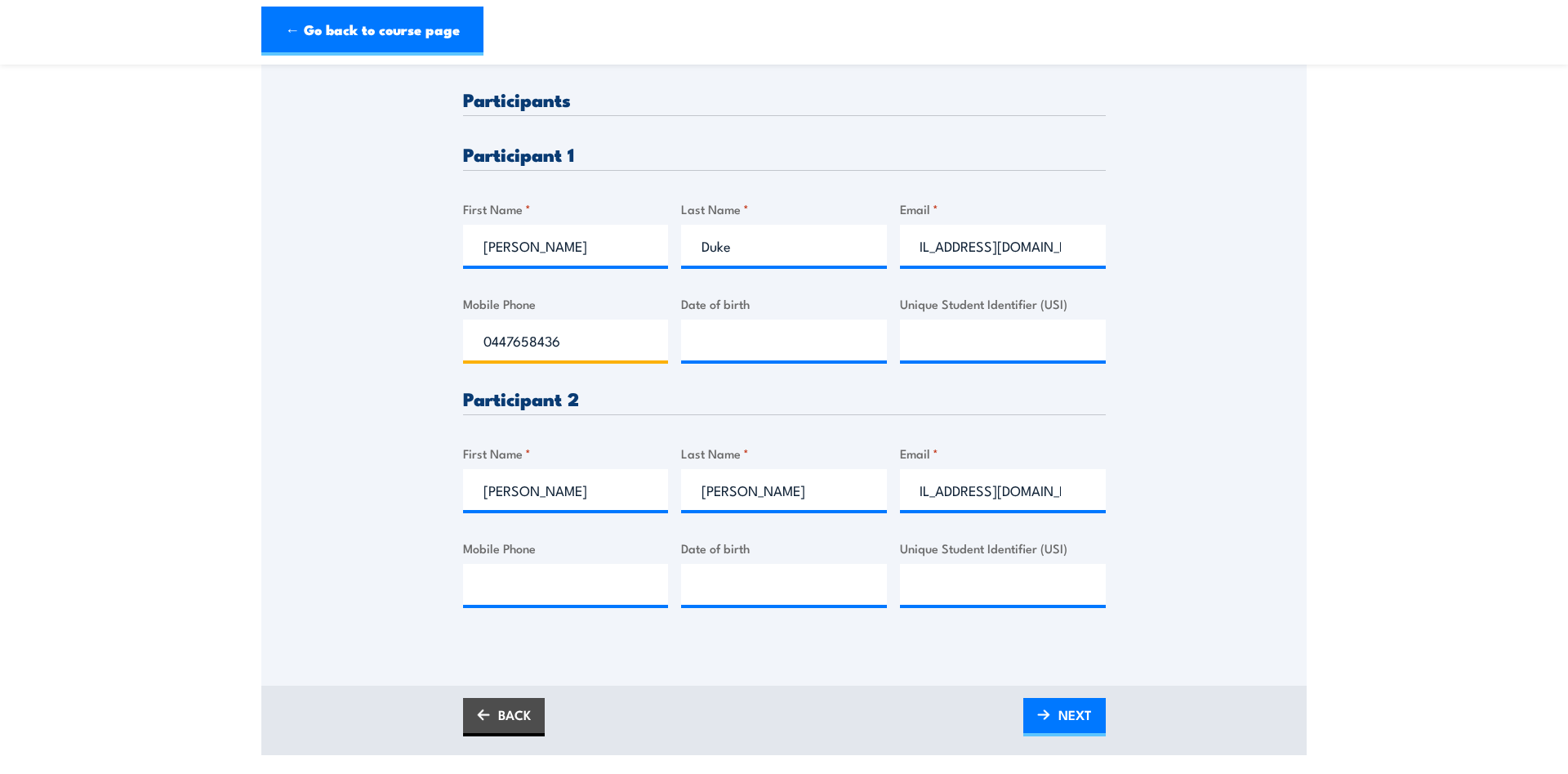
click at [463, 345] on input "0447658436" at bounding box center [565, 340] width 206 height 41
click at [543, 583] on input "Mobile Phone" at bounding box center [565, 584] width 206 height 41
paste input "0447658436"
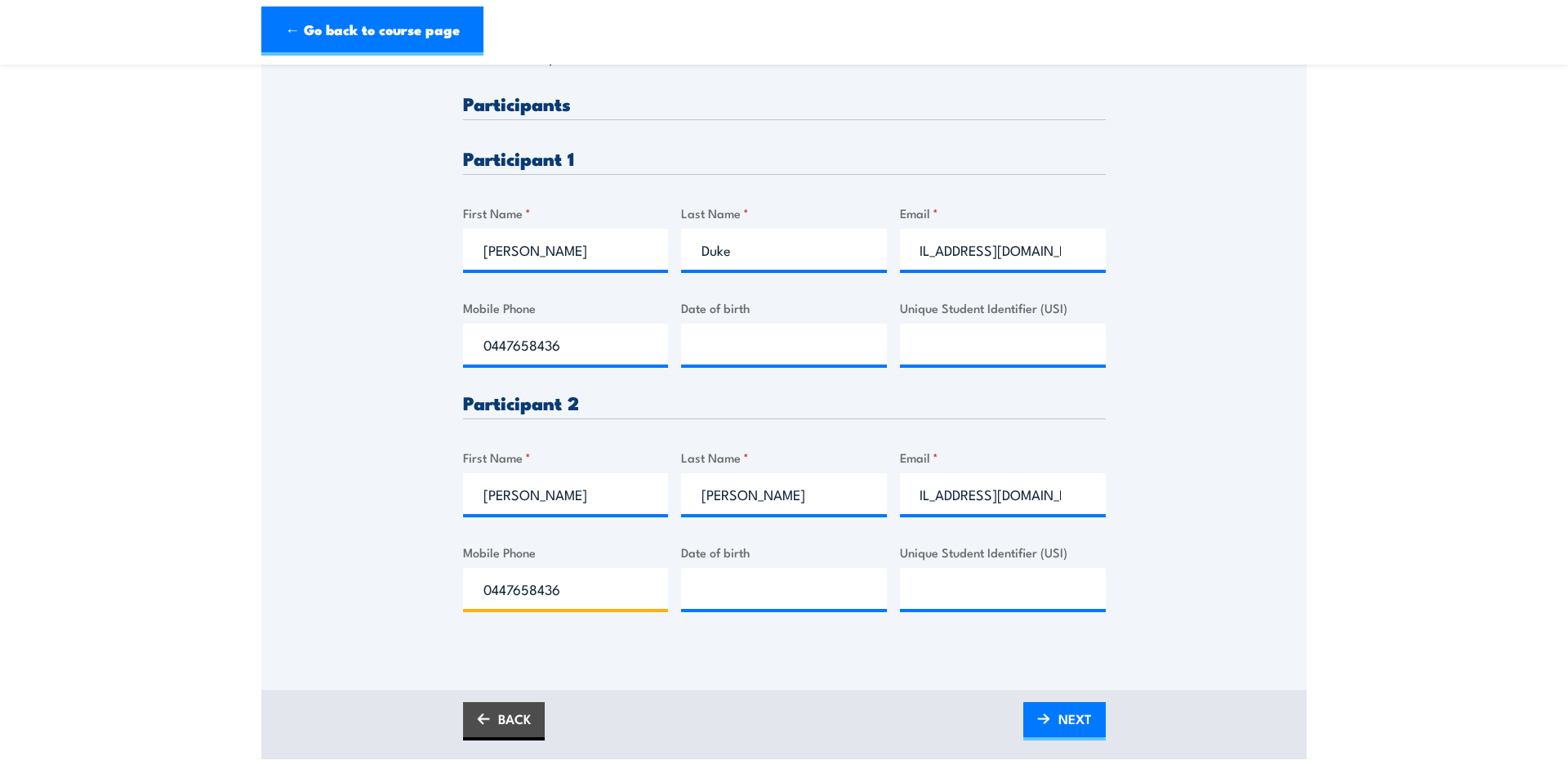
scroll to position [414, 0]
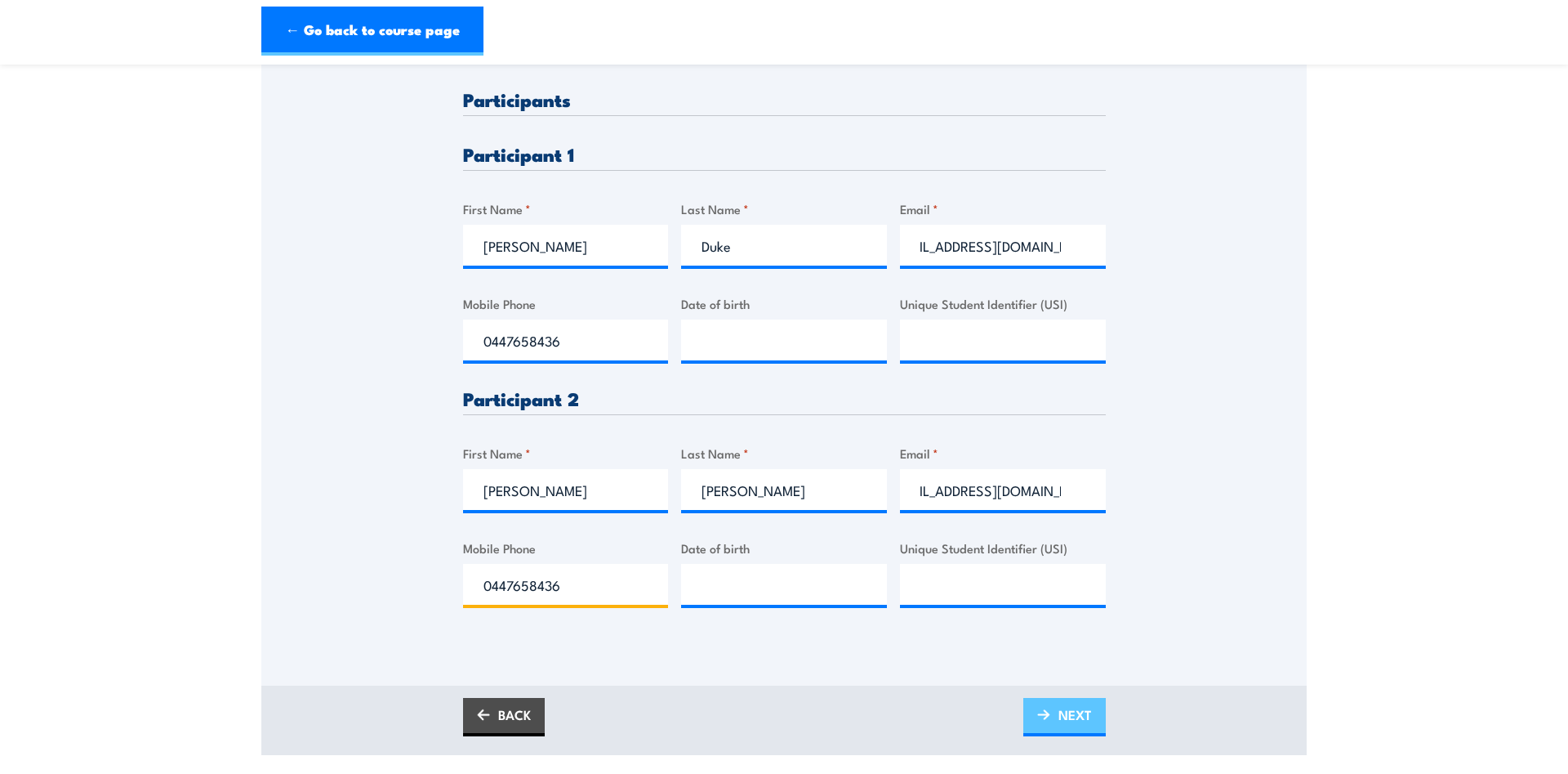
type input "0447658436"
click at [1076, 713] on span "NEXT" at bounding box center [1076, 715] width 34 height 44
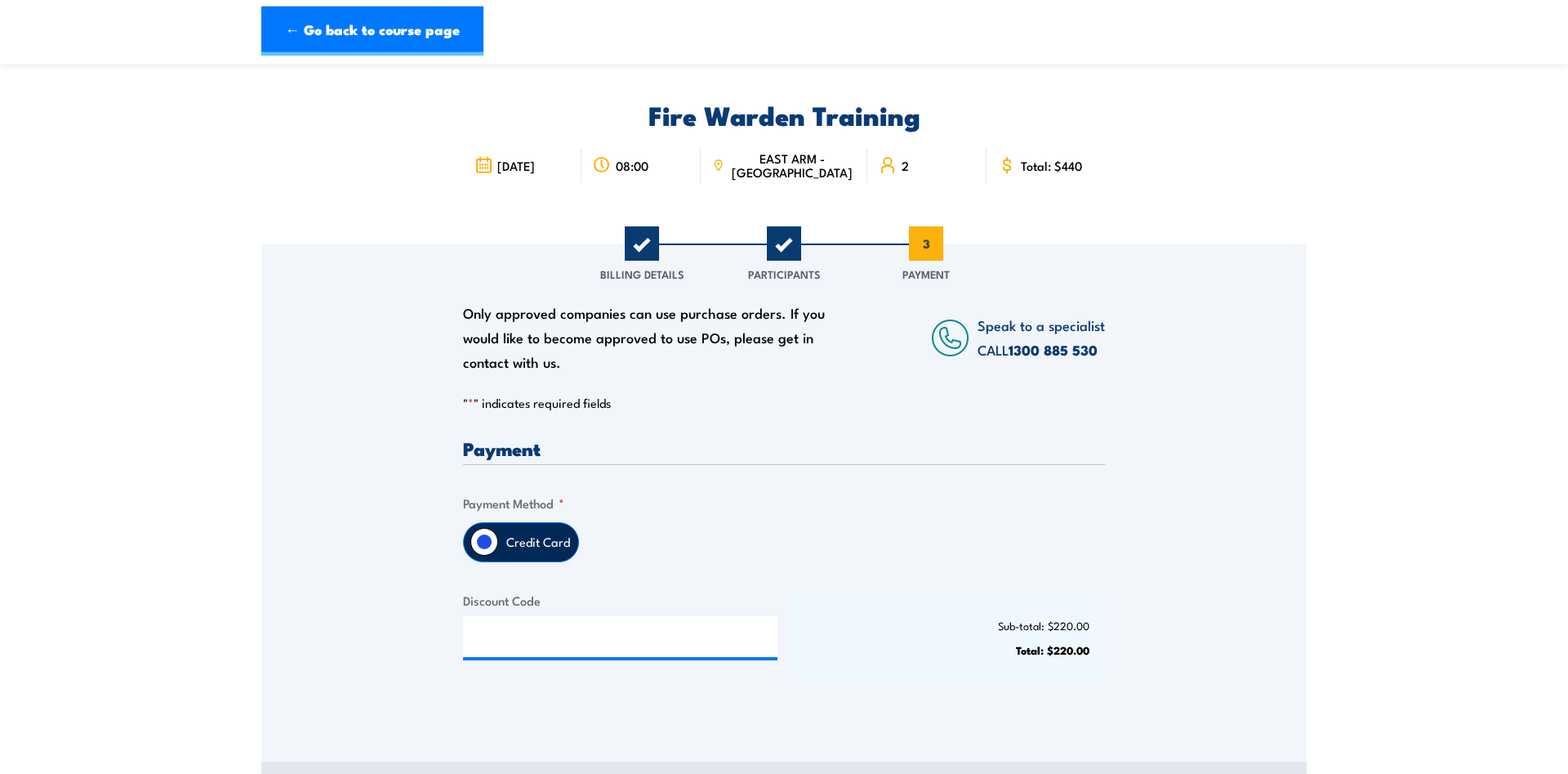
scroll to position [83, 0]
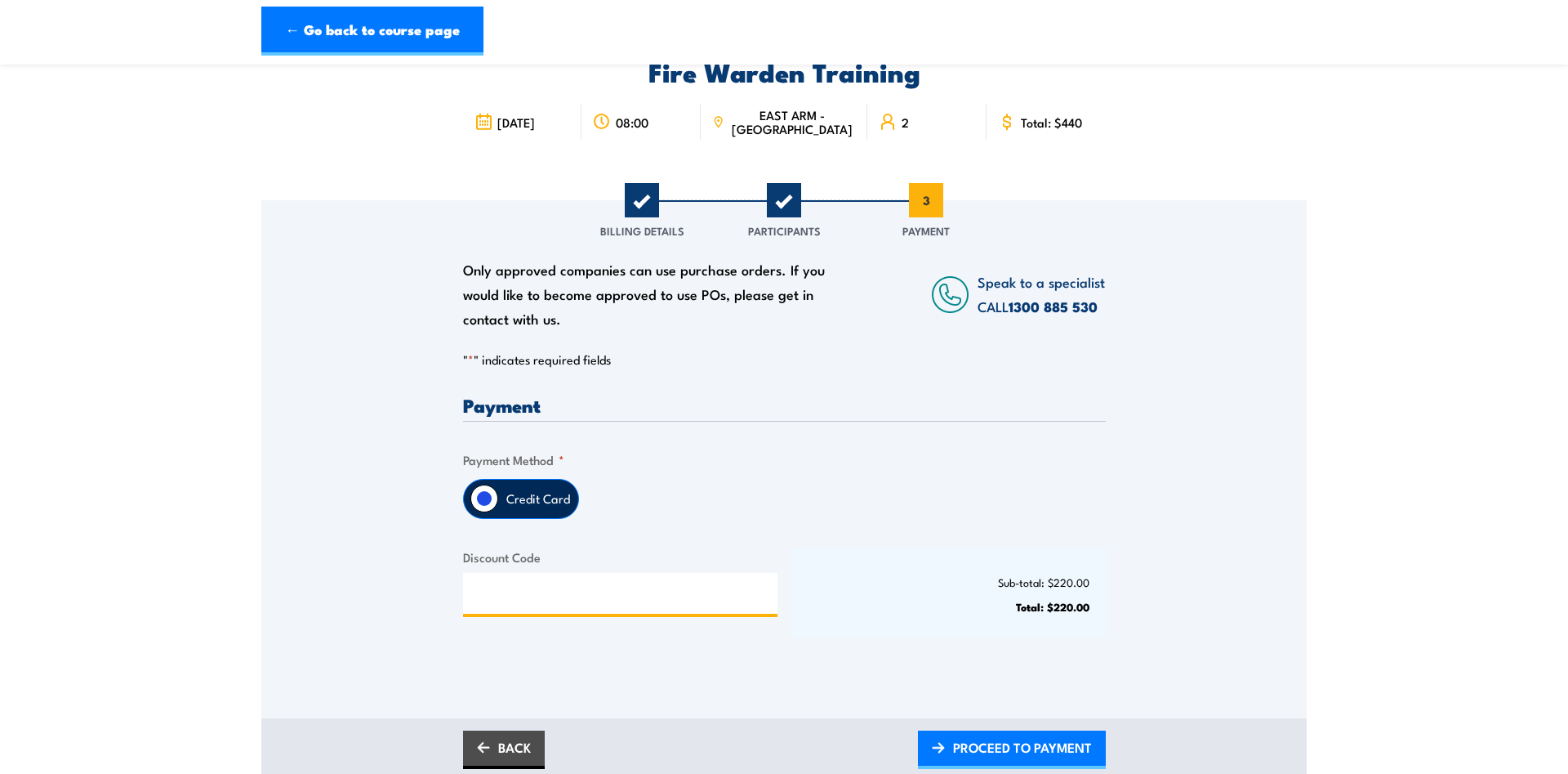
click at [539, 599] on input "Discount Code" at bounding box center [621, 593] width 315 height 41
click at [979, 748] on span "PROCEED TO PAYMENT" at bounding box center [1022, 747] width 138 height 44
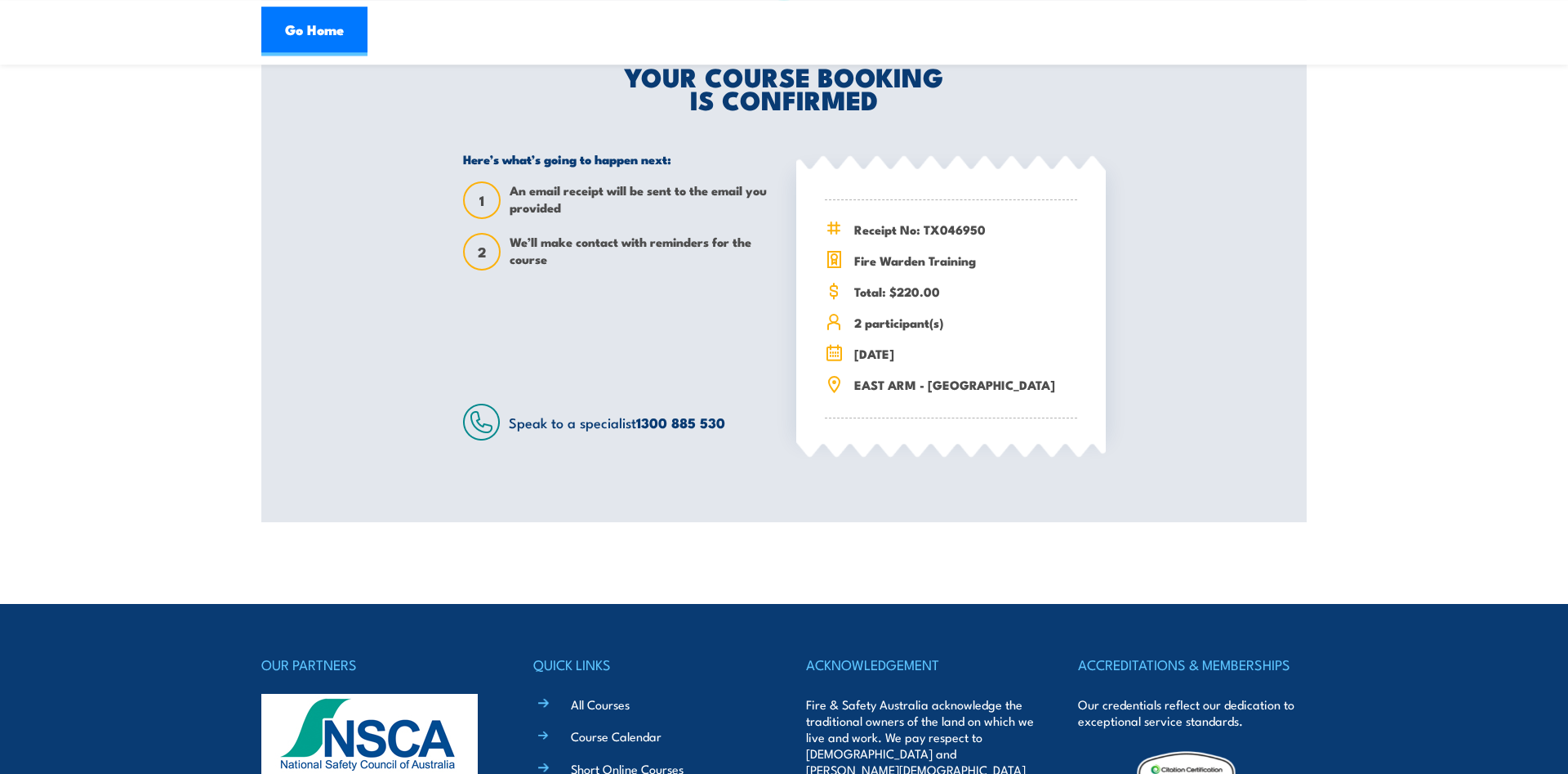
scroll to position [299, 0]
